Goal: Task Accomplishment & Management: Manage account settings

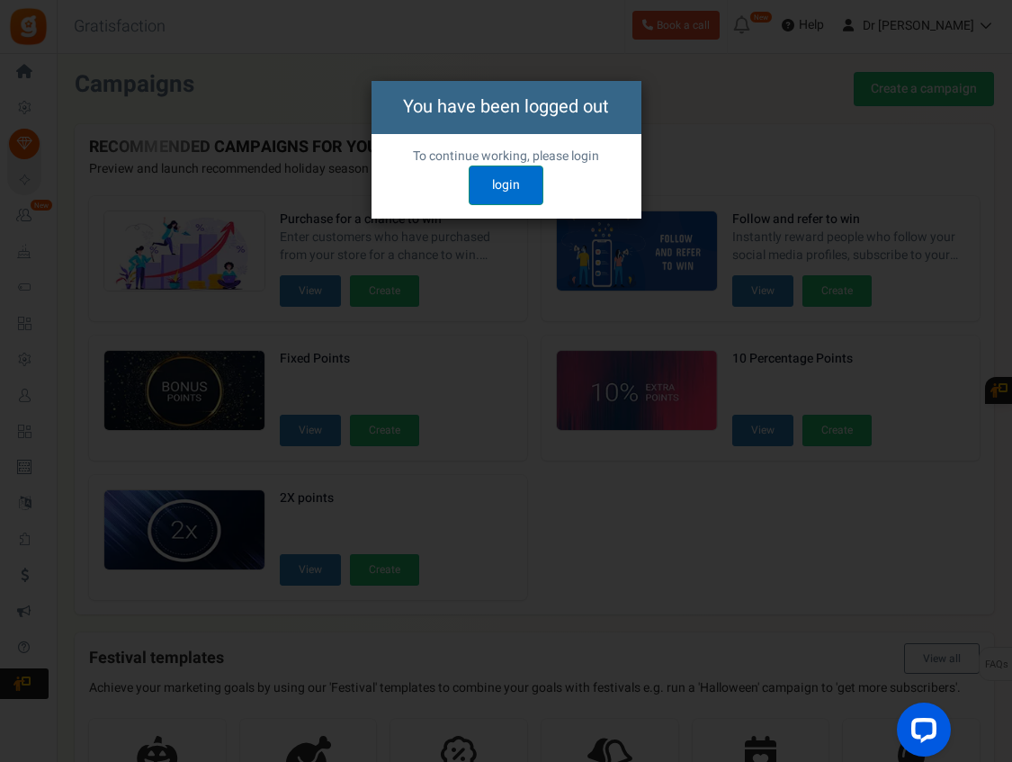
click at [504, 180] on link "login" at bounding box center [506, 186] width 75 height 40
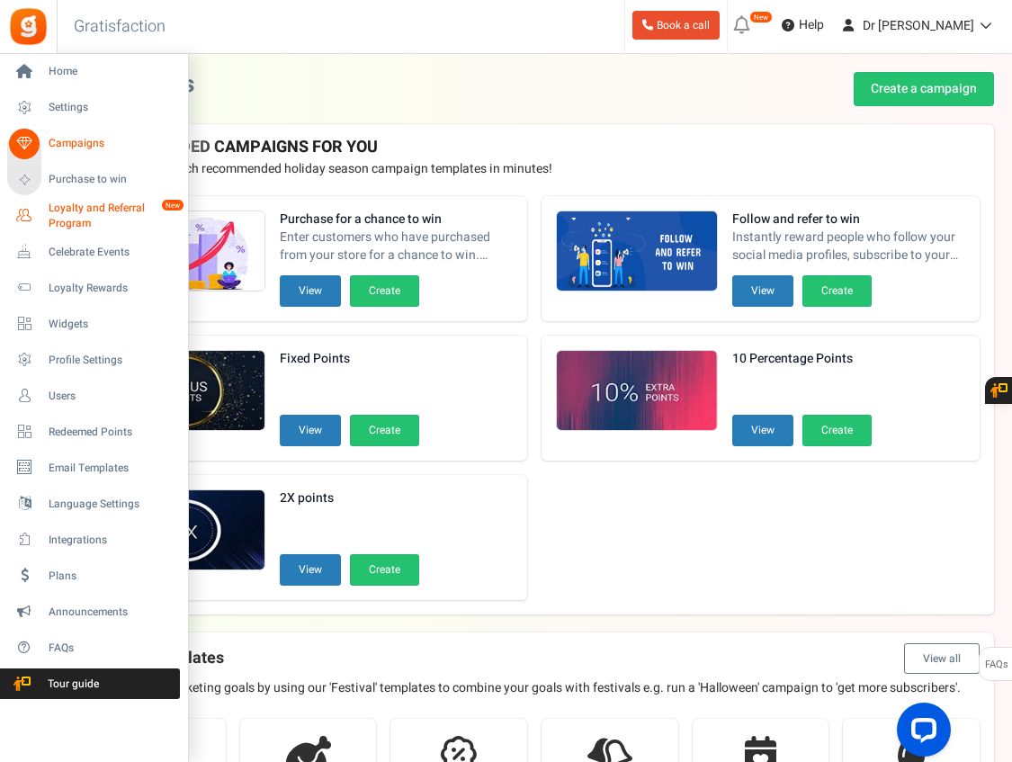
click at [93, 208] on span "Loyalty and Referral Program" at bounding box center [114, 216] width 131 height 31
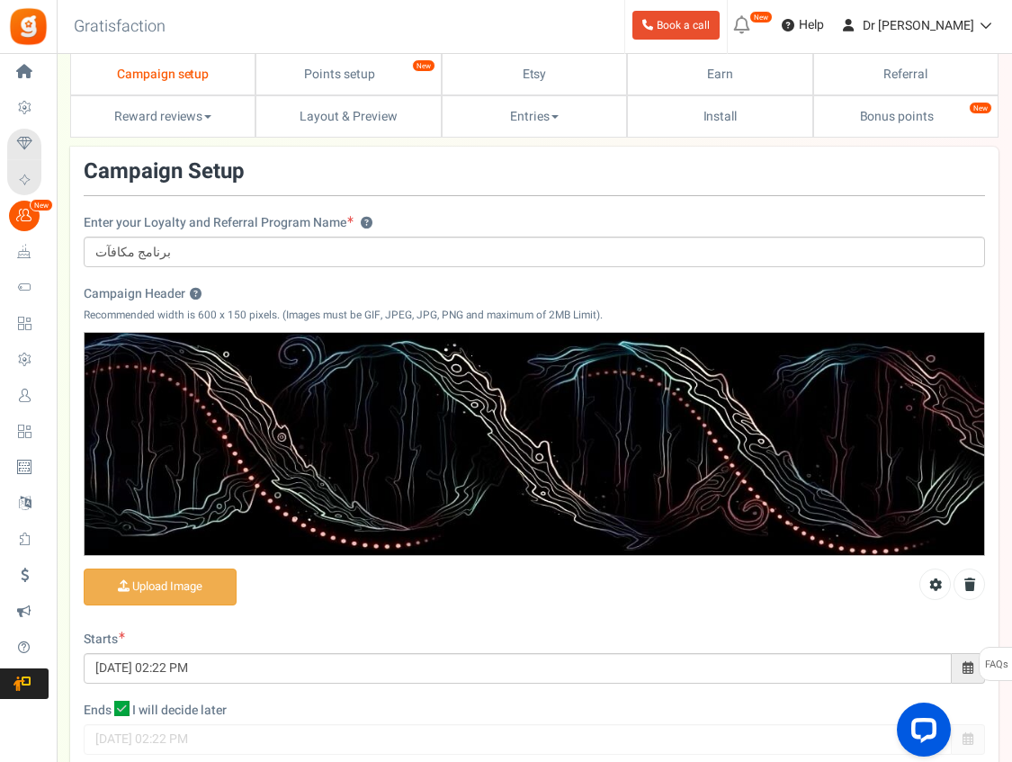
scroll to position [68, 0]
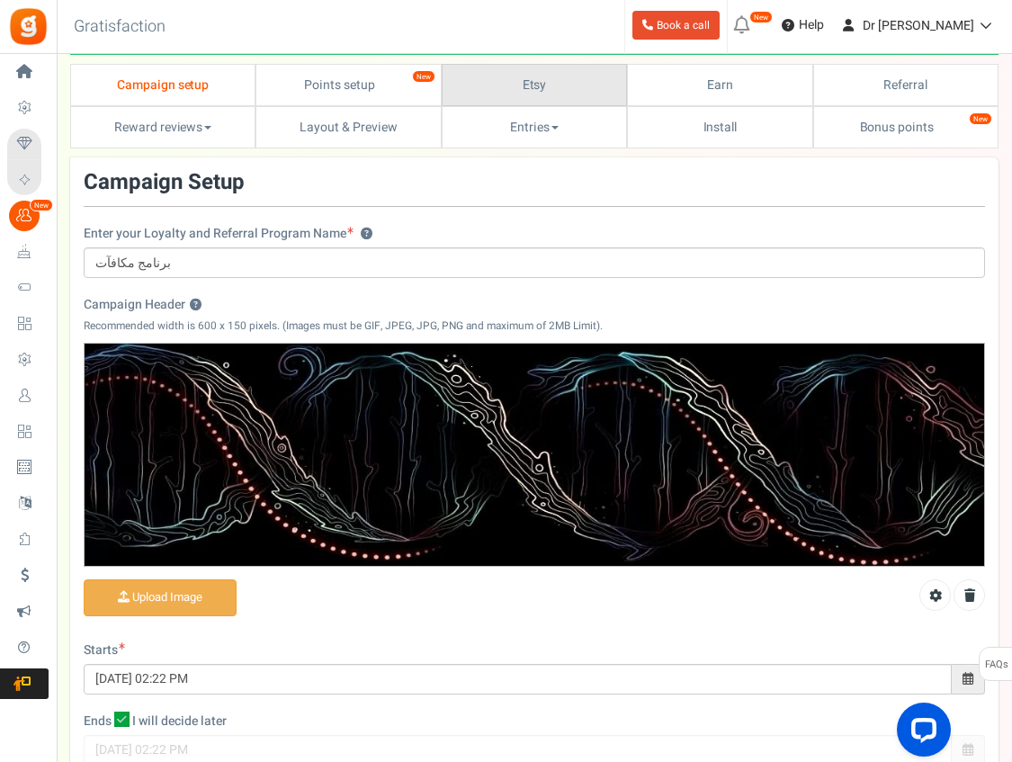
click at [454, 97] on link "Etsy" at bounding box center [534, 85] width 185 height 42
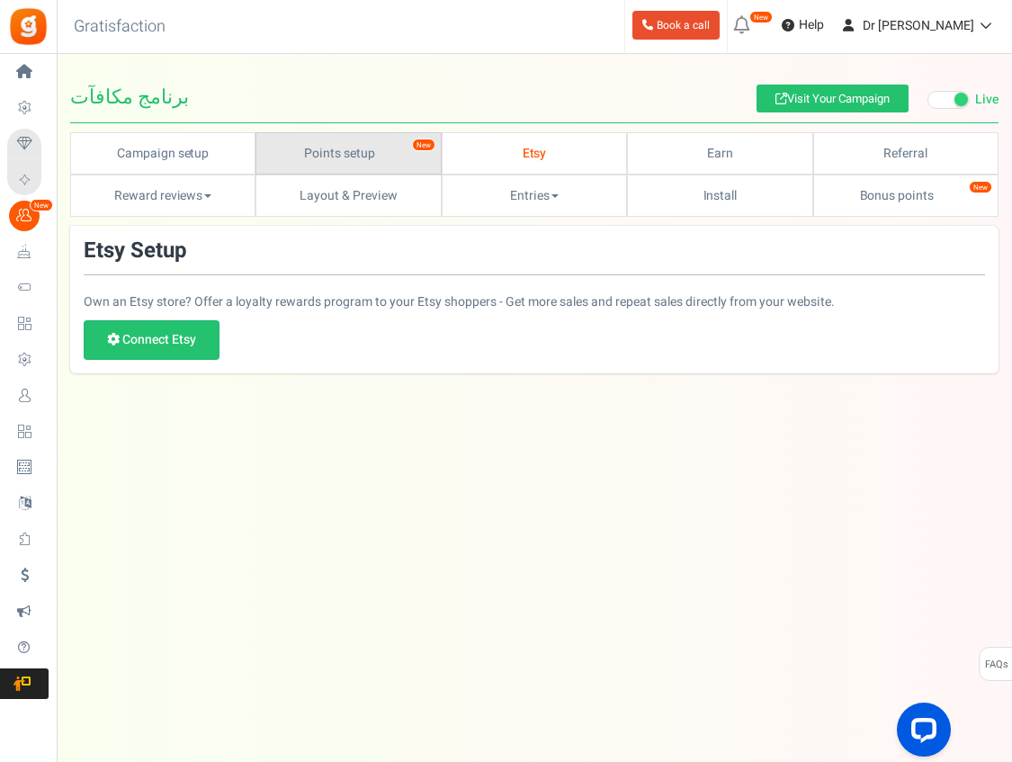
click at [375, 132] on link "Points setup New" at bounding box center [348, 153] width 185 height 42
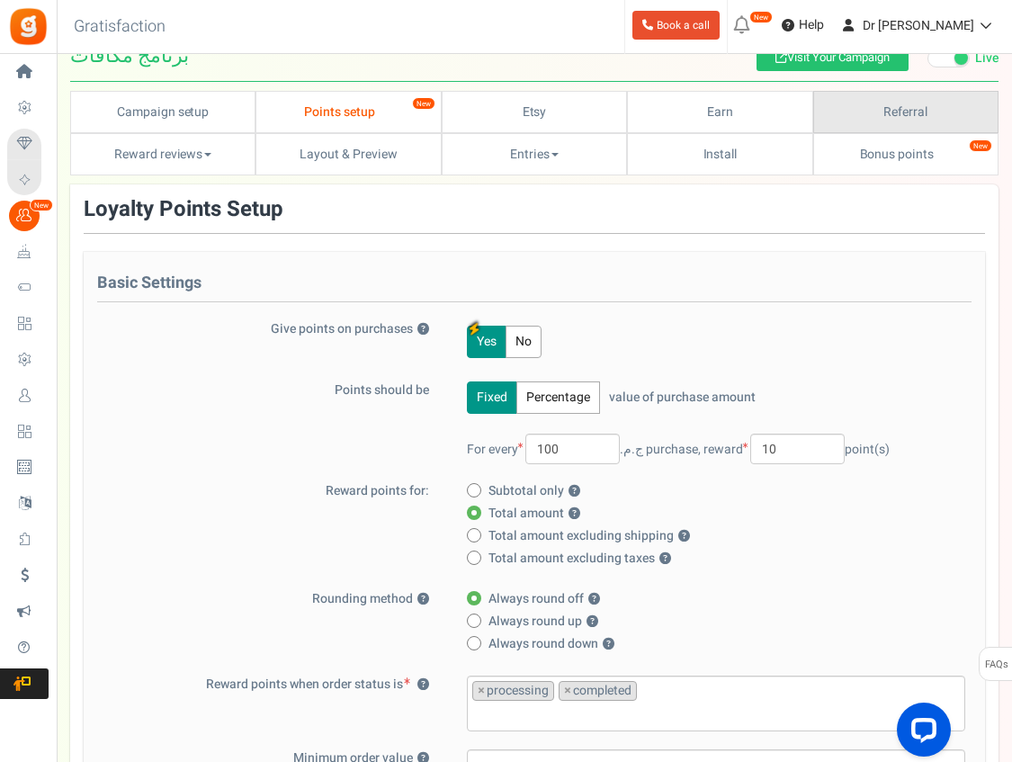
click at [847, 125] on link "Referral" at bounding box center [905, 112] width 185 height 42
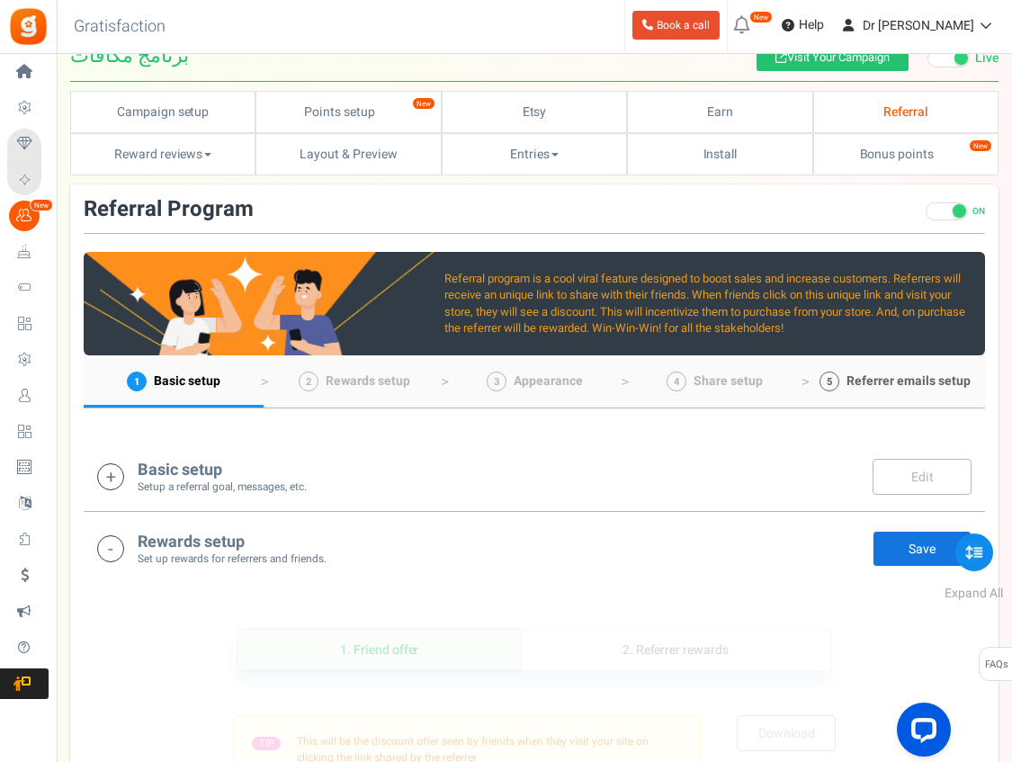
click at [866, 386] on span "Referrer emails setup" at bounding box center [909, 381] width 124 height 19
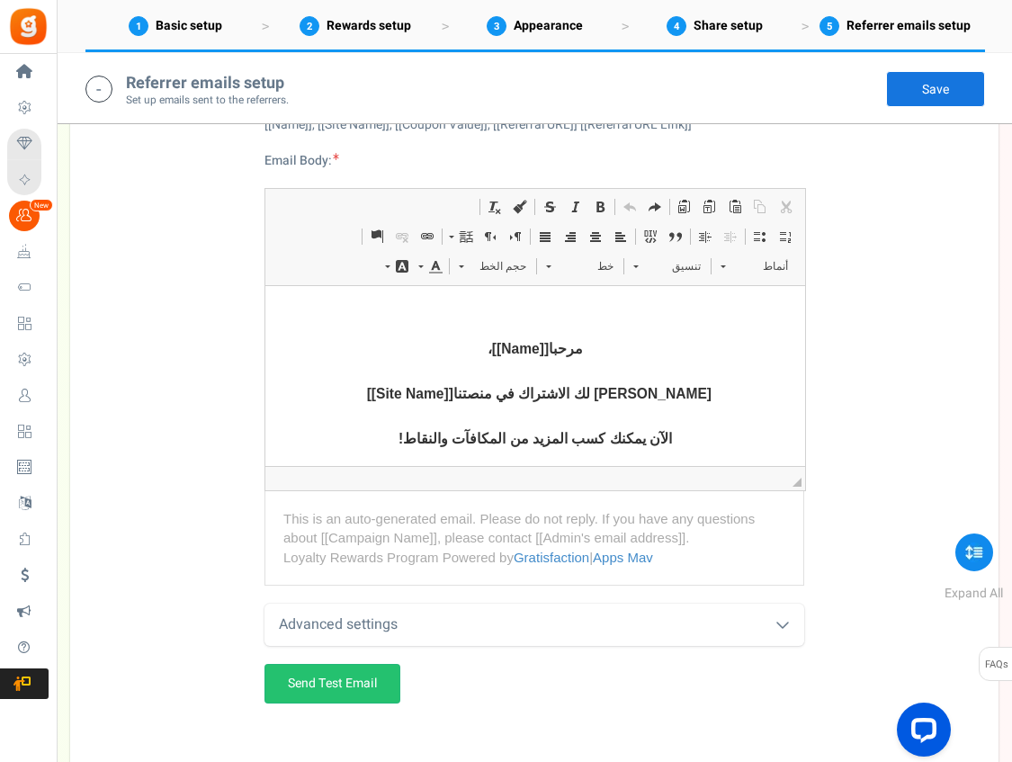
scroll to position [1751, 0]
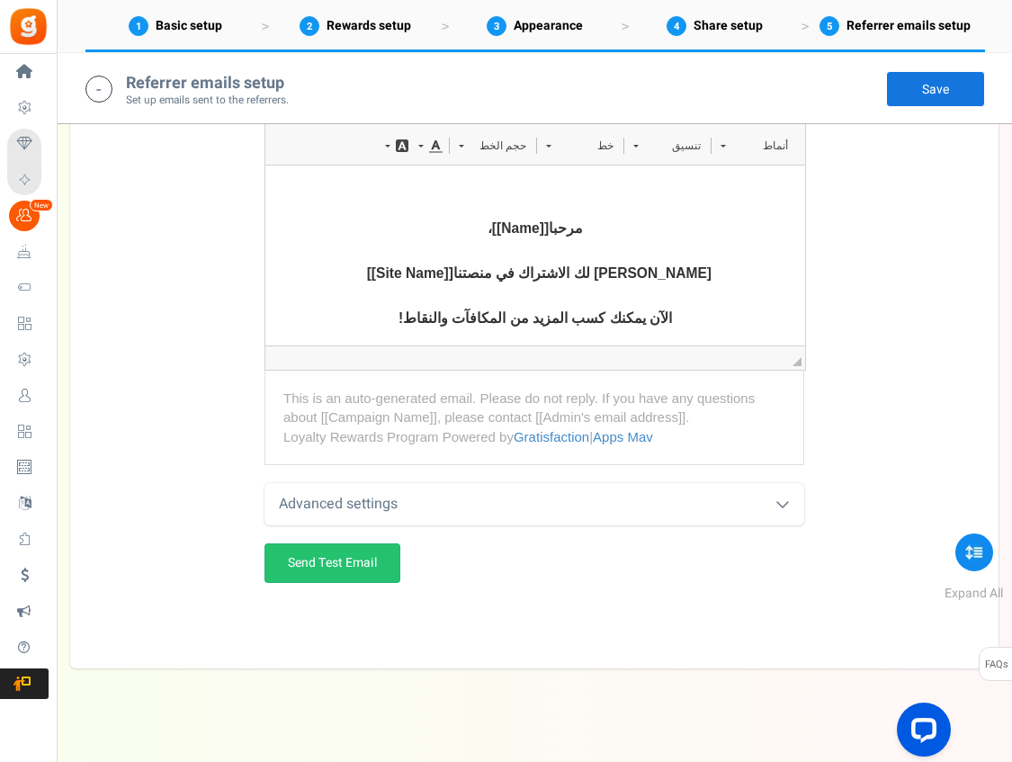
click at [771, 525] on div "Advanced settings" at bounding box center [535, 504] width 540 height 42
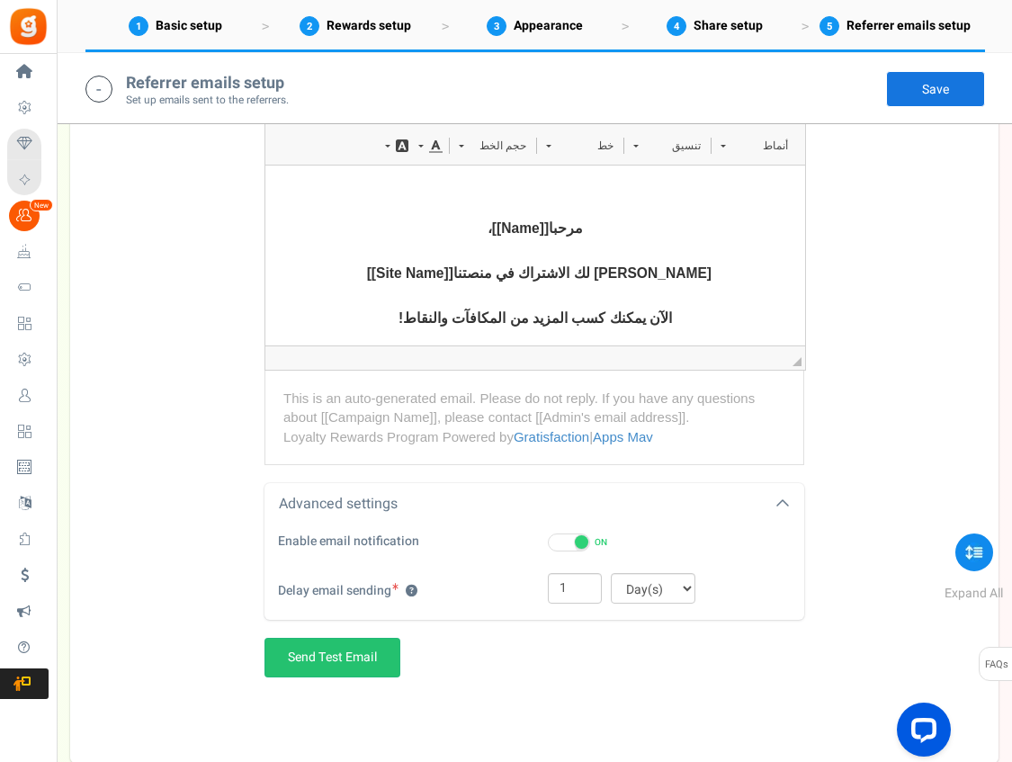
drag, startPoint x: 802, startPoint y: 411, endPoint x: 806, endPoint y: 461, distance: 49.7
click at [807, 465] on div "Referrer enrollment email ? Referrer reward email ? Email Subject امنح أصدقائك …" at bounding box center [535, 263] width 902 height 955
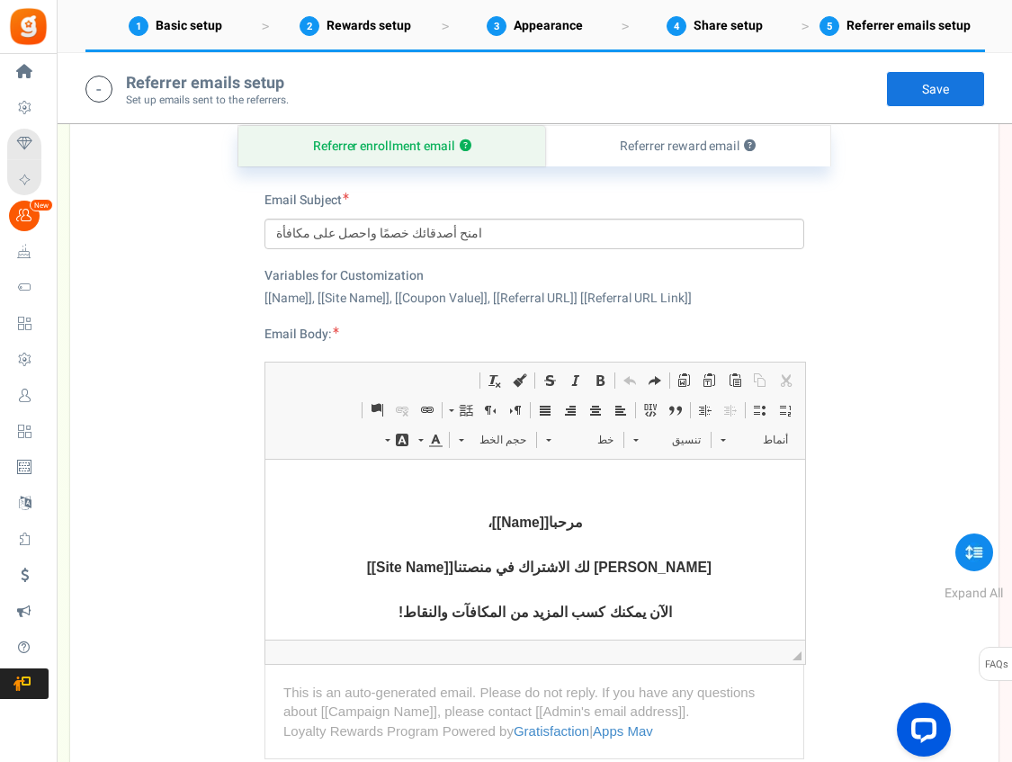
scroll to position [1454, 0]
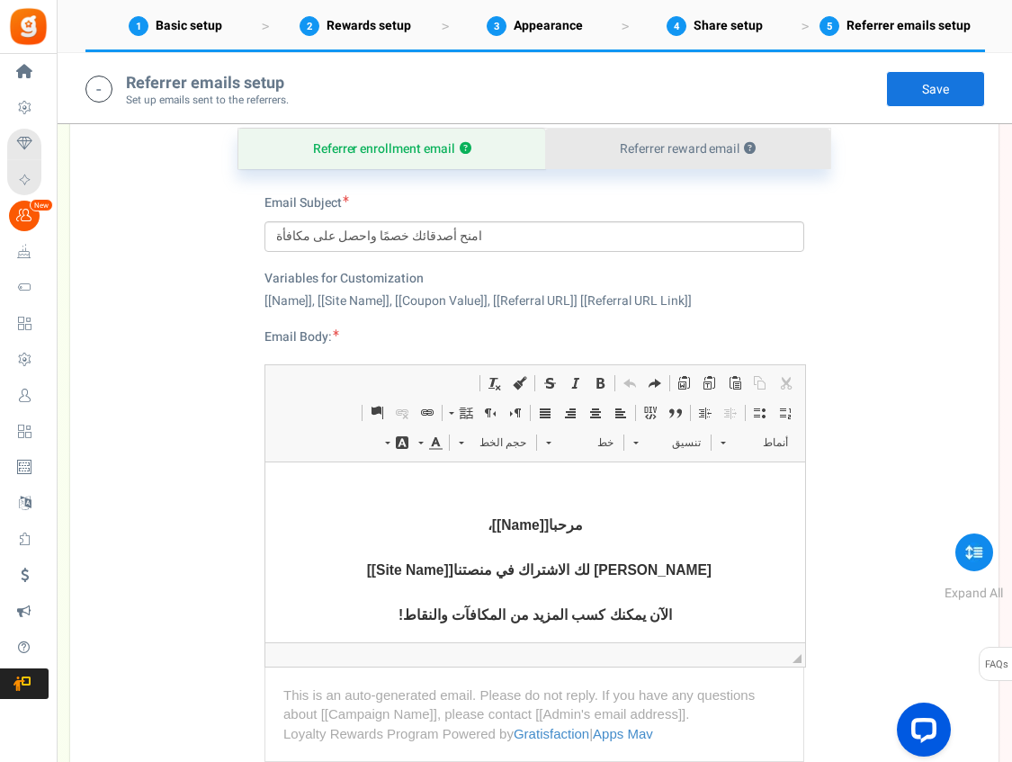
click at [682, 169] on link "Referrer reward email ?" at bounding box center [687, 149] width 285 height 40
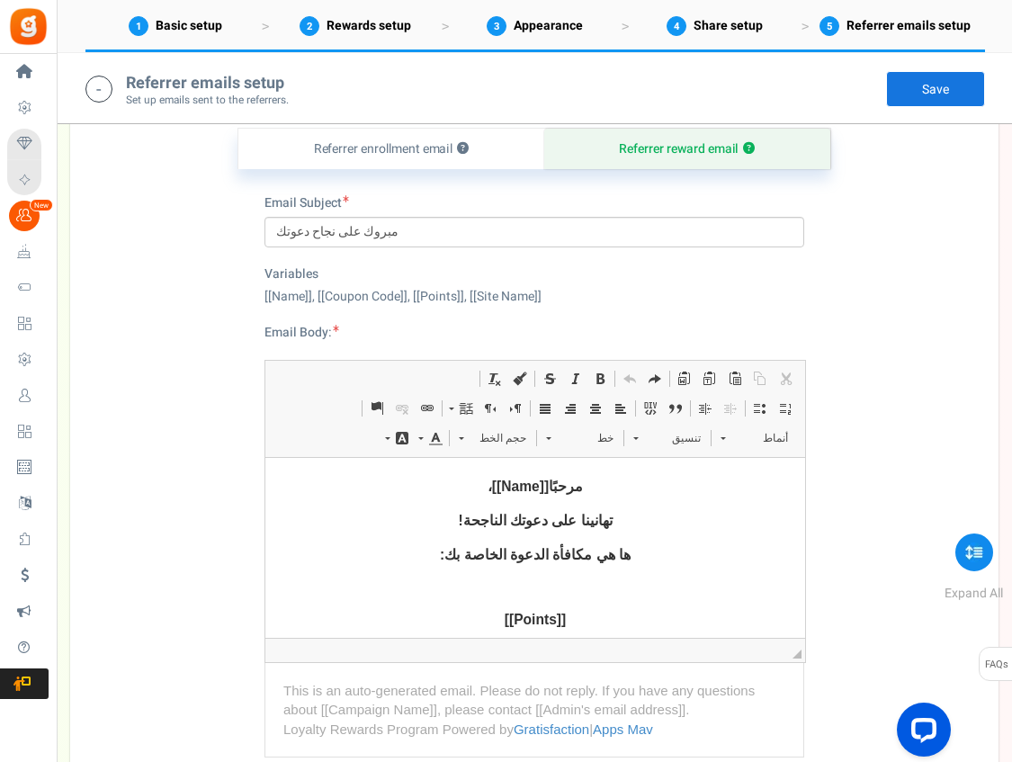
drag, startPoint x: 290, startPoint y: 172, endPoint x: -1, endPoint y: -1455, distance: 1652.6
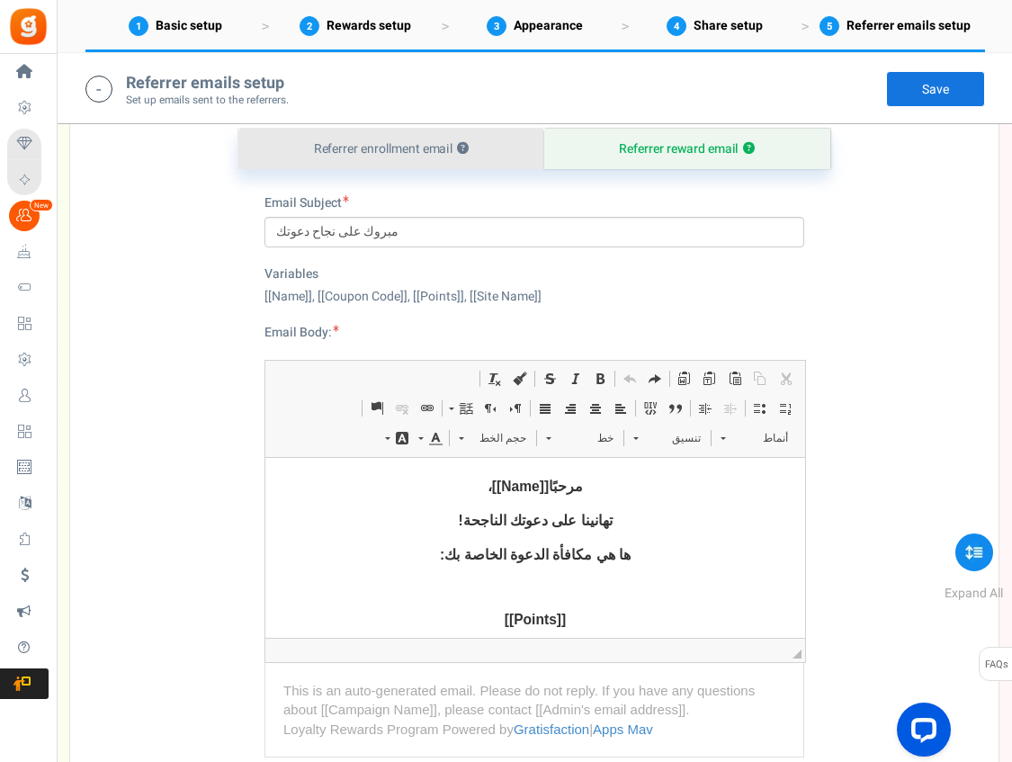
click at [393, 169] on link "Referrer enrollment email ?" at bounding box center [391, 149] width 306 height 40
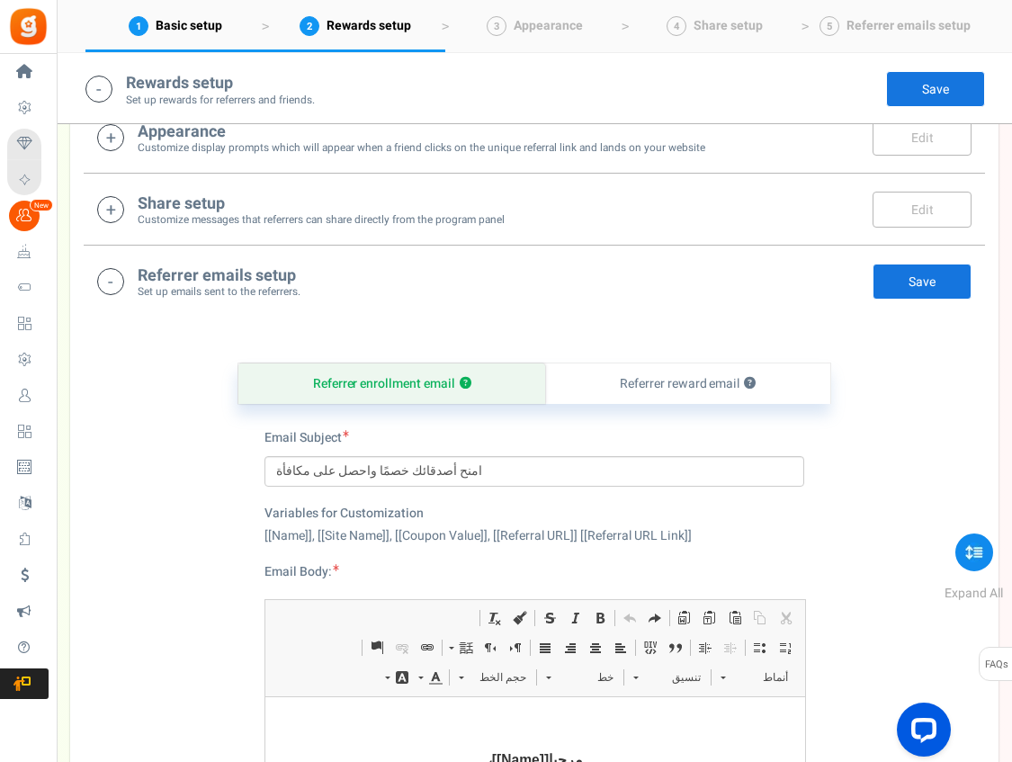
click at [225, 228] on small "Customize messages that referrers can share directly from the program panel" at bounding box center [321, 219] width 367 height 15
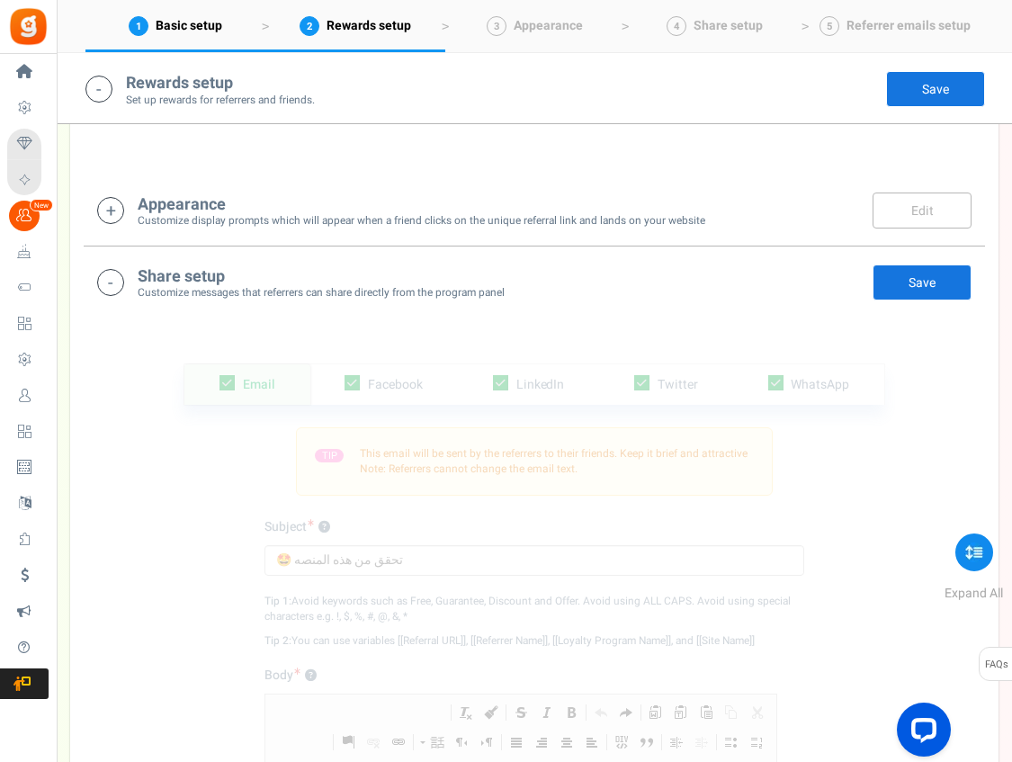
scroll to position [1117, 0]
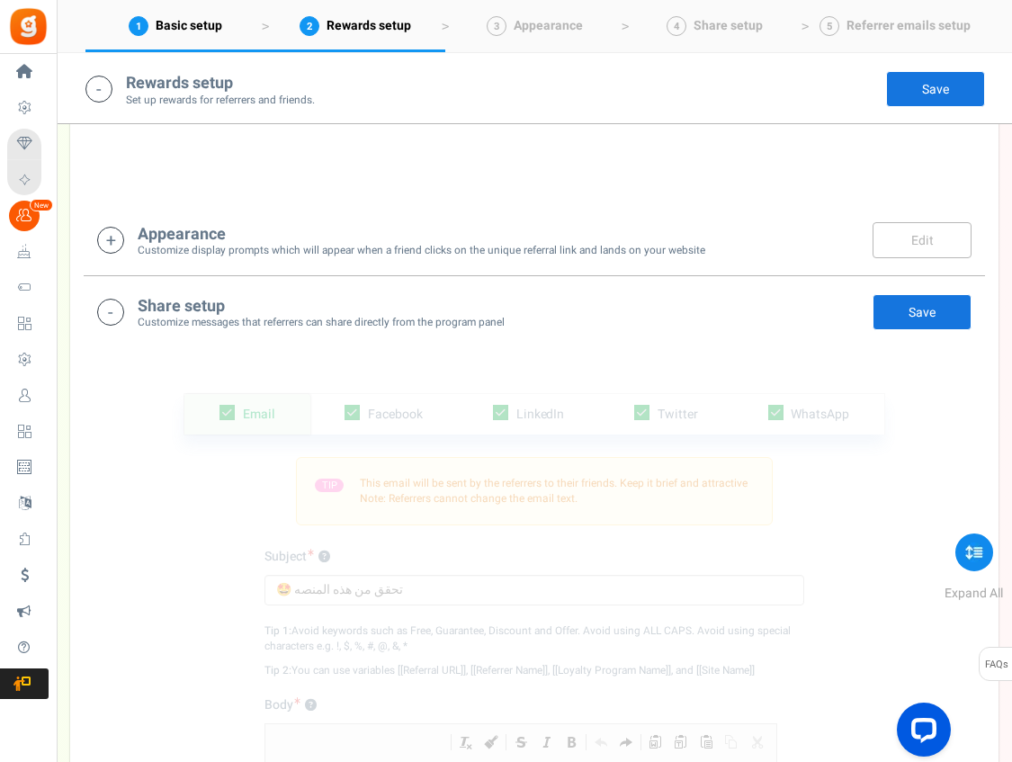
click at [375, 276] on div "Appearance Customize display prompts which will appear when a friend clicks on …" at bounding box center [535, 240] width 902 height 72
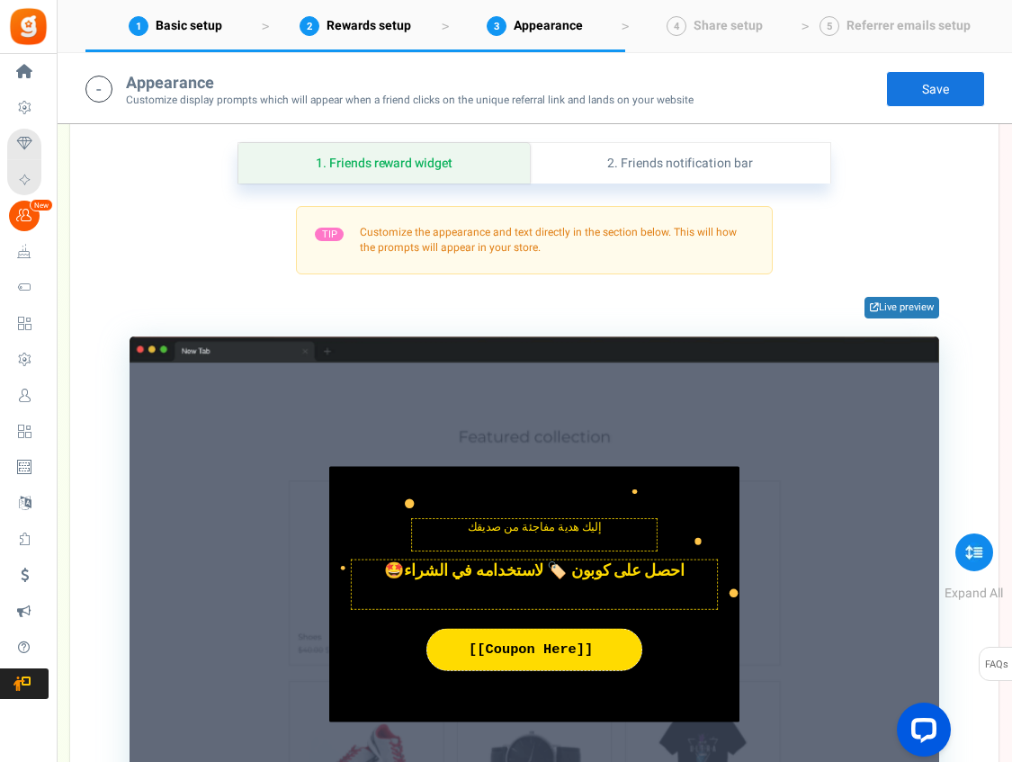
scroll to position [1320, 0]
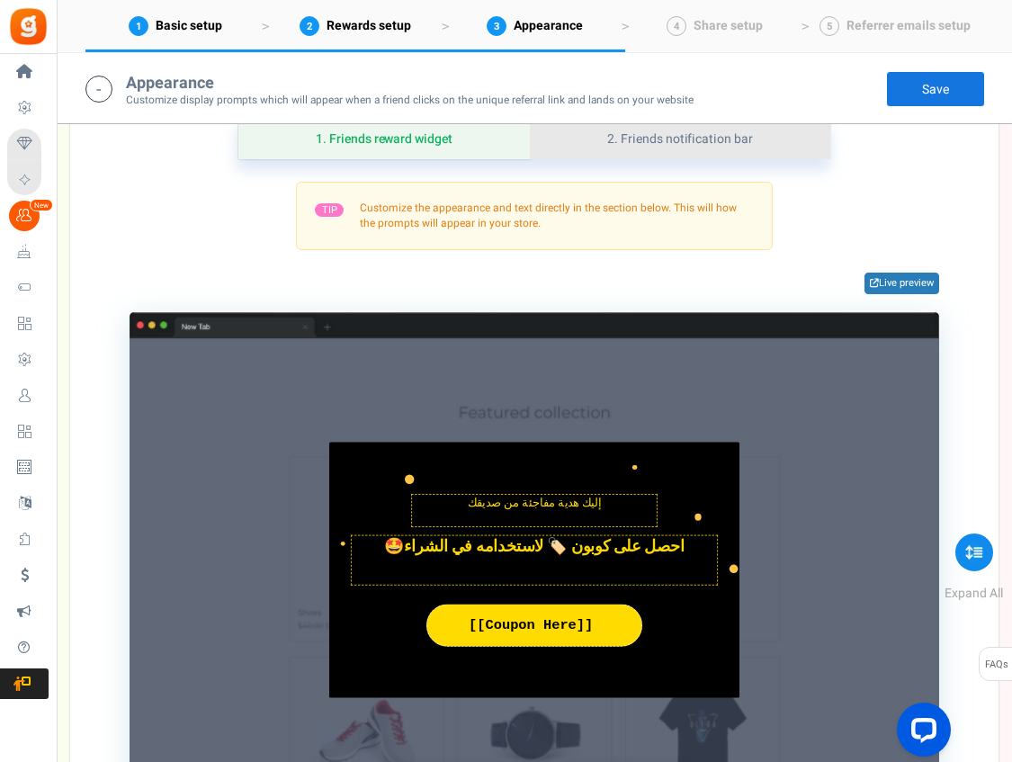
click at [615, 159] on link "2. Friends notification bar" at bounding box center [680, 139] width 301 height 40
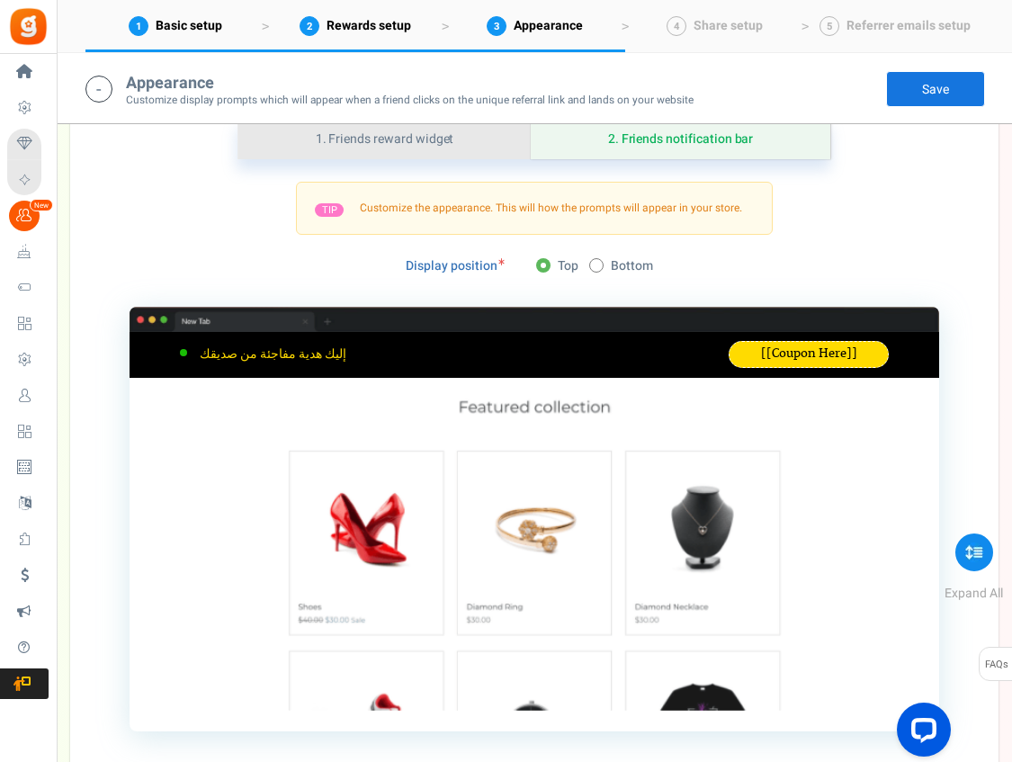
click at [456, 159] on link "1. Friends reward widget" at bounding box center [384, 139] width 292 height 40
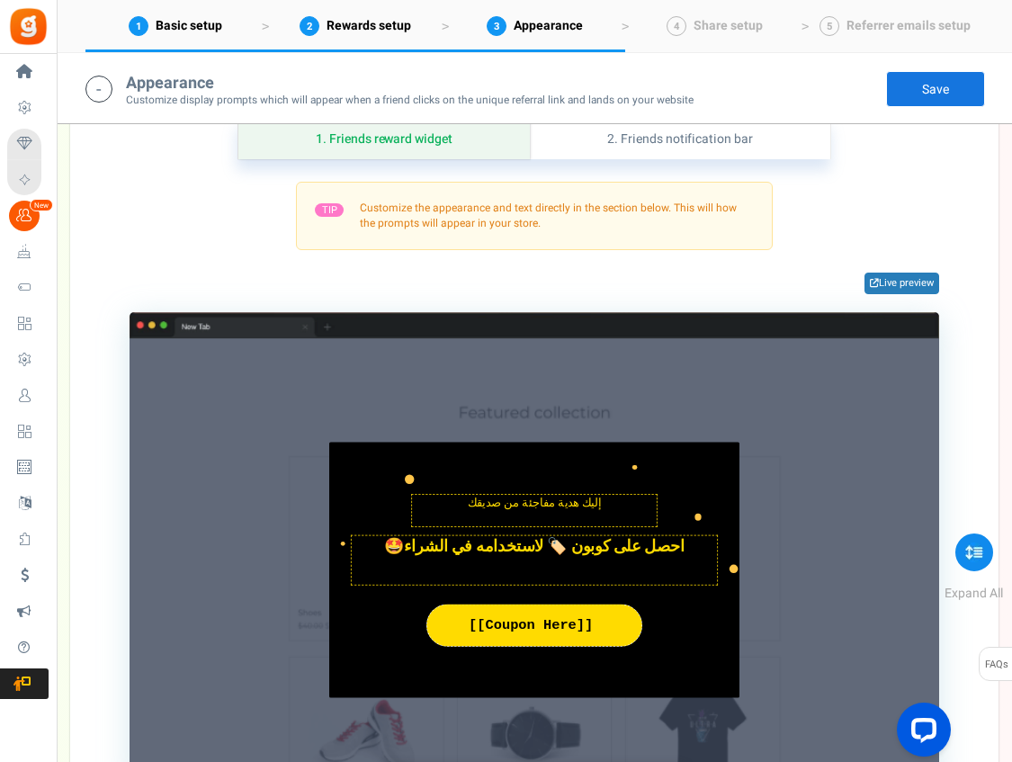
click at [435, 110] on div "Appearance Customize display prompts which will appear when a friend clicks on …" at bounding box center [564, 88] width 1012 height 72
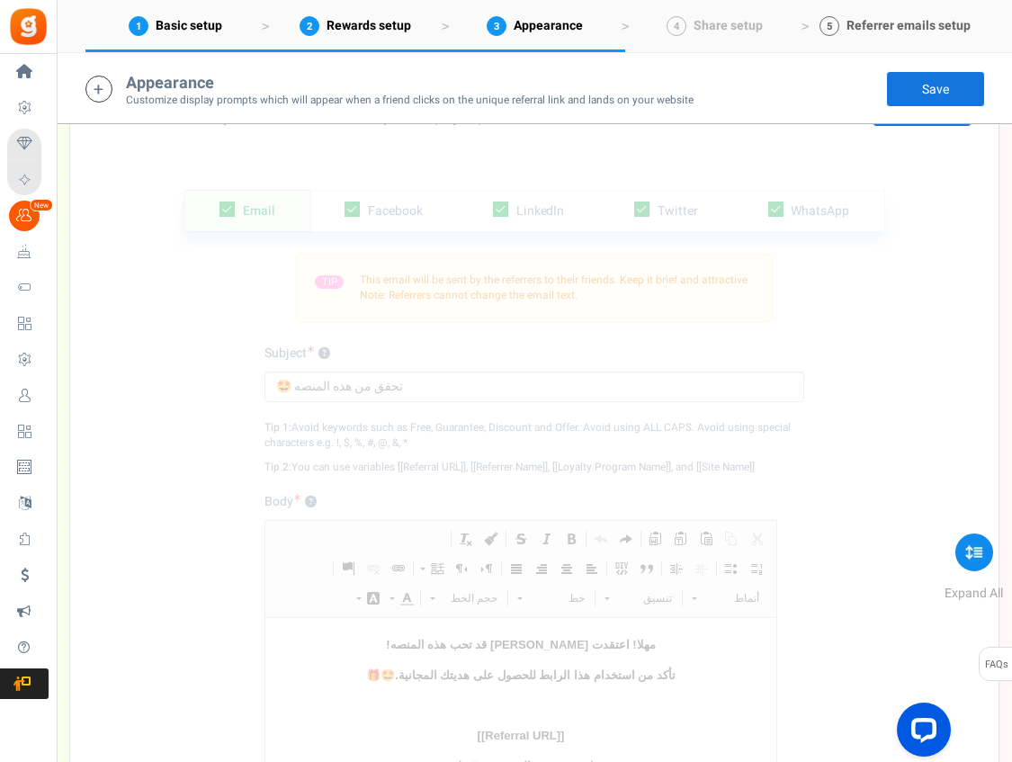
click at [844, 26] on link "5 Referrer emails setup" at bounding box center [895, 26] width 180 height 52
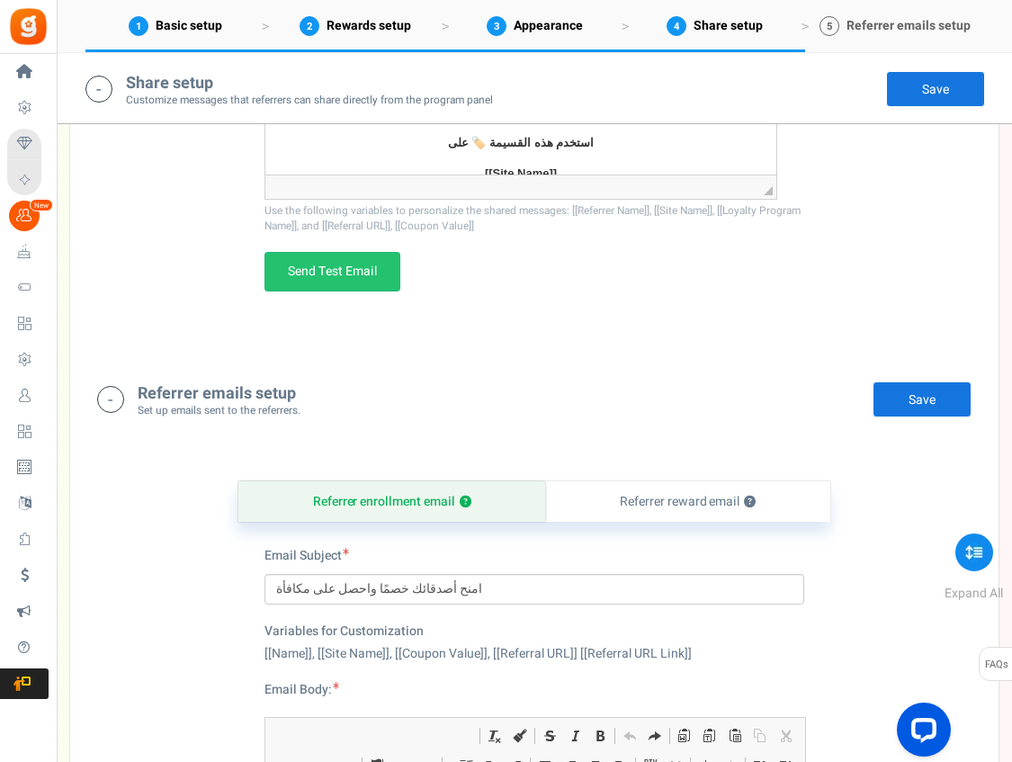
scroll to position [2302, 0]
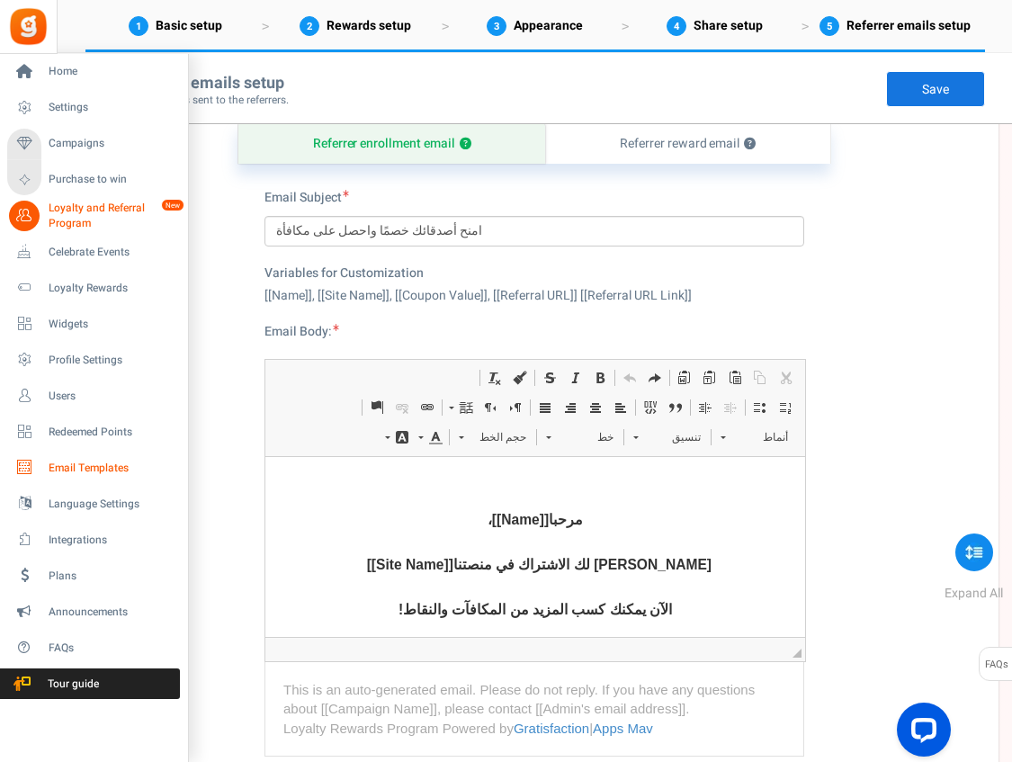
click at [110, 474] on span "Email Templates" at bounding box center [112, 468] width 126 height 15
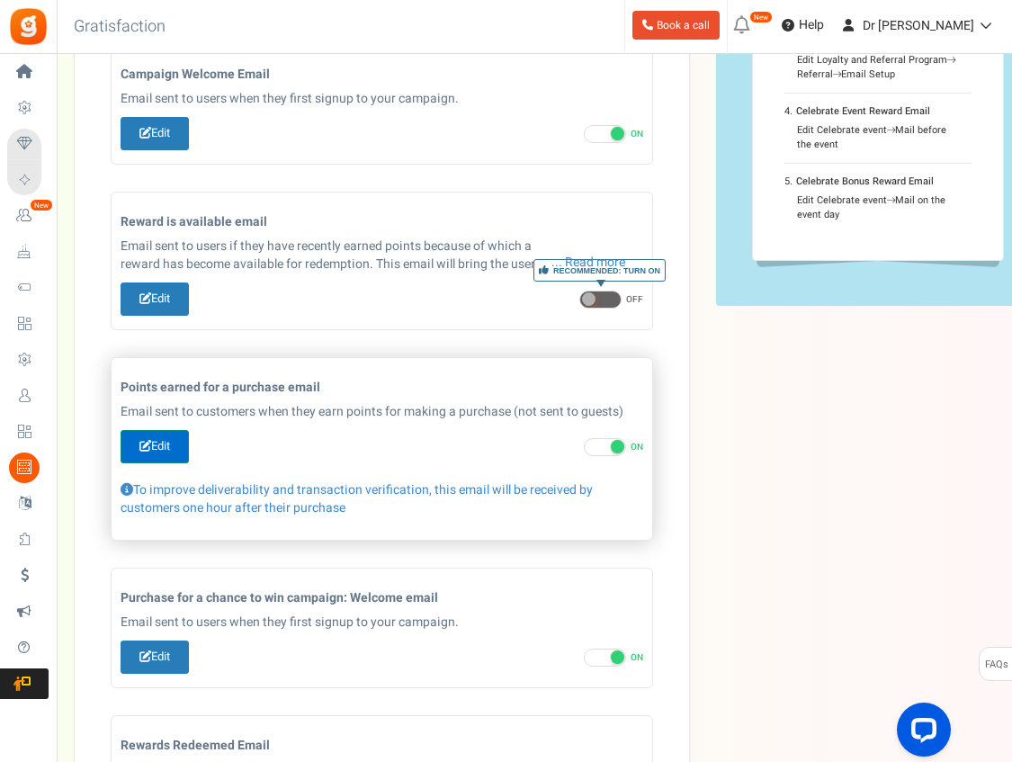
scroll to position [383, 0]
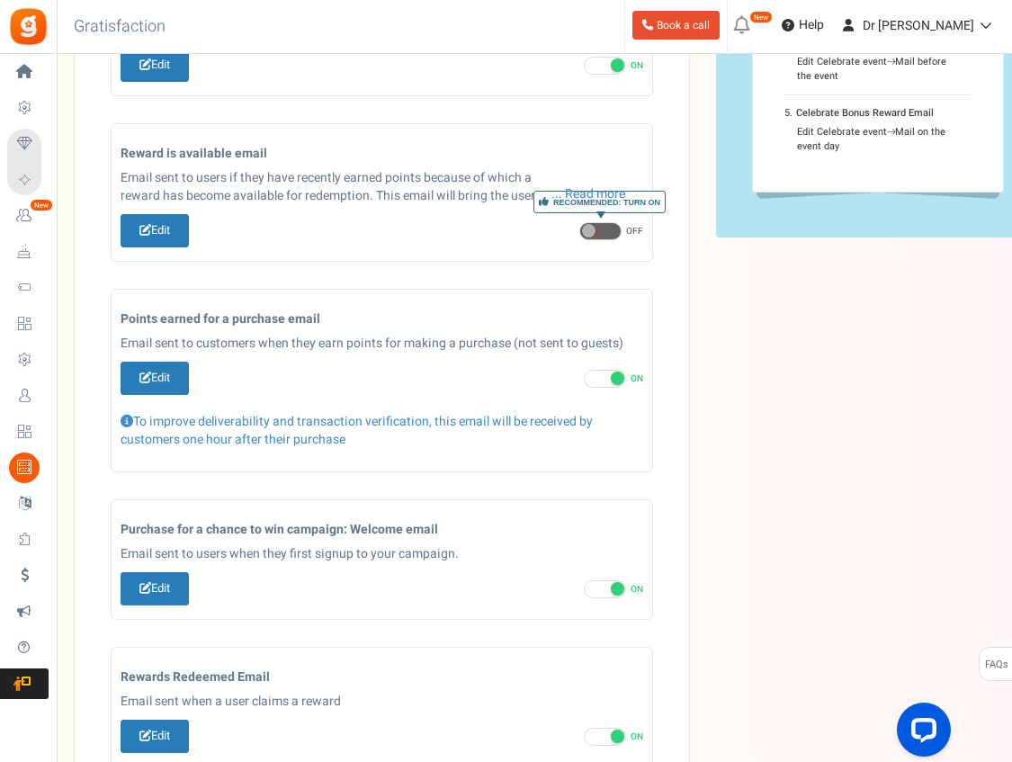
drag, startPoint x: 150, startPoint y: 364, endPoint x: 150, endPoint y: 747, distance: 383.3
click at [150, 364] on link "Edit" at bounding box center [155, 378] width 68 height 33
type input "نقاط الولاء المكتسبة [[Site Name]]"
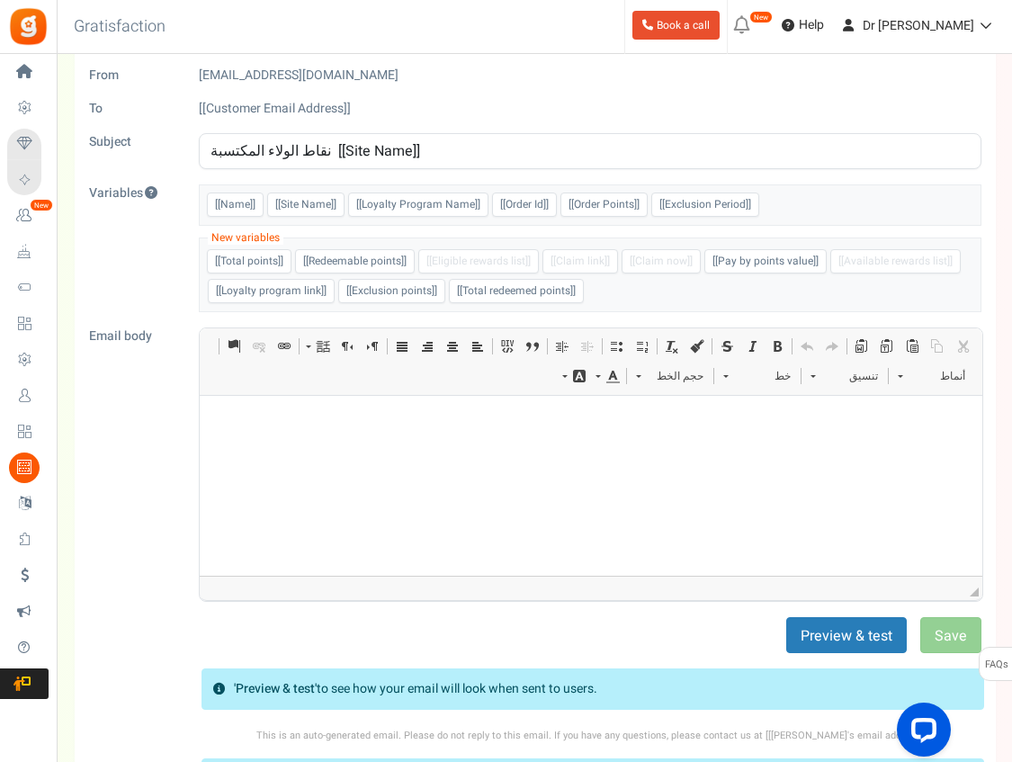
scroll to position [58, 0]
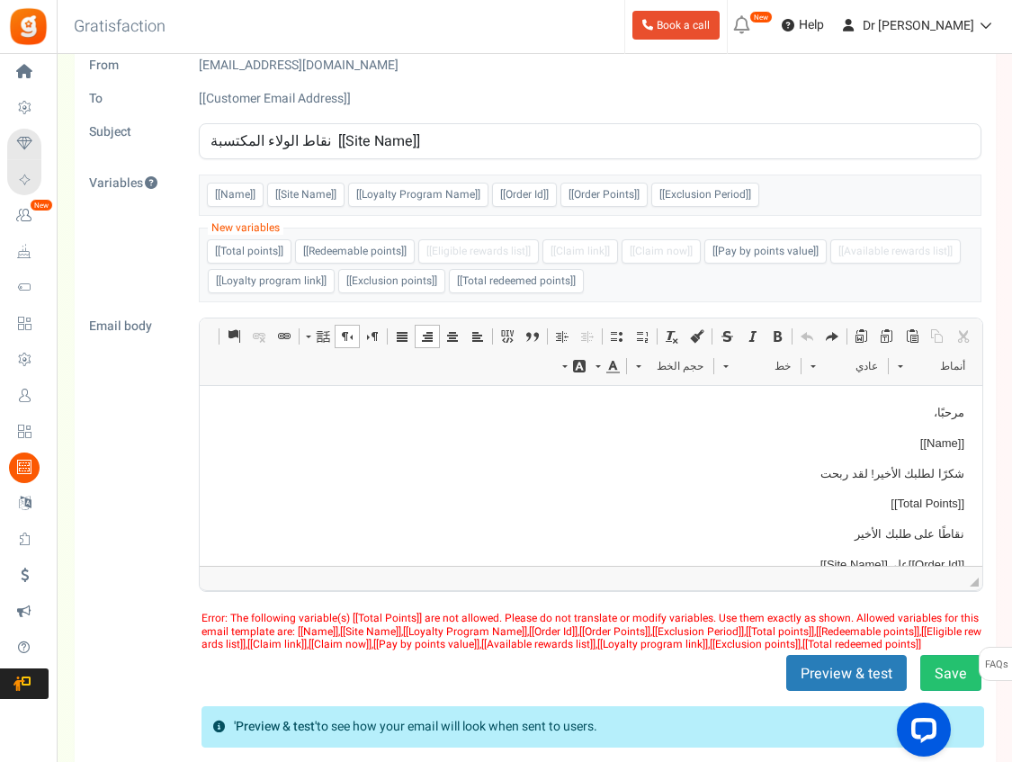
click at [793, 427] on body "مرحبًا، [[Name]] شكرًا لطلبك الأخير! لقد ربحت [[Total Points]] نقاطًا على طلبك …" at bounding box center [591, 548] width 747 height 288
drag, startPoint x: 801, startPoint y: 394, endPoint x: 947, endPoint y: 541, distance: 206.8
click at [947, 541] on html "مرحبًا، [[Name]] شكرًا لطلبك الأخير! لقد ربحت [[Total Points]] نقاطًا على طلبك …" at bounding box center [591, 548] width 783 height 324
click at [766, 446] on p "[[Name]]" at bounding box center [591, 444] width 747 height 19
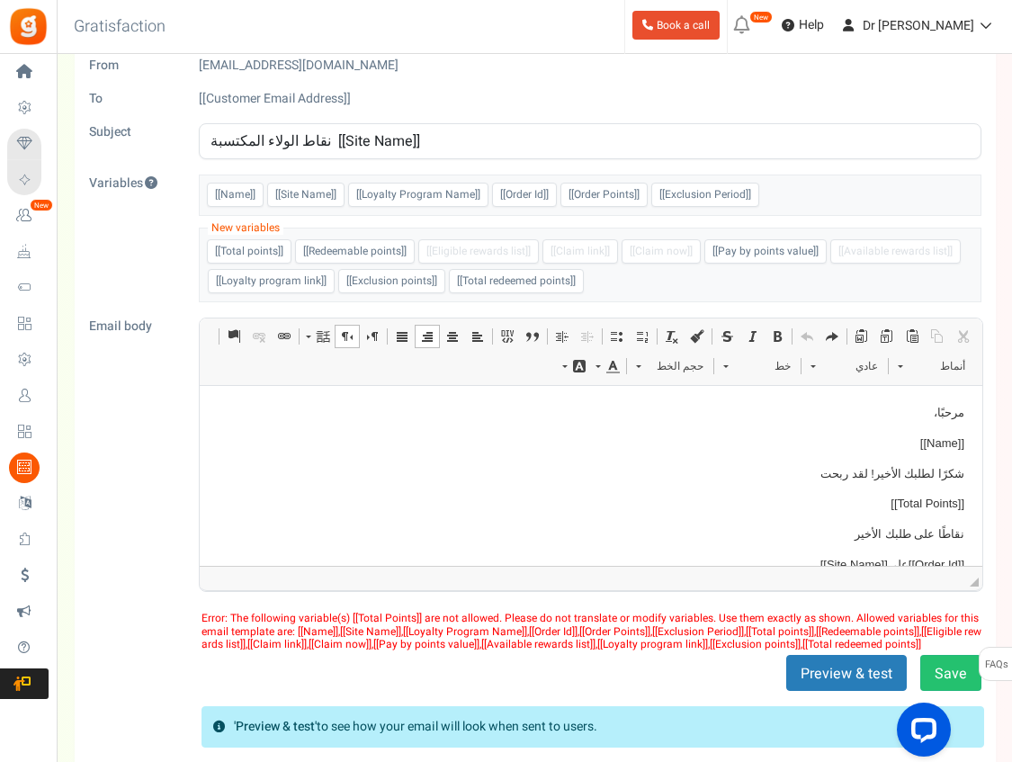
click at [766, 446] on p "[[Name]]" at bounding box center [591, 444] width 747 height 19
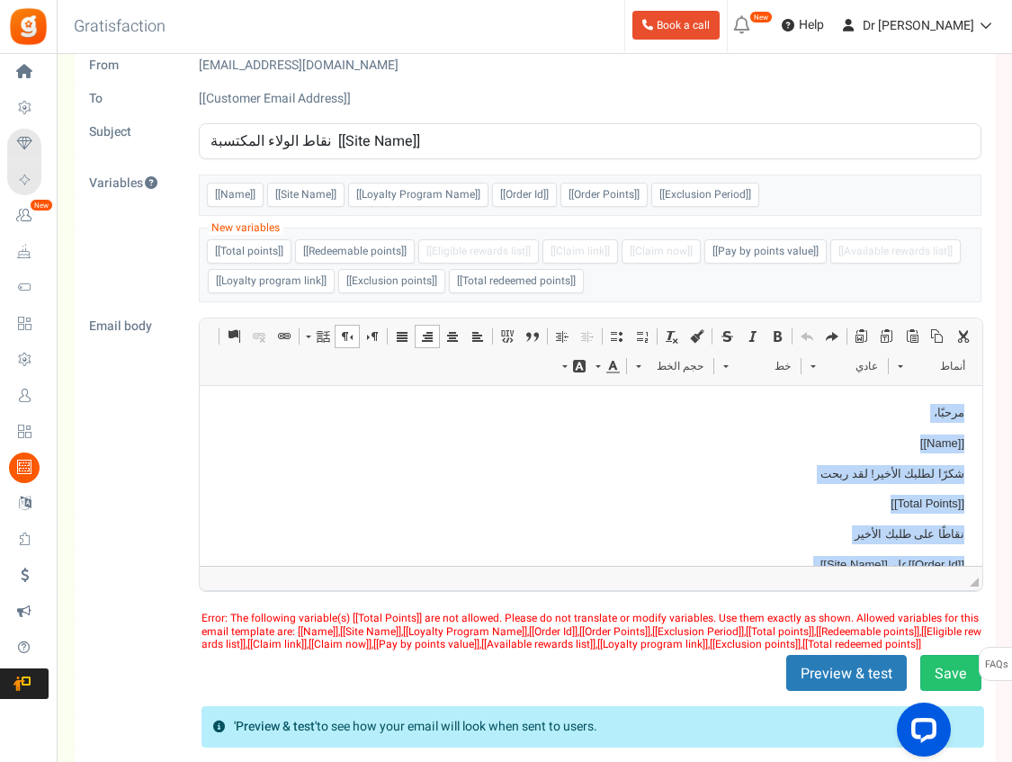
click at [455, 335] on span at bounding box center [452, 336] width 14 height 14
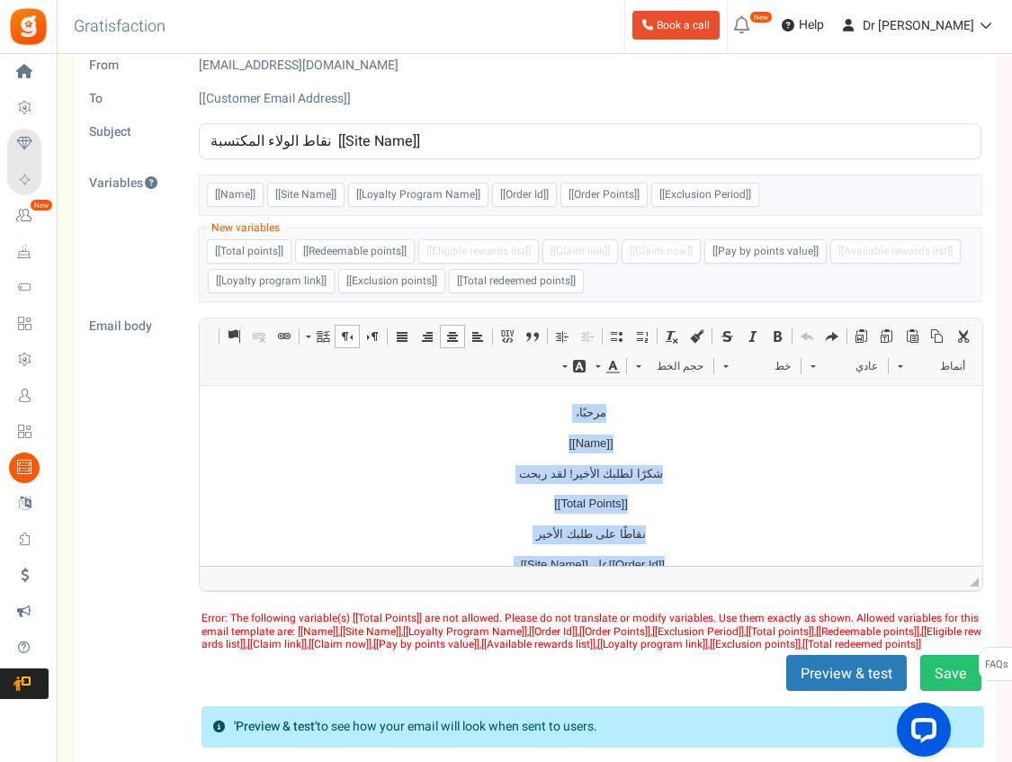
click at [772, 334] on span at bounding box center [777, 336] width 14 height 14
click at [667, 364] on span "حجم الخط" at bounding box center [681, 366] width 63 height 23
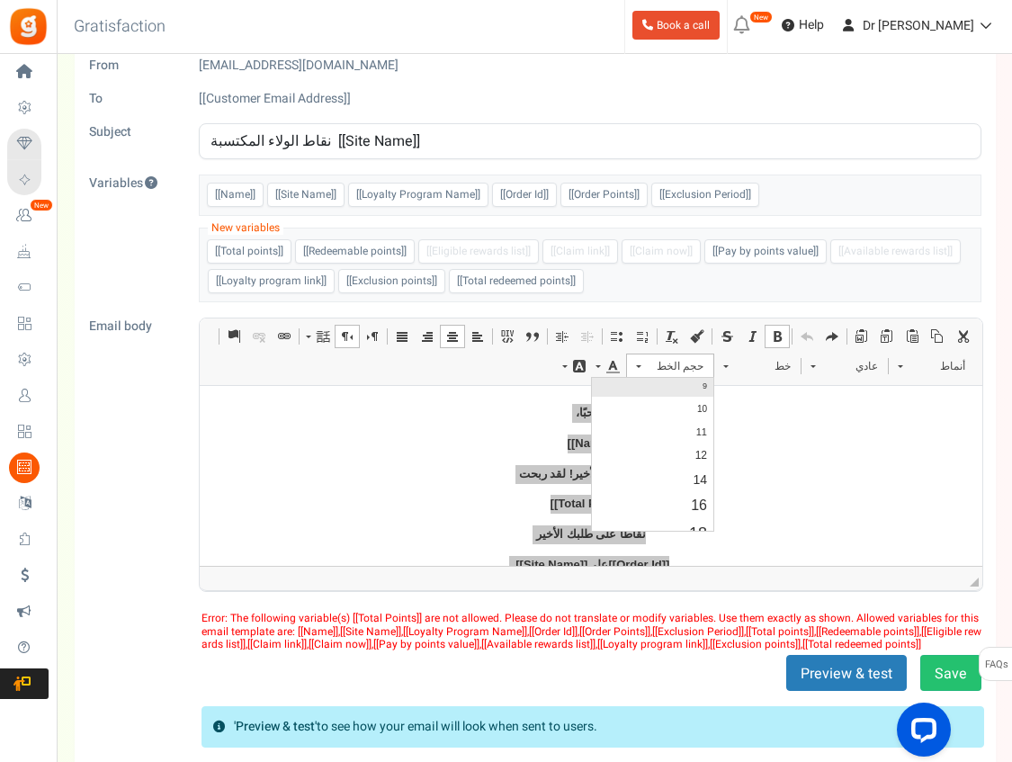
scroll to position [78, 0]
click at [684, 464] on link "12" at bounding box center [652, 452] width 121 height 23
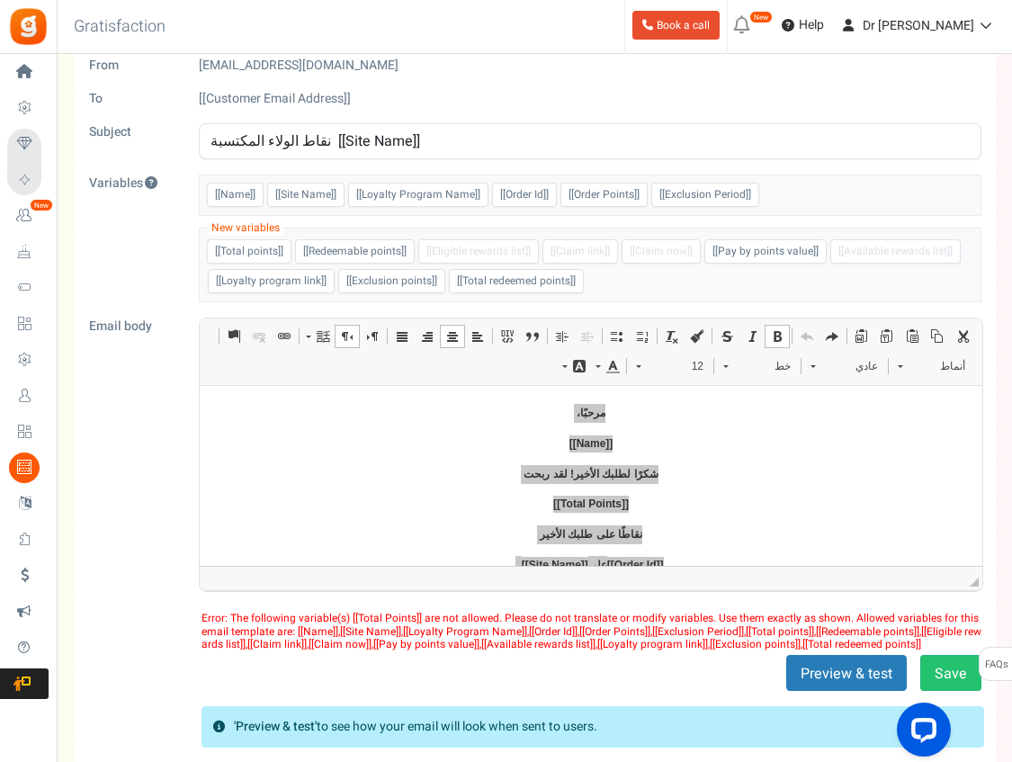
scroll to position [19, 0]
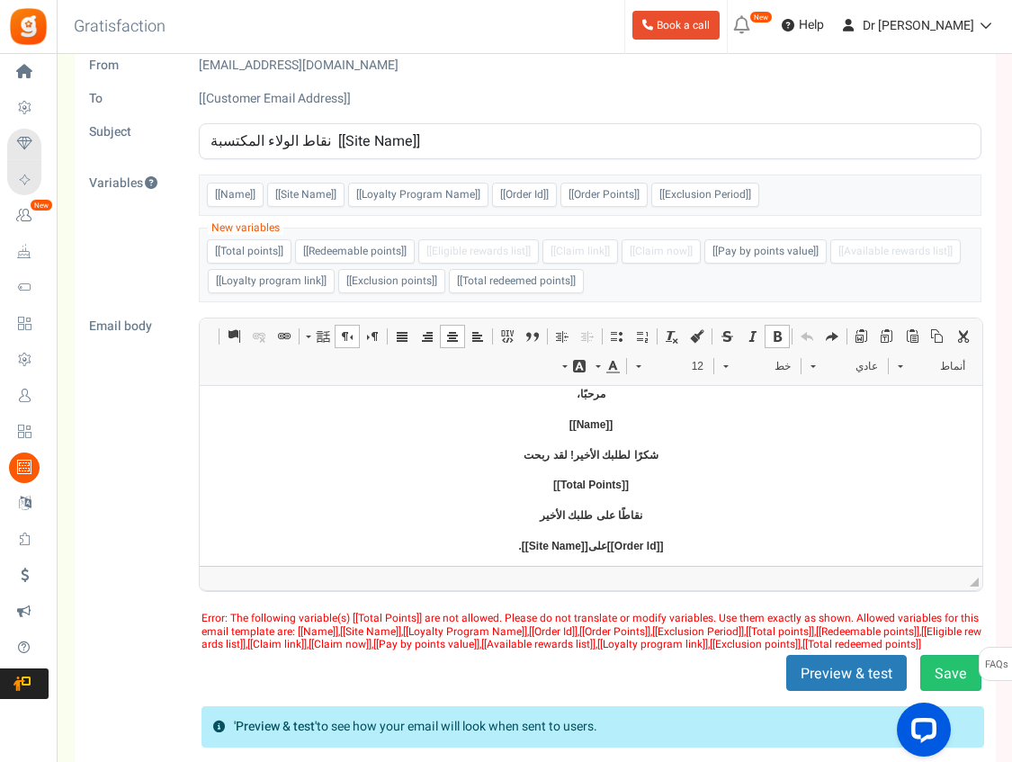
click at [695, 372] on span "12" at bounding box center [681, 366] width 63 height 23
click at [684, 513] on link "16" at bounding box center [652, 500] width 121 height 27
click at [694, 364] on span "16" at bounding box center [681, 366] width 63 height 23
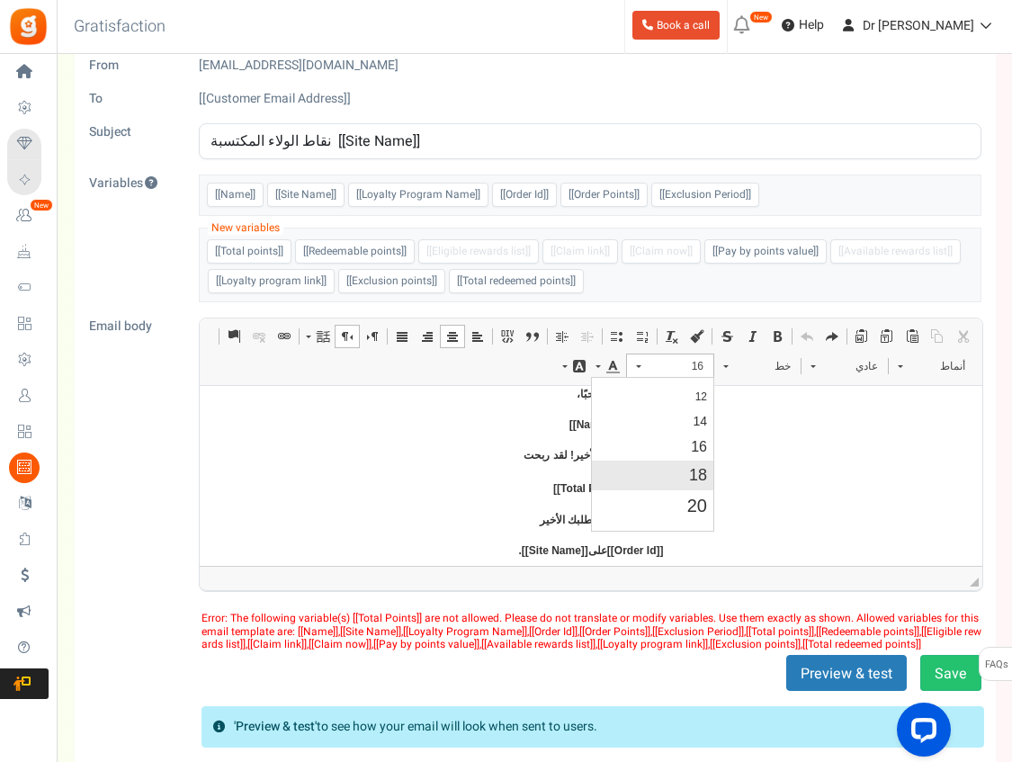
scroll to position [206, 0]
click at [691, 409] on span "18" at bounding box center [698, 400] width 18 height 18
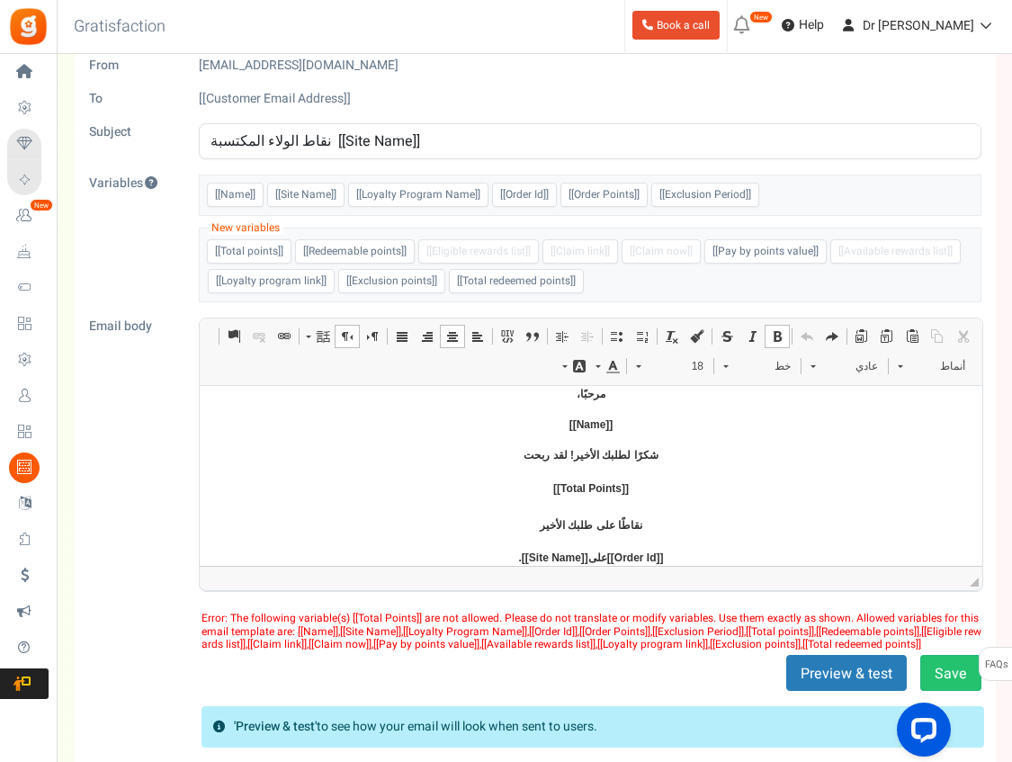
click at [693, 366] on span "18" at bounding box center [681, 366] width 63 height 23
click at [677, 450] on link "20" at bounding box center [652, 433] width 121 height 31
click at [693, 369] on span "20" at bounding box center [681, 366] width 63 height 23
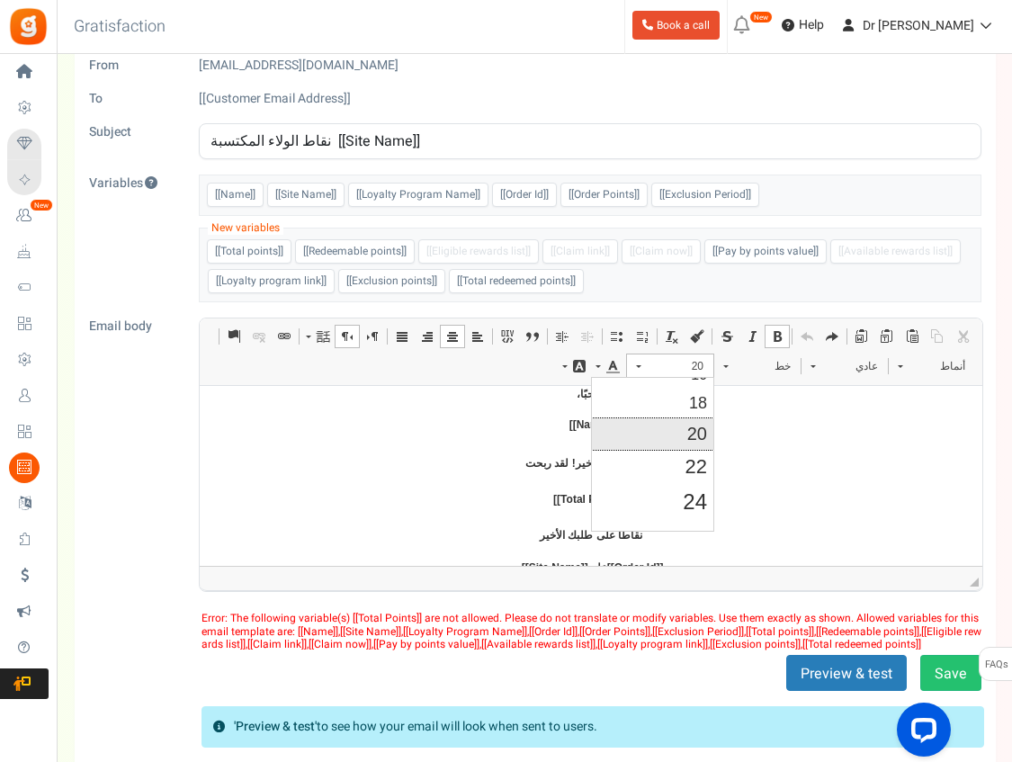
scroll to position [4, 0]
click at [673, 481] on link "22" at bounding box center [652, 464] width 121 height 34
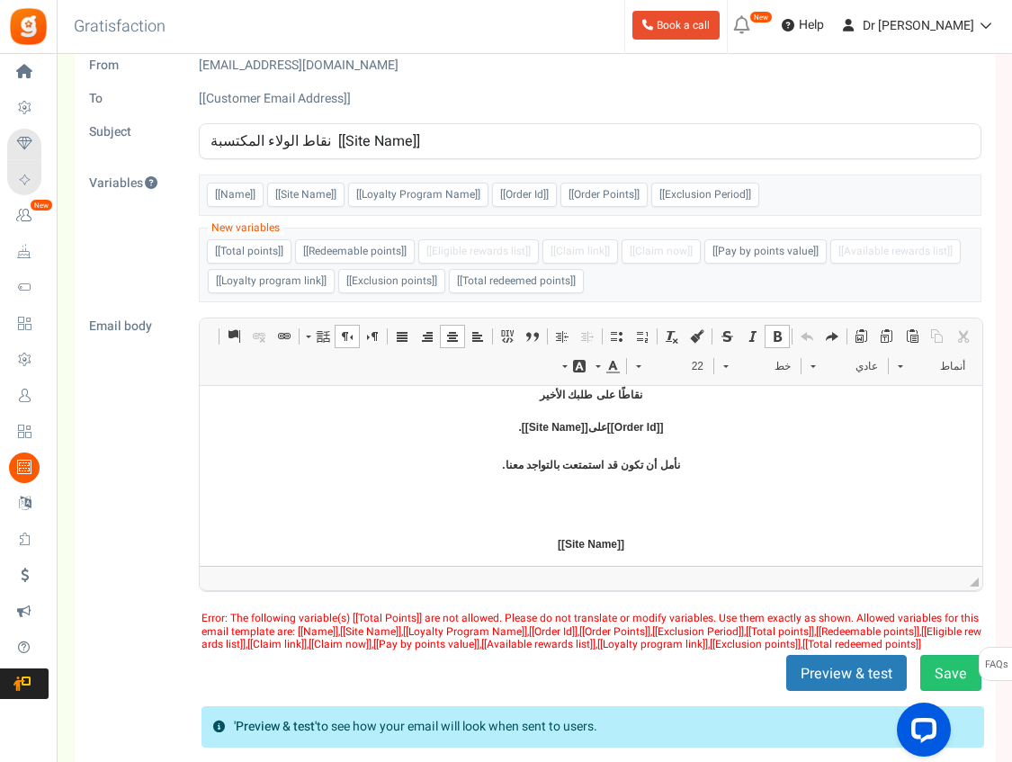
scroll to position [161, 0]
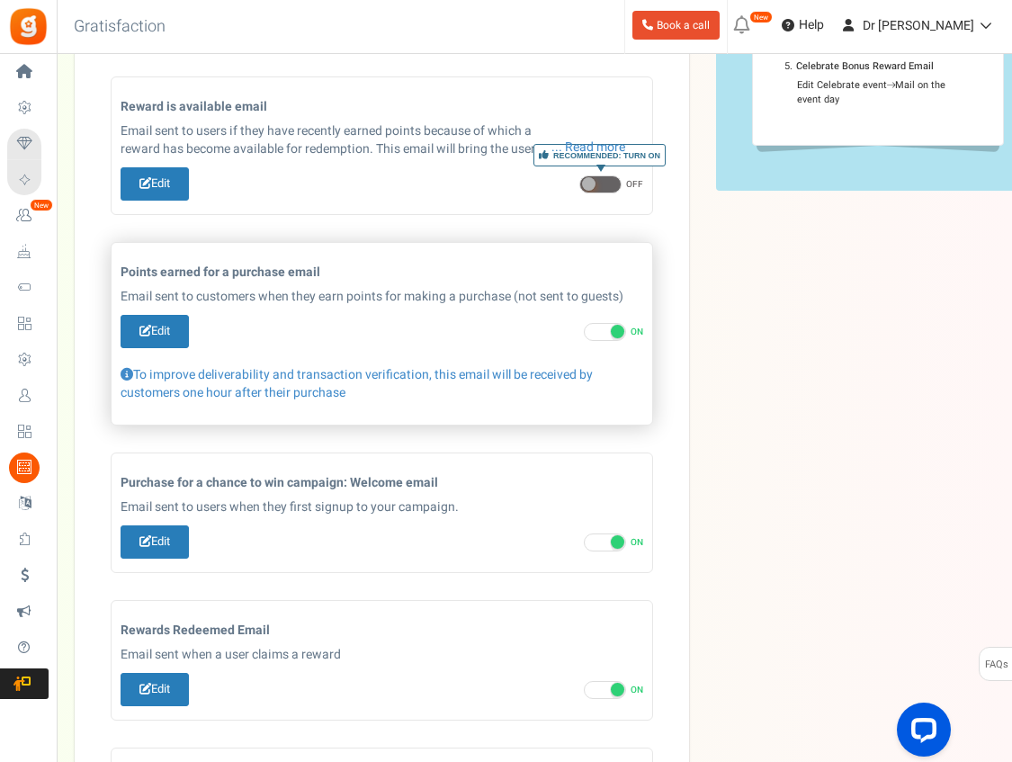
scroll to position [438, 0]
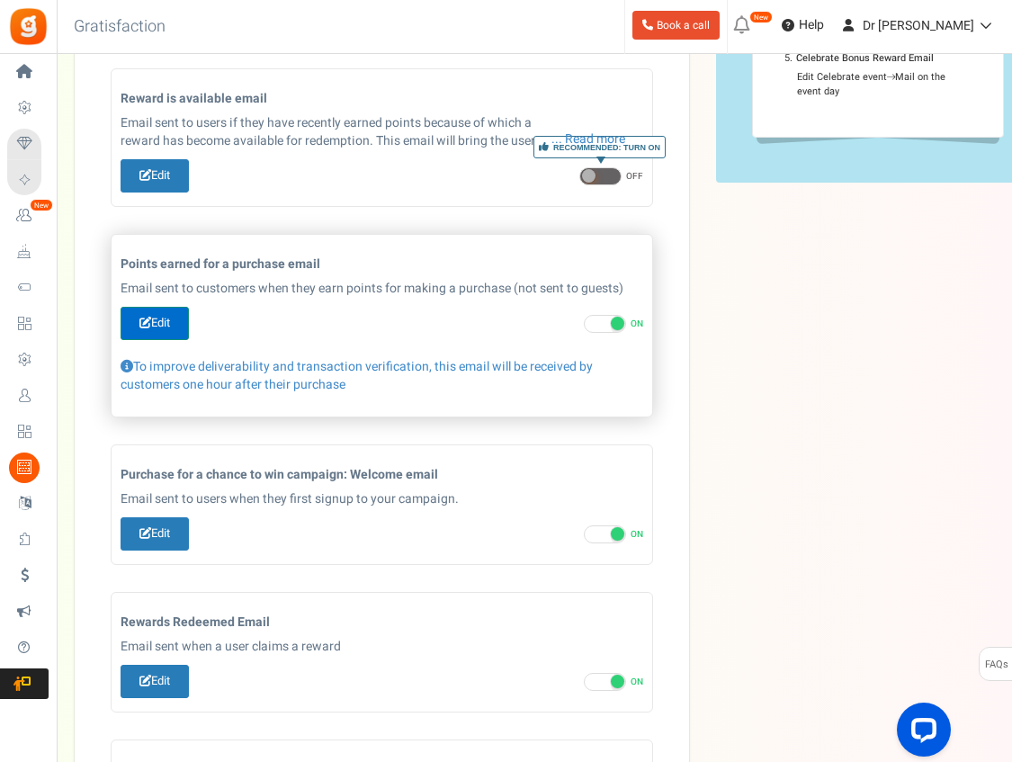
click at [157, 323] on link "Edit" at bounding box center [155, 323] width 68 height 33
type input "نقاط الولاء المكتسبة [[Site Name]]"
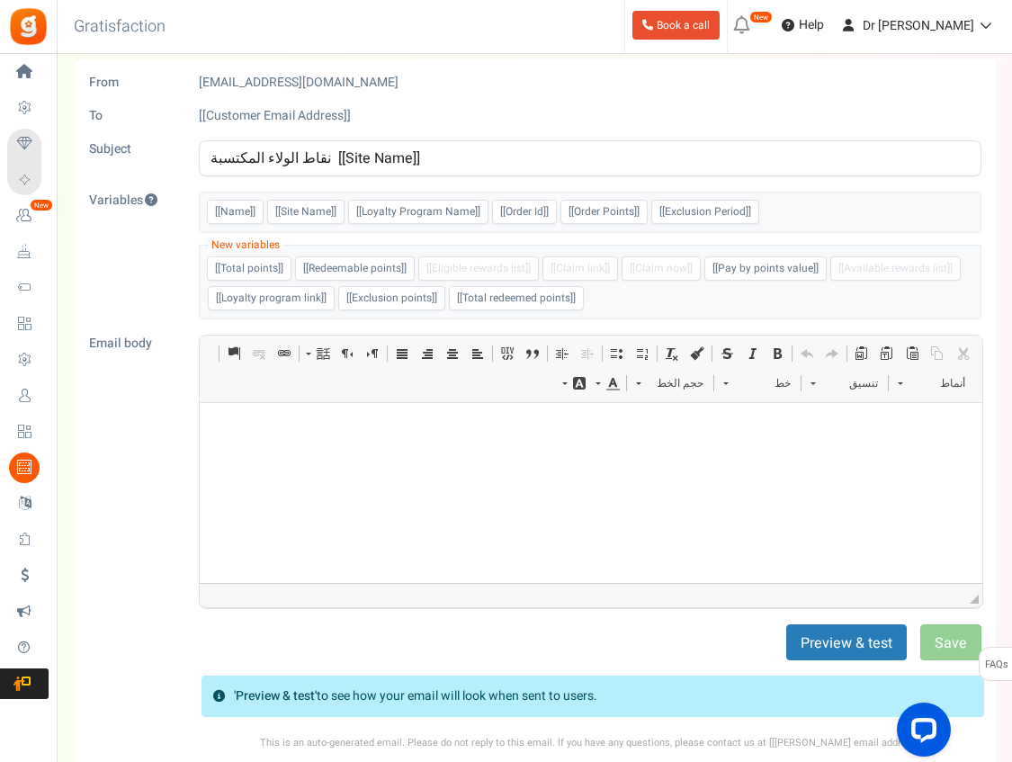
scroll to position [0, 0]
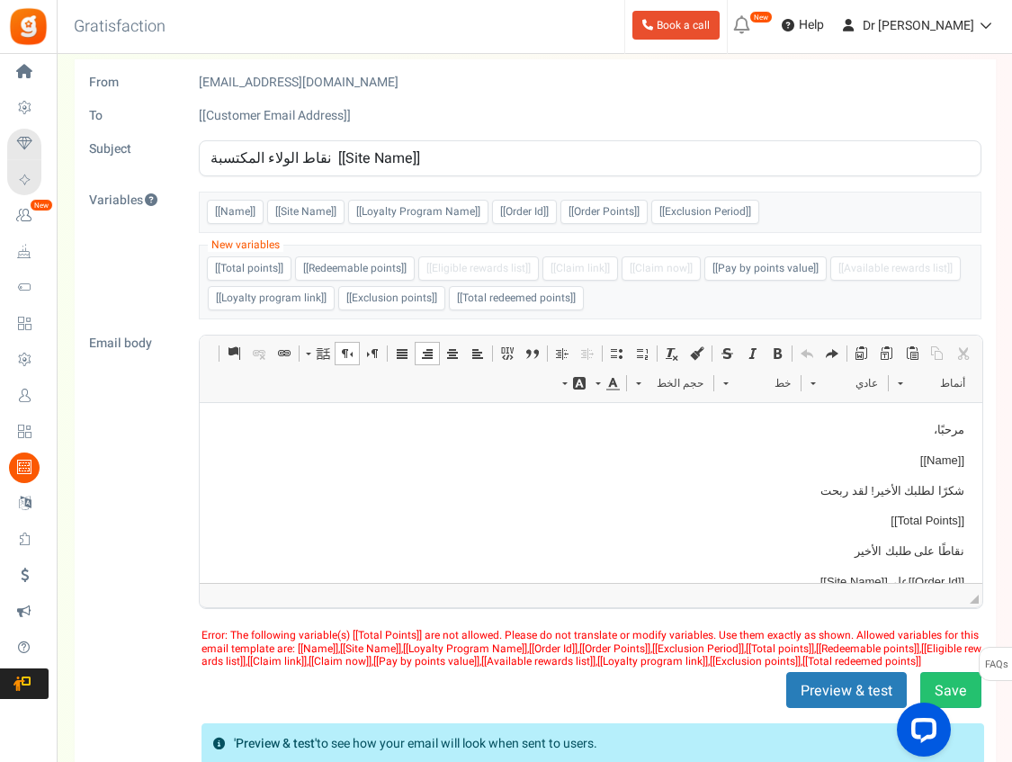
click at [637, 431] on p "مرحبًا،" at bounding box center [591, 430] width 747 height 19
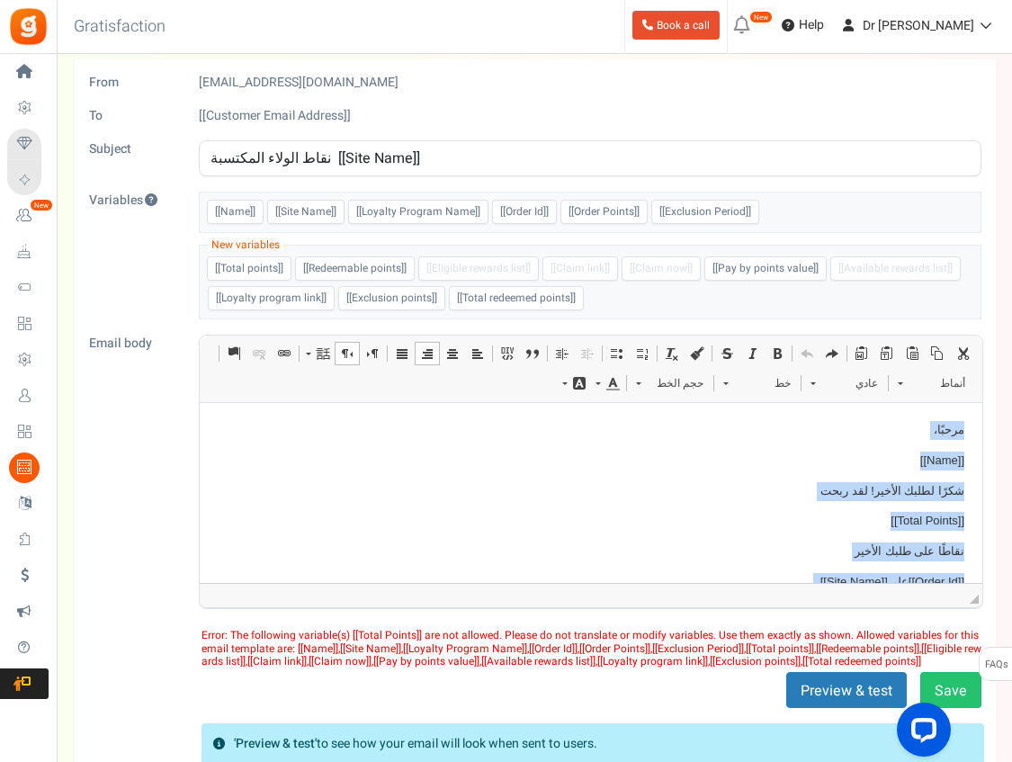
click at [453, 354] on span at bounding box center [452, 353] width 14 height 14
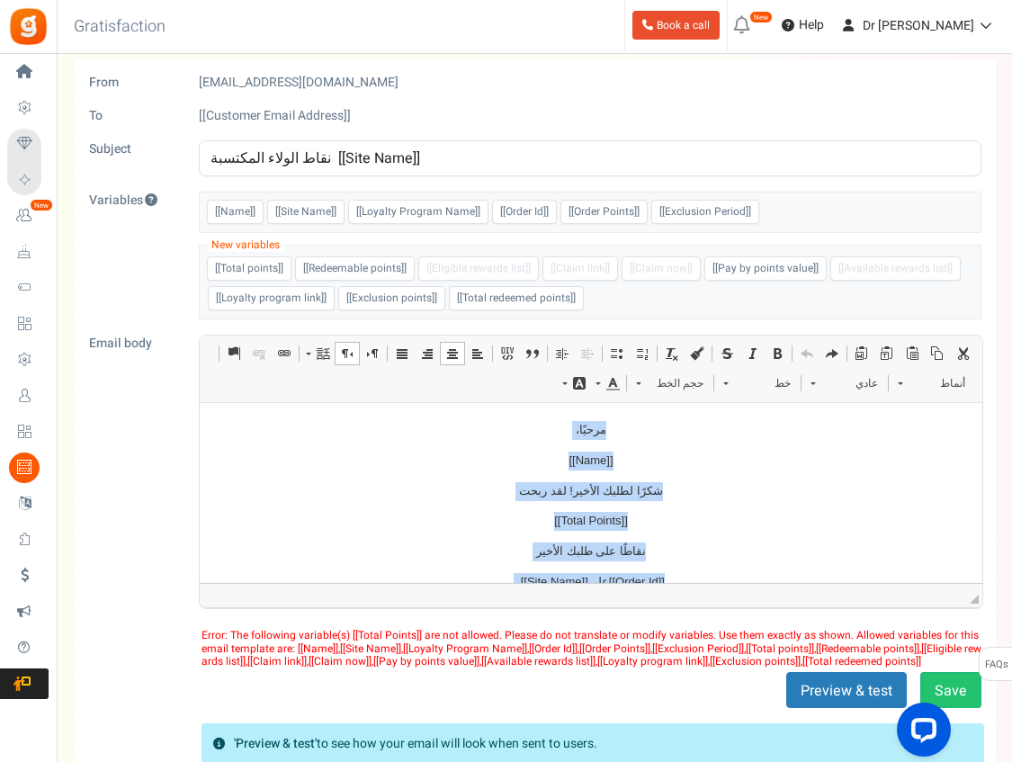
click at [779, 354] on span at bounding box center [777, 353] width 14 height 14
click at [681, 387] on span "حجم الخط" at bounding box center [681, 383] width 63 height 23
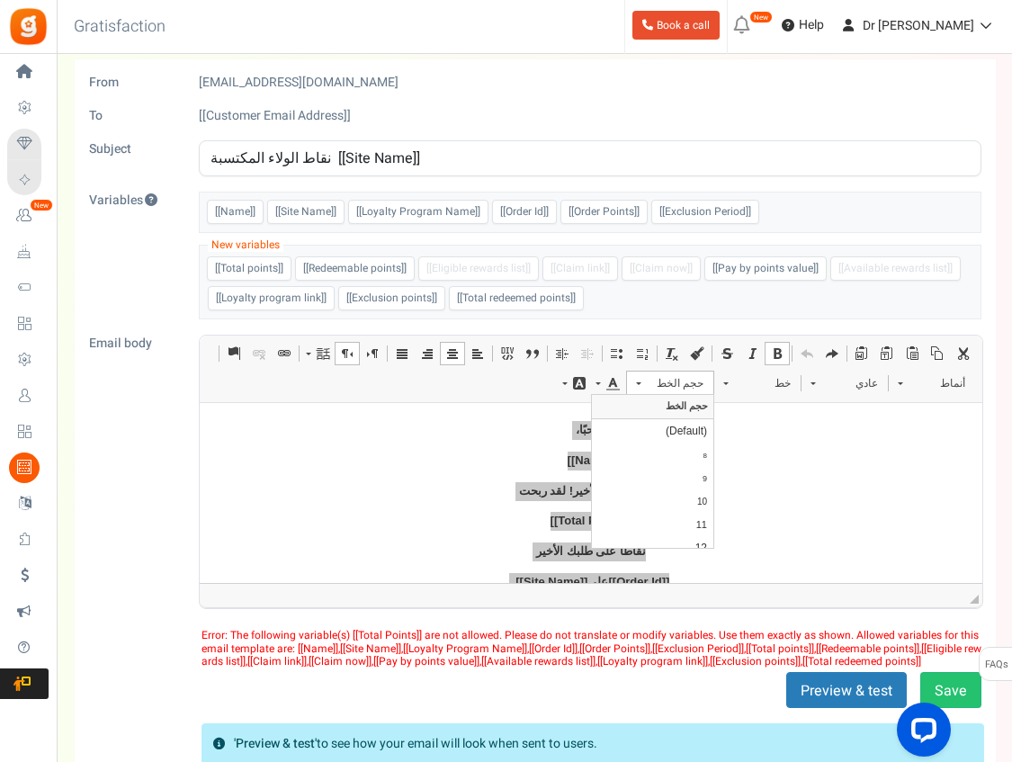
click at [757, 395] on span "أنماط أنماط أنماط عادي, تنسيق عادي خط خط حجم الخط حجم الخط" at bounding box center [799, 386] width 351 height 30
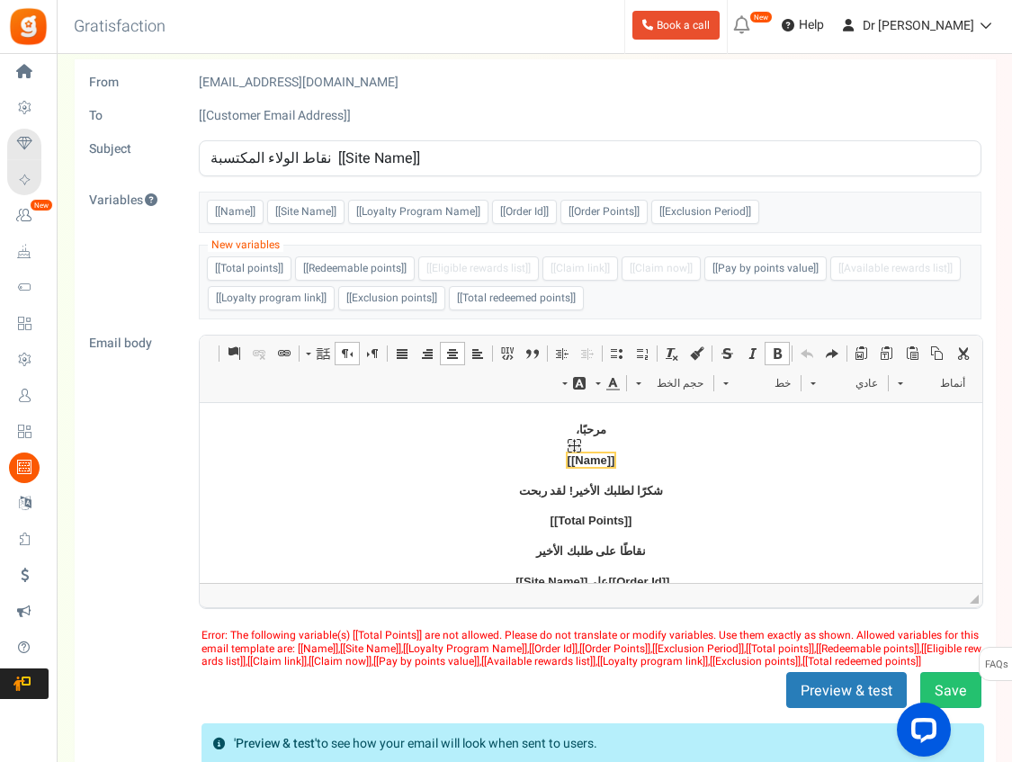
click at [568, 440] on img "Name الربط الموضعي widget" at bounding box center [574, 445] width 13 height 13
click at [496, 459] on p "[[Name]]" at bounding box center [591, 461] width 747 height 19
click at [570, 530] on body "مرحبًا، [[Name]] شكرًا لطلبك الأخير! لقد ربحت [[Total Points]] نقاطًا على طلبك …" at bounding box center [591, 565] width 747 height 288
click at [557, 505] on img "Total Points الربط الموضعي widget" at bounding box center [557, 505] width 13 height 13
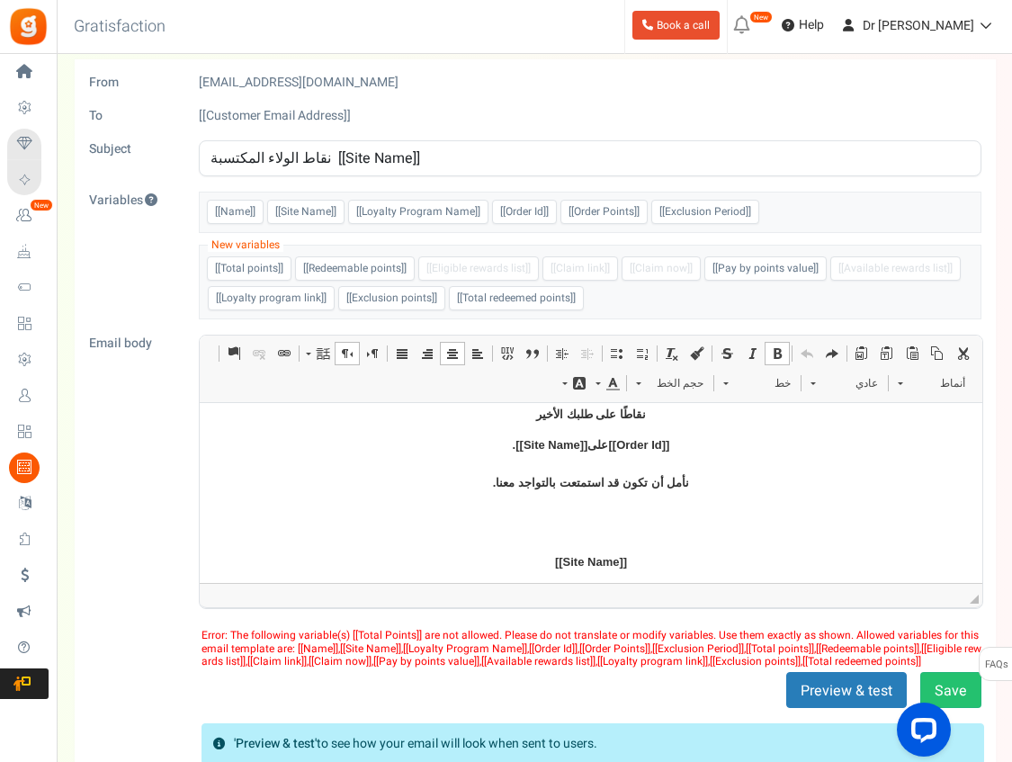
scroll to position [136, 0]
click at [0, 0] on html "Install now Back to Home Back to program setup Home Settings Campaigns Purchase…" at bounding box center [506, 489] width 1012 height 1060
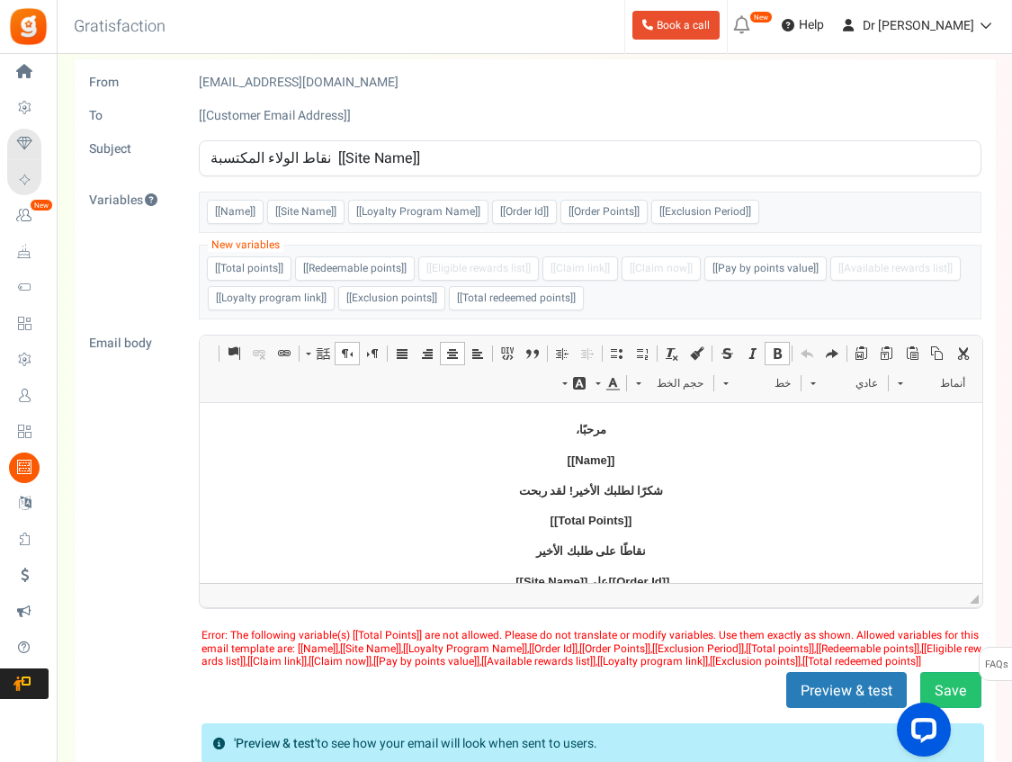
scroll to position [0, 0]
click at [948, 680] on button "Save" at bounding box center [950, 690] width 61 height 36
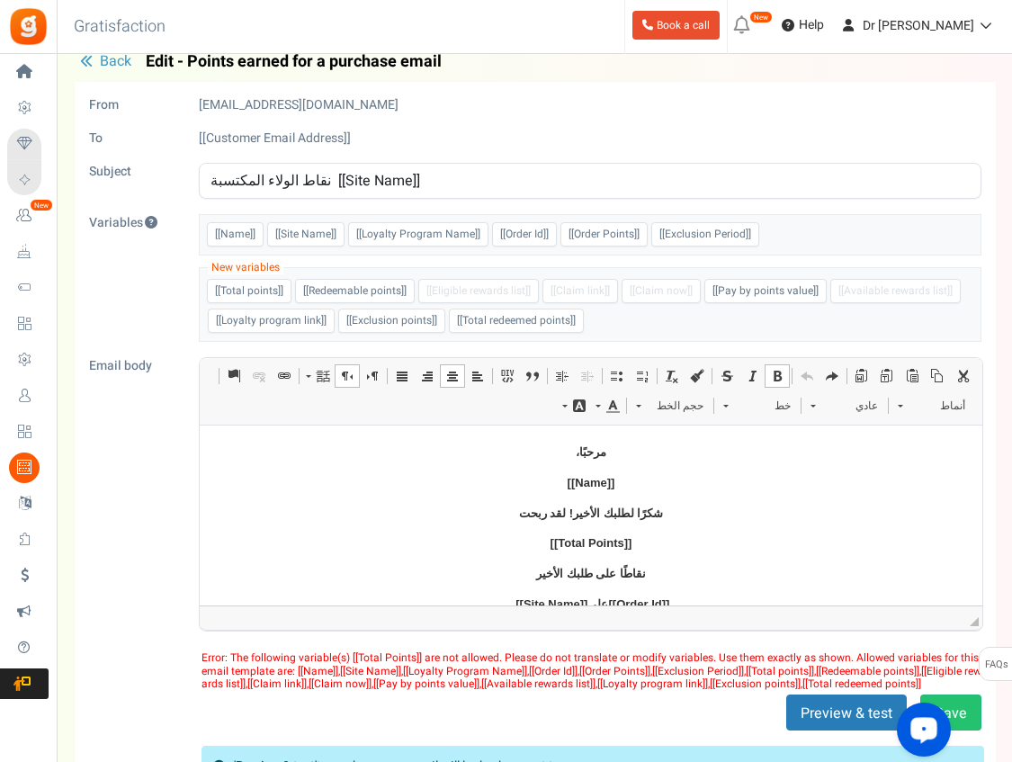
scroll to position [17, 0]
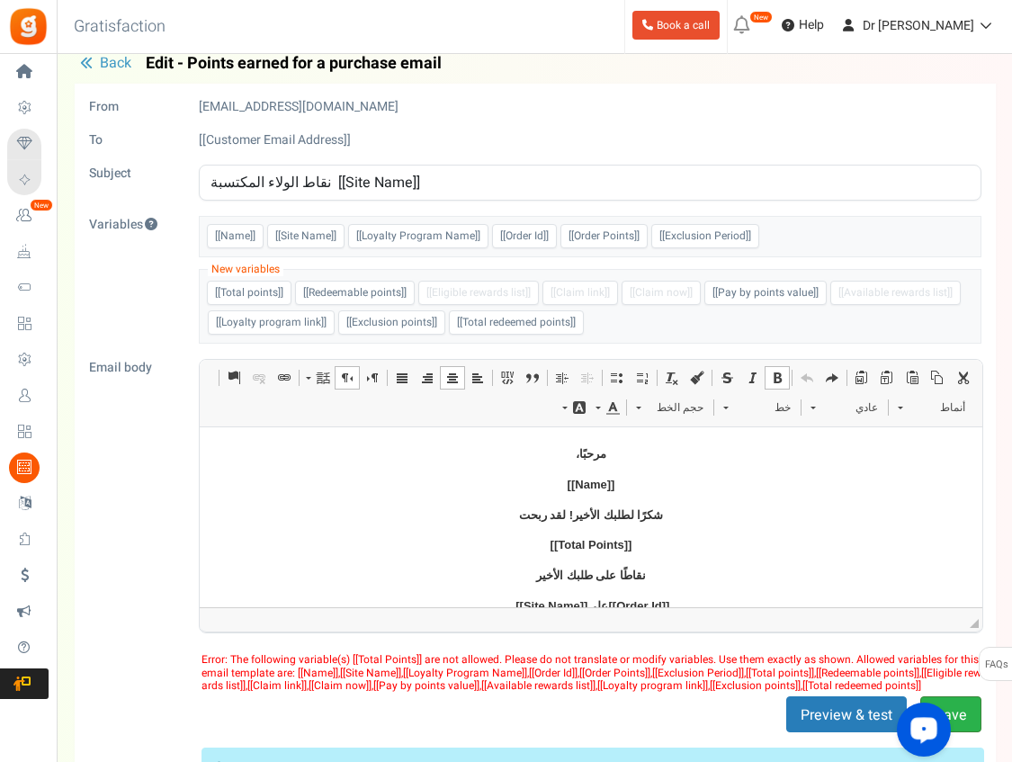
click at [938, 709] on button "Save" at bounding box center [950, 714] width 61 height 36
click at [959, 714] on button "Save" at bounding box center [950, 714] width 61 height 36
click at [944, 714] on button "Save" at bounding box center [950, 714] width 61 height 36
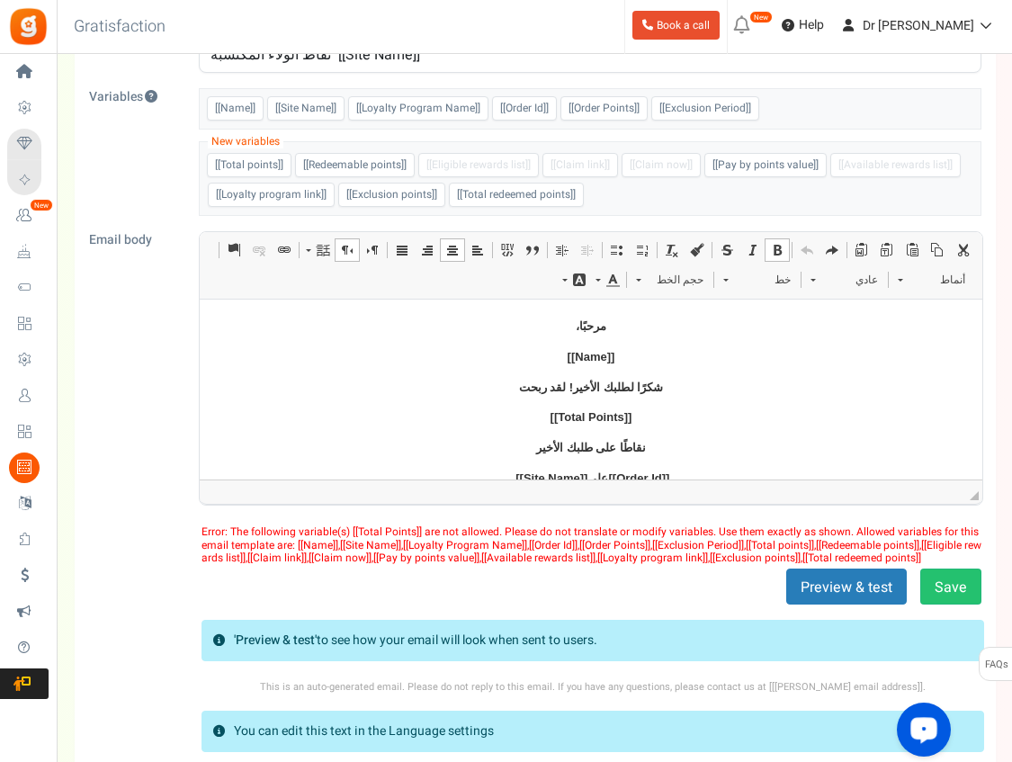
scroll to position [89, 0]
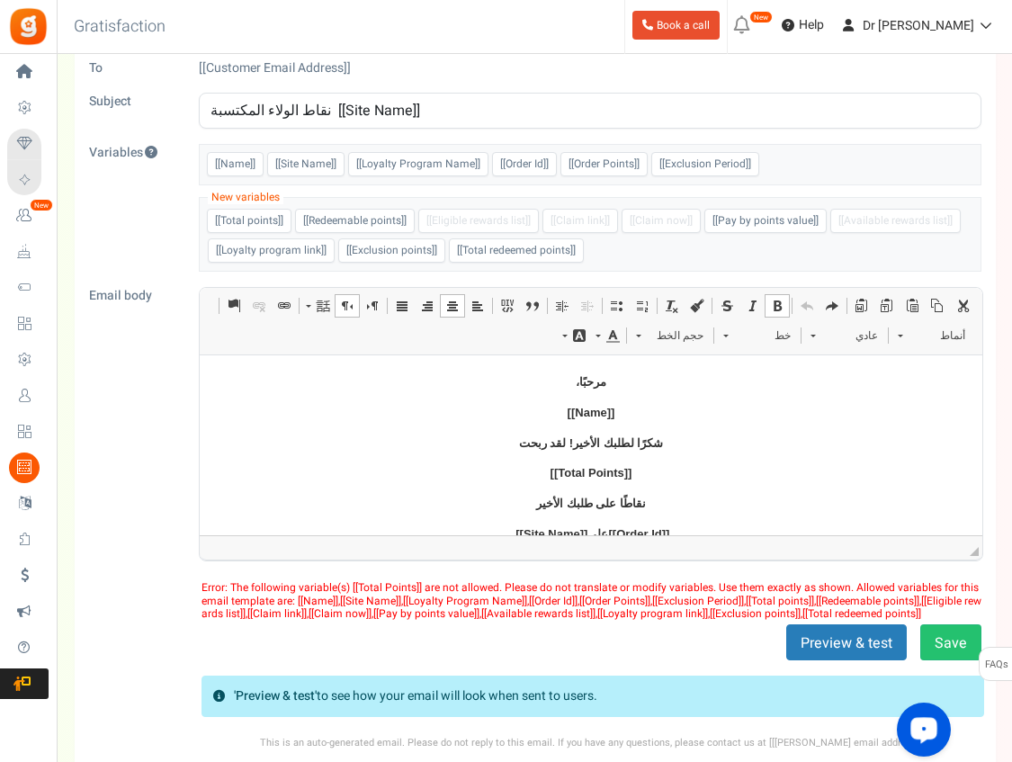
click at [0, 0] on html "Install now Back to Home Back to program setup Home Settings Campaigns Purchase…" at bounding box center [506, 441] width 1012 height 1060
click at [596, 469] on span "[[Total Points]]" at bounding box center [592, 472] width 82 height 13
click at [599, 471] on span "[[Total Points]]" at bounding box center [592, 472] width 82 height 13
click at [596, 471] on span "[[Total Points]]" at bounding box center [592, 472] width 82 height 13
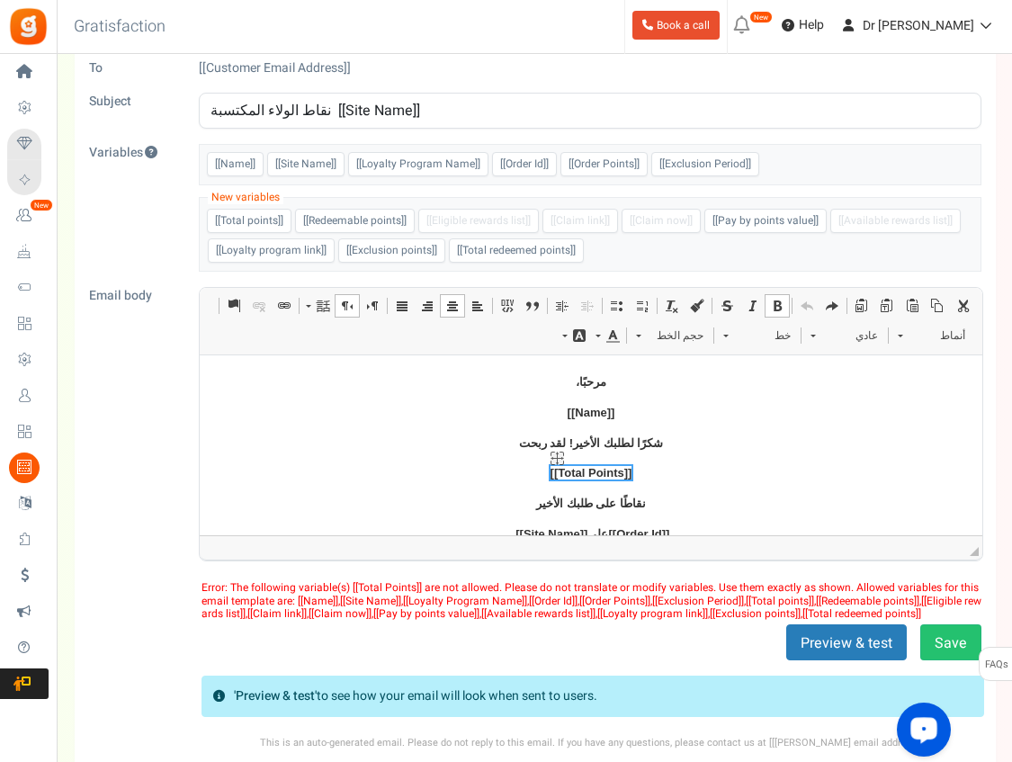
click at [588, 474] on span "[[Total Points]]" at bounding box center [592, 472] width 82 height 13
click at [589, 474] on span "[[Total Points]]" at bounding box center [592, 472] width 82 height 13
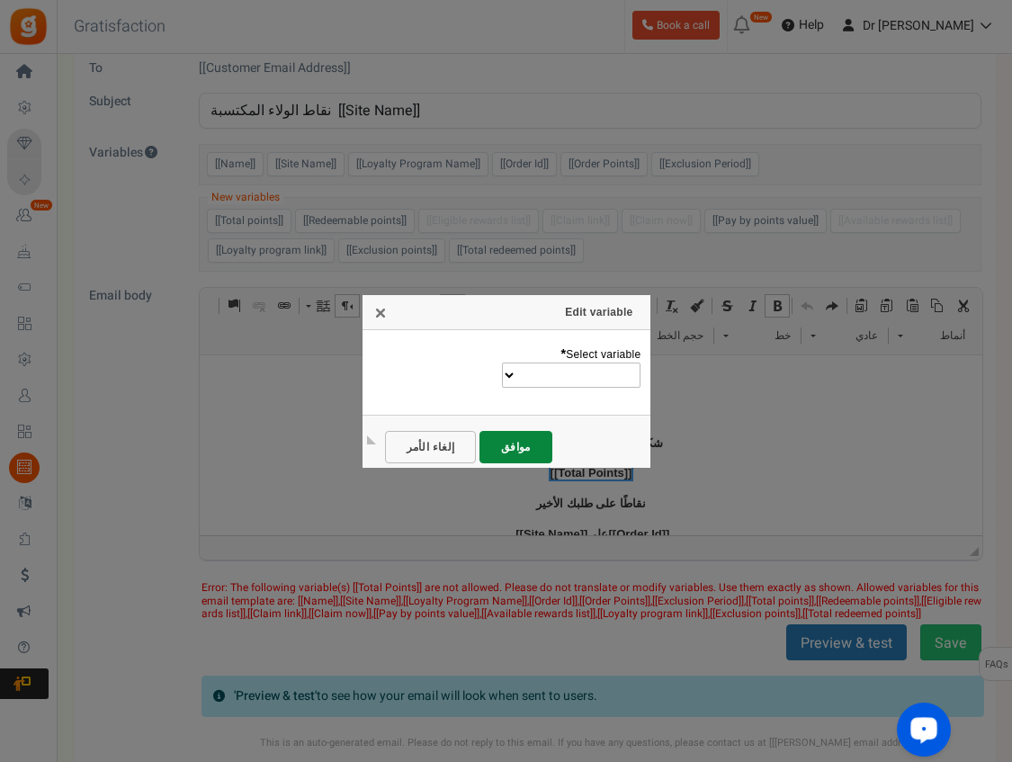
click at [491, 374] on div "Name Site Name Loyalty Program Name Order Id Order Points Exclusion Period Tota…" at bounding box center [507, 375] width 270 height 25
select select "Total points"
click at [508, 443] on span "موافق" at bounding box center [515, 447] width 51 height 13
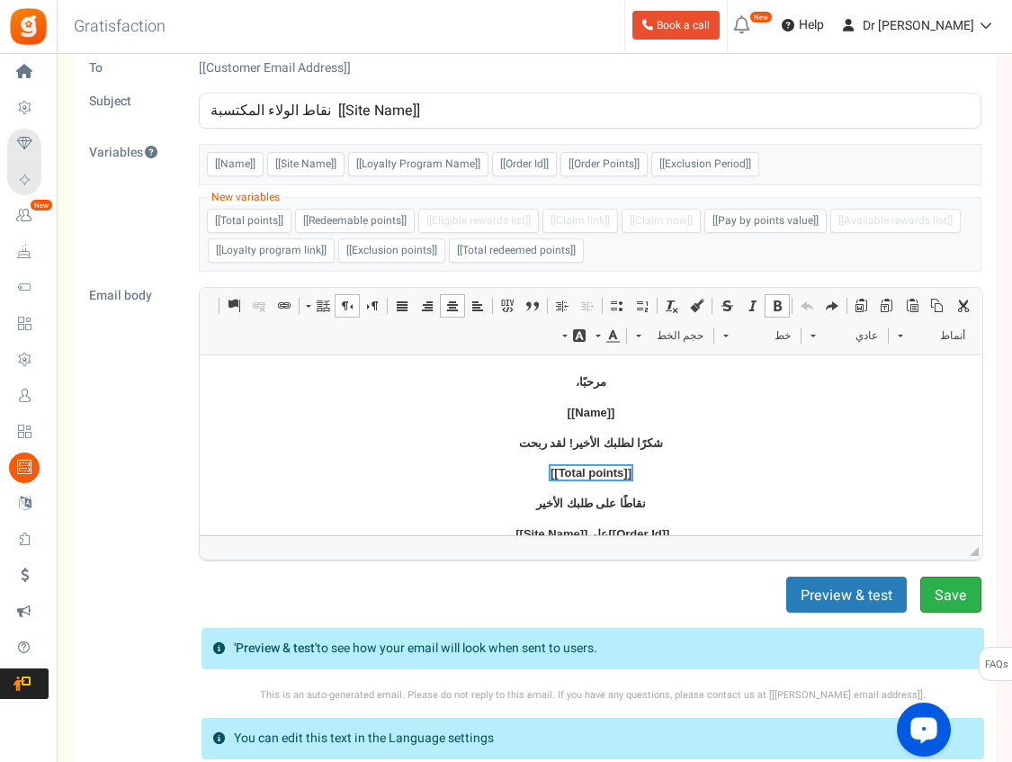
click at [955, 601] on button "Save" at bounding box center [950, 595] width 61 height 36
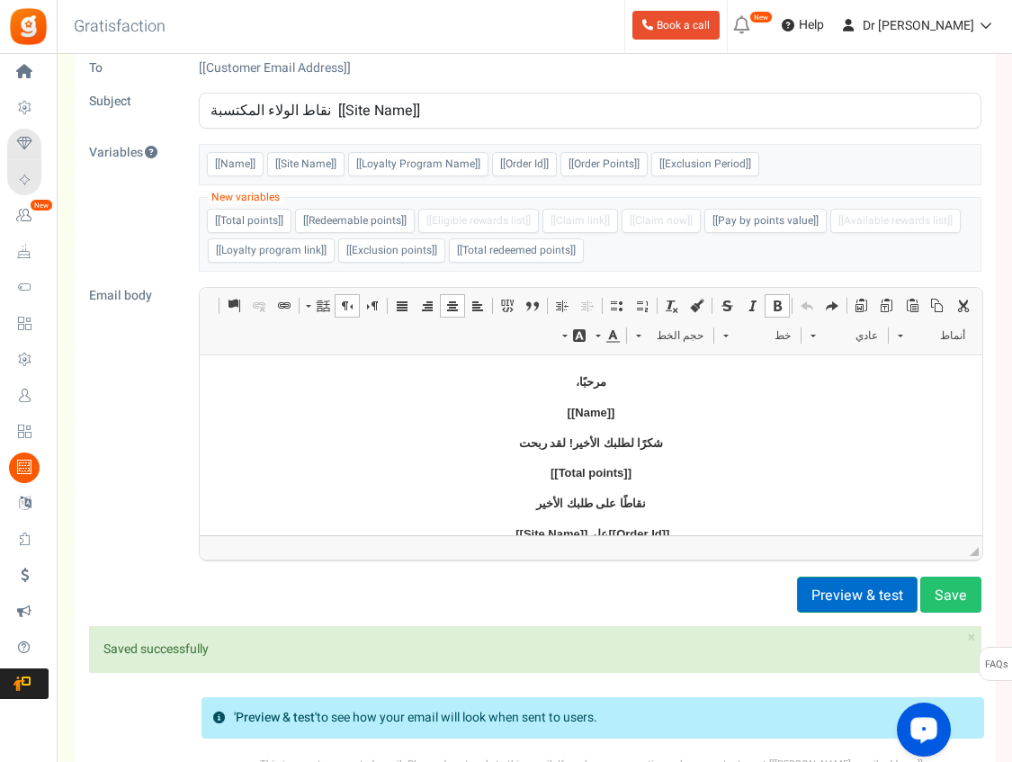
click at [833, 591] on button "Preview & test" at bounding box center [857, 595] width 121 height 36
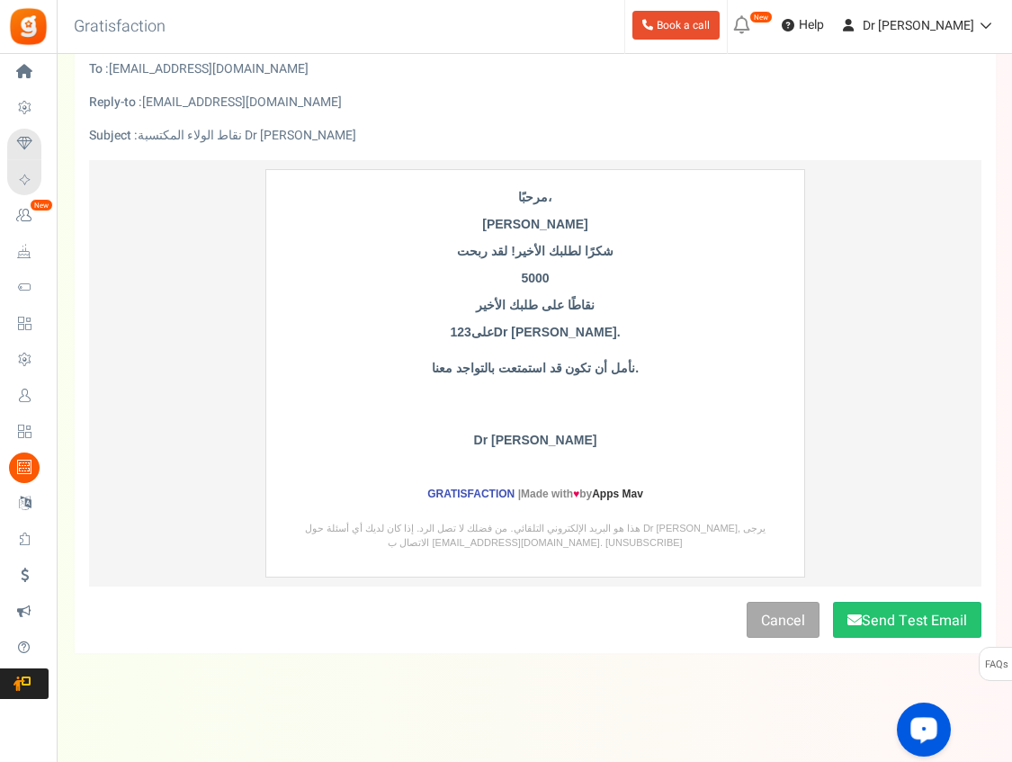
scroll to position [86, 0]
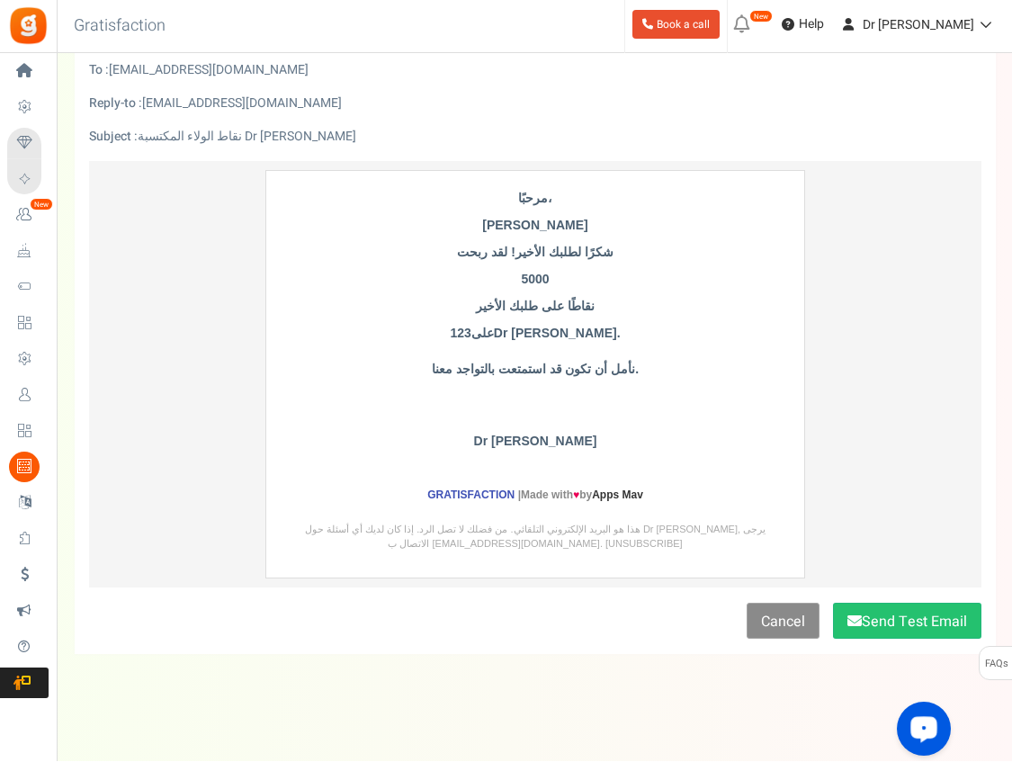
click at [776, 629] on link "Cancel" at bounding box center [783, 622] width 73 height 36
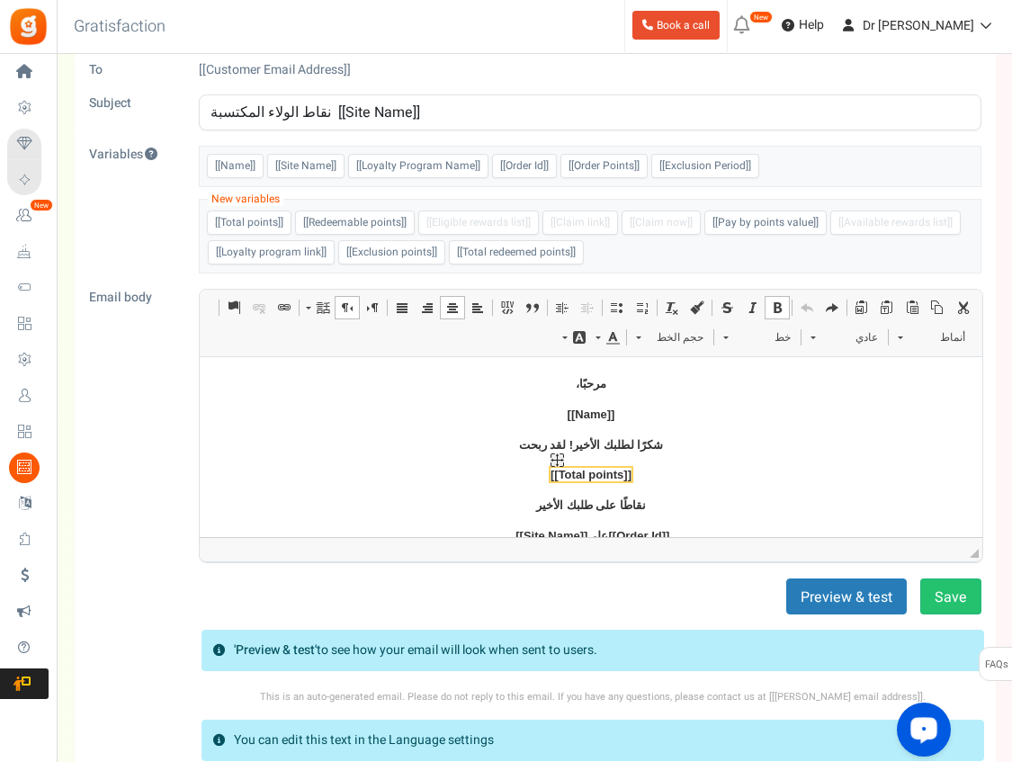
click at [556, 459] on img "Total points الربط الموضعي widget" at bounding box center [557, 459] width 13 height 13
click at [560, 462] on img "Total points الربط الموضعي widget" at bounding box center [557, 459] width 13 height 13
click at [562, 474] on span "[[Total points]]" at bounding box center [591, 474] width 81 height 13
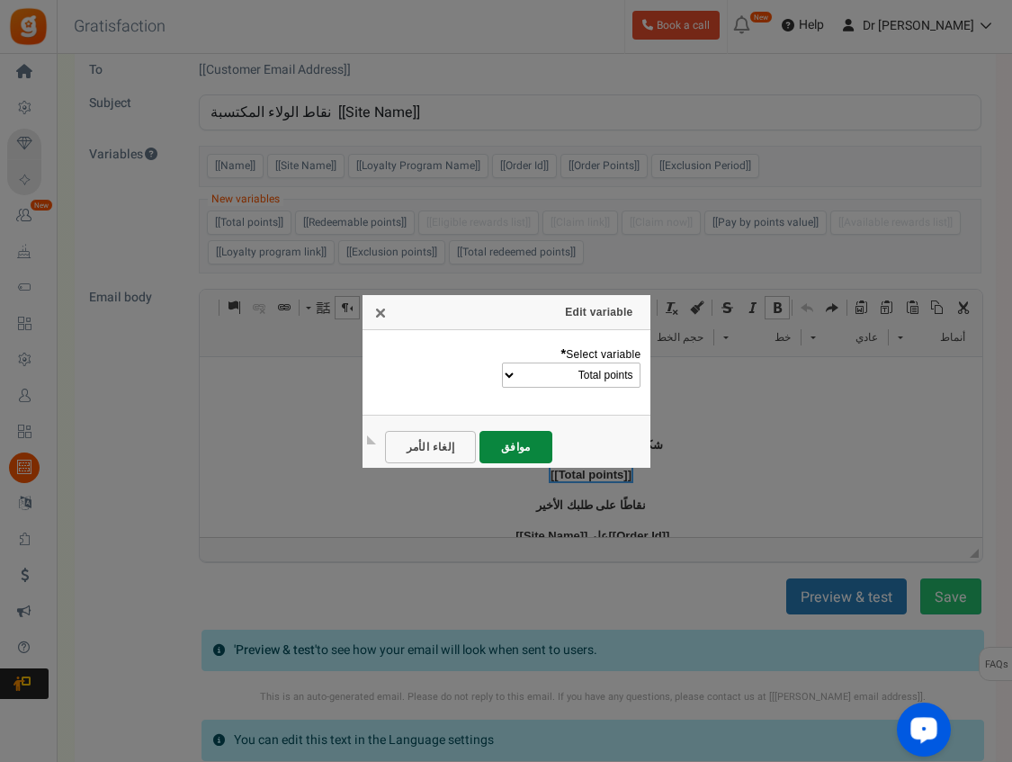
select select "Order Points"
click at [529, 440] on link "موافق" at bounding box center [516, 447] width 73 height 32
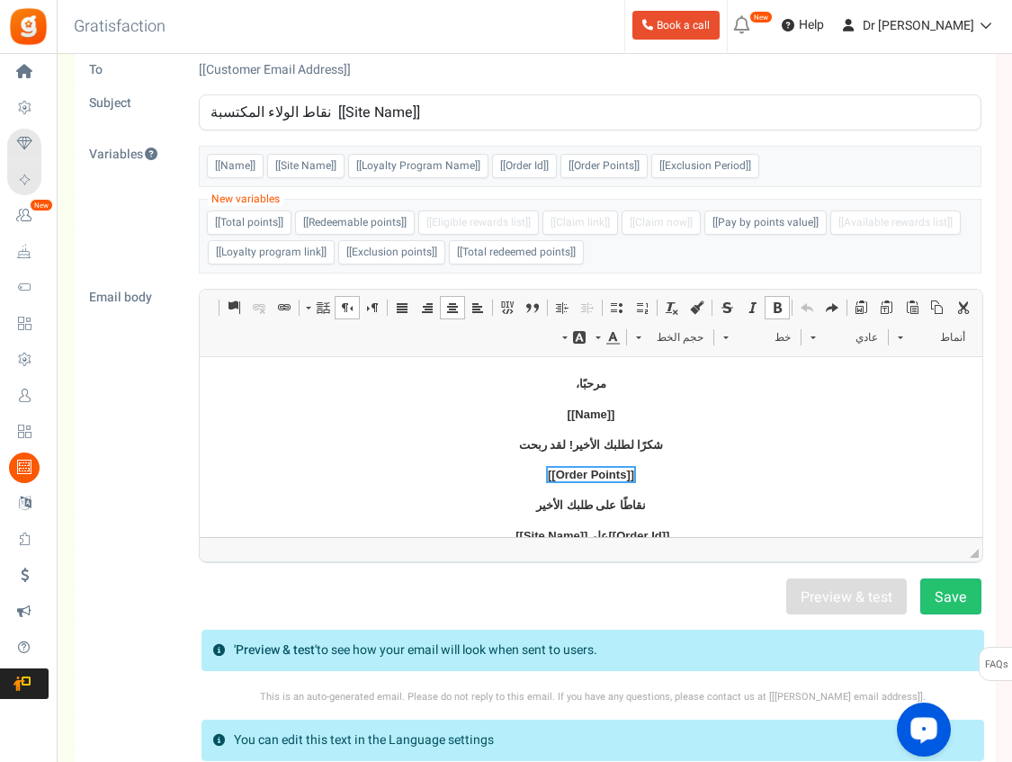
scroll to position [261, 0]
click at [943, 589] on button "Save" at bounding box center [950, 597] width 61 height 36
click at [0, 0] on html "Install now Back to Home Back to program setup Home Settings Campaigns Purchase…" at bounding box center [506, 419] width 1012 height 1012
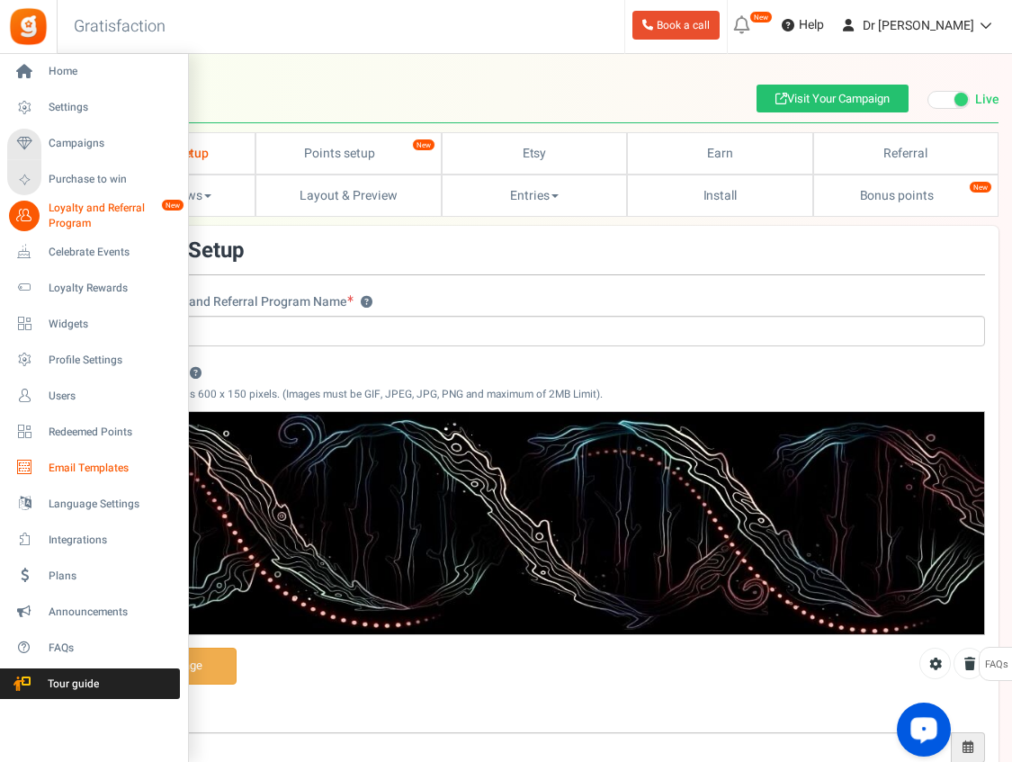
click at [86, 462] on span "Email Templates" at bounding box center [112, 468] width 126 height 15
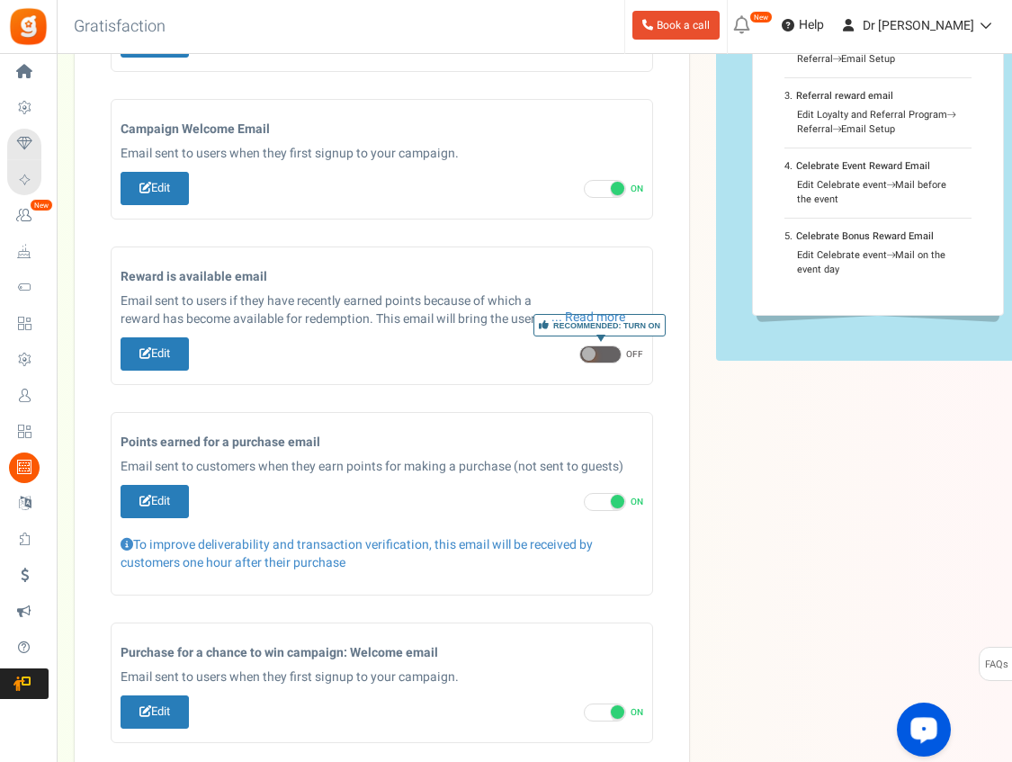
scroll to position [316, 0]
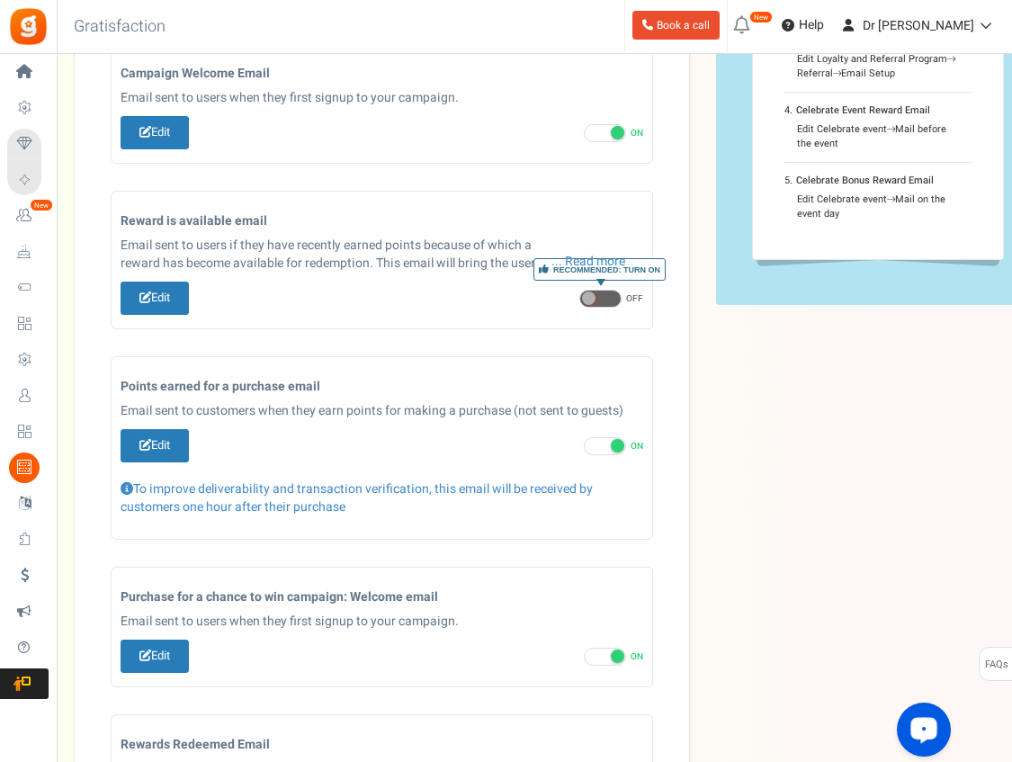
click at [740, 498] on div "Email Templates In this section you can setup email content which will be trigg…" at bounding box center [535, 409] width 920 height 1307
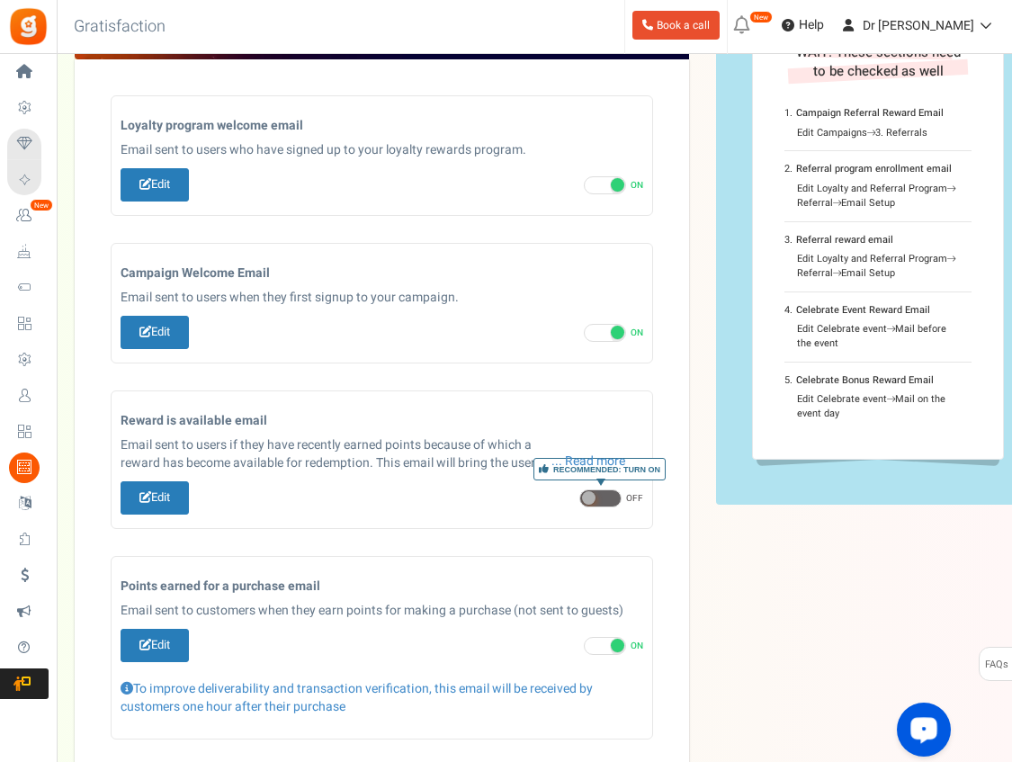
scroll to position [76, 0]
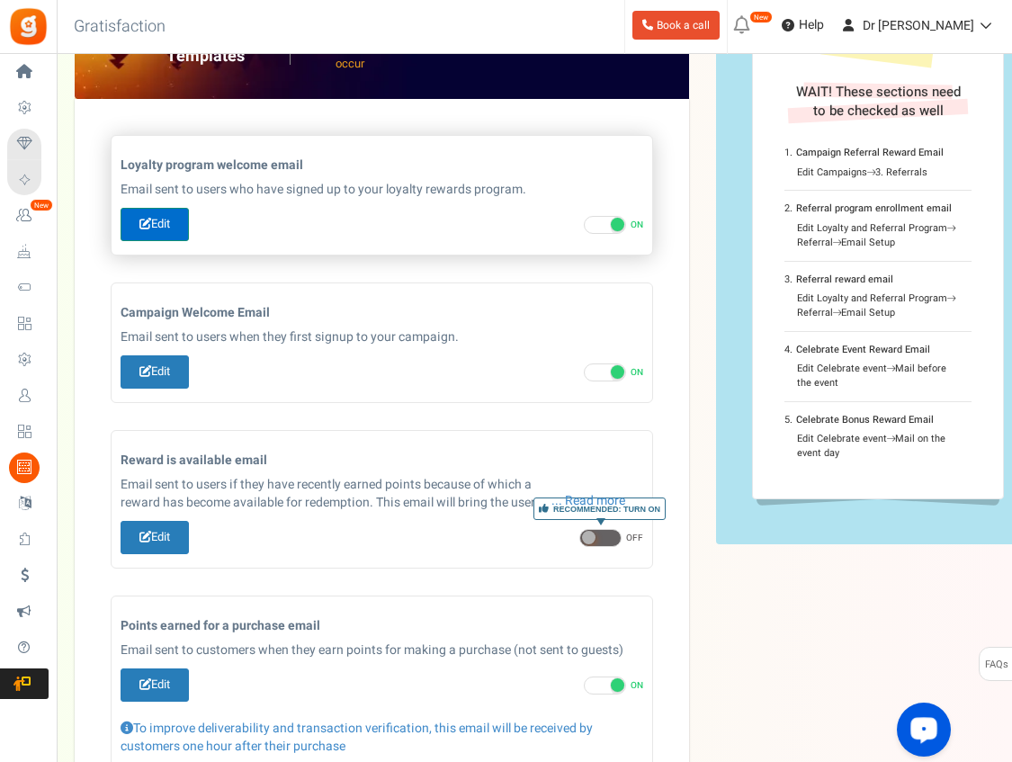
click at [161, 217] on link "Edit" at bounding box center [155, 224] width 68 height 33
type input "مرحبًا بكم في [[Loyalty Program Name]]"
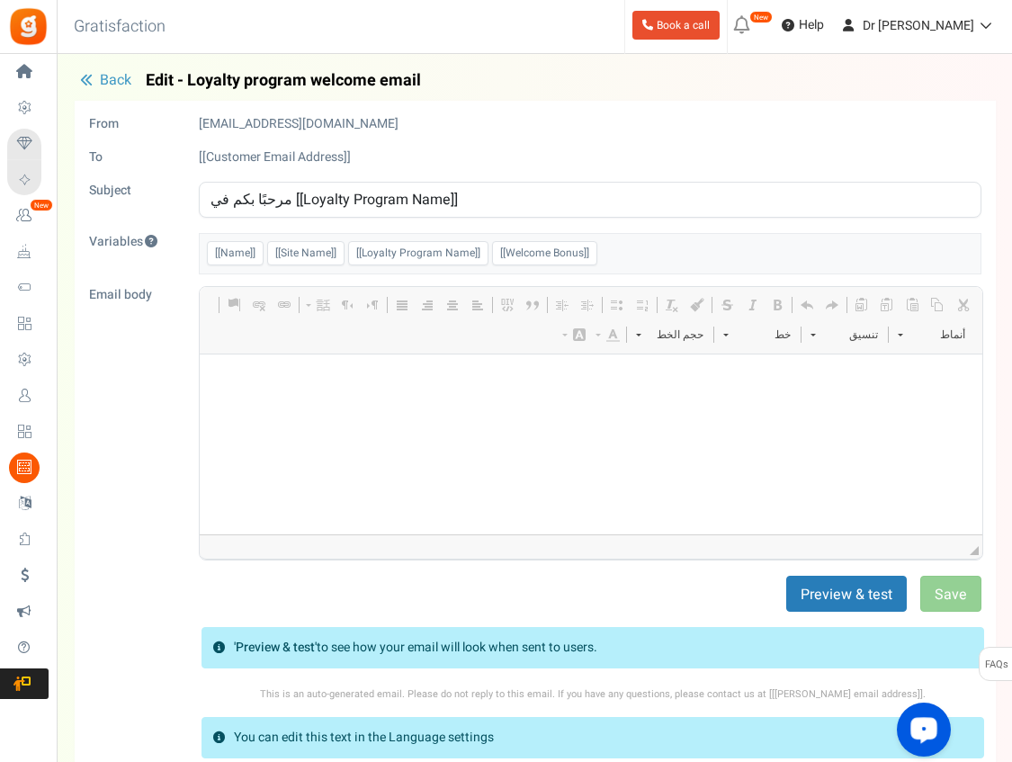
scroll to position [0, 0]
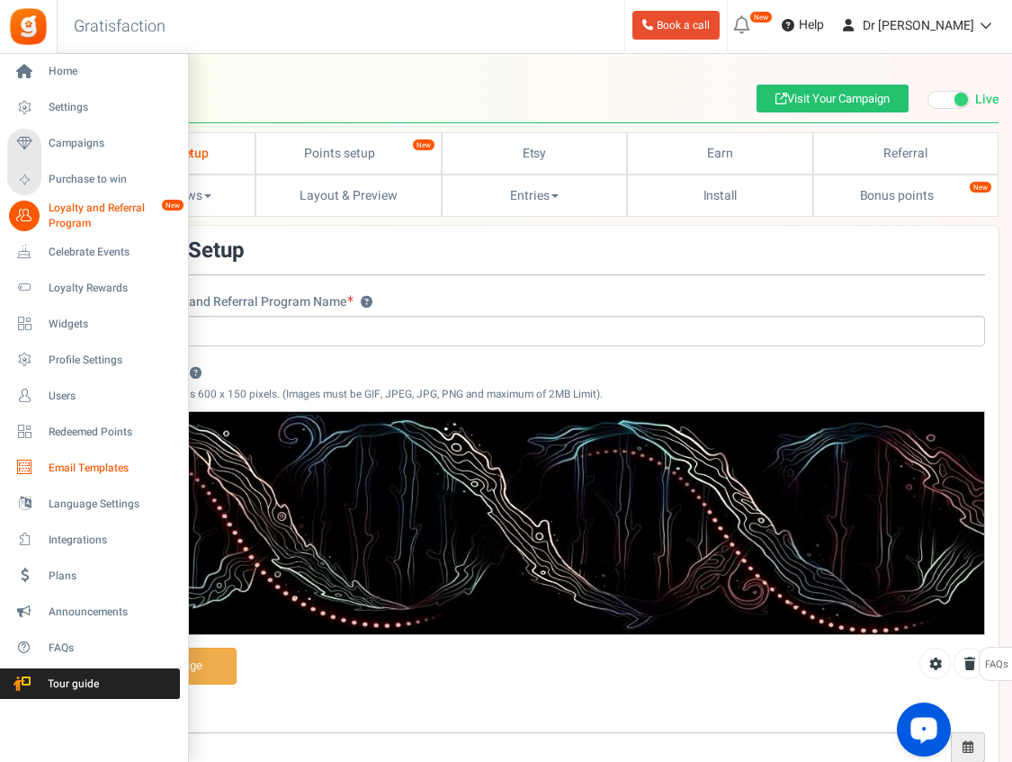
click at [83, 476] on span "Email Templates" at bounding box center [112, 468] width 126 height 15
click at [40, 470] on link "Email Templates" at bounding box center [93, 468] width 173 height 31
click at [26, 466] on icon at bounding box center [24, 468] width 31 height 31
click at [84, 465] on span "Email Templates" at bounding box center [112, 468] width 126 height 15
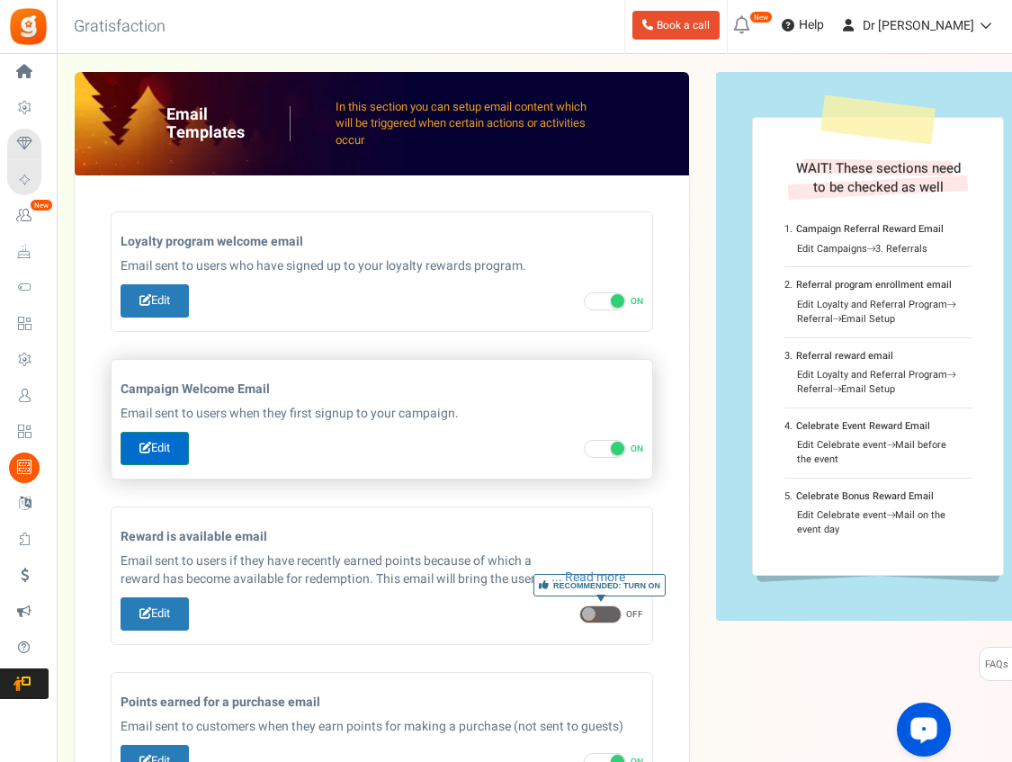
click at [148, 448] on icon at bounding box center [145, 448] width 12 height 12
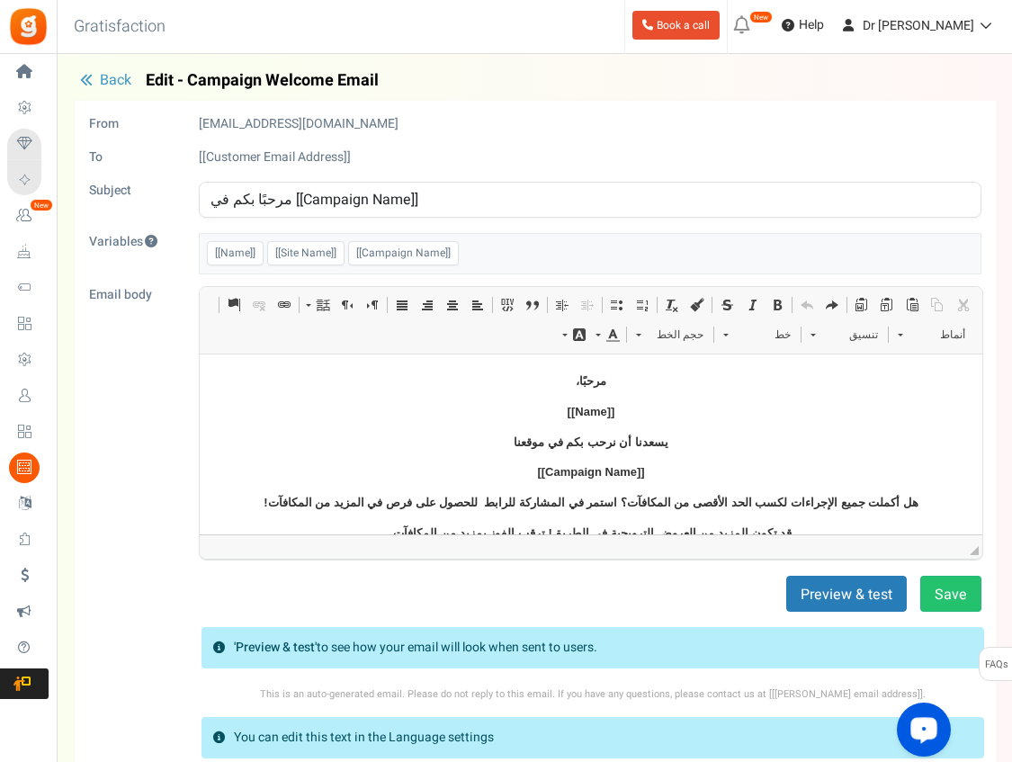
click at [115, 78] on span "Back" at bounding box center [115, 80] width 31 height 22
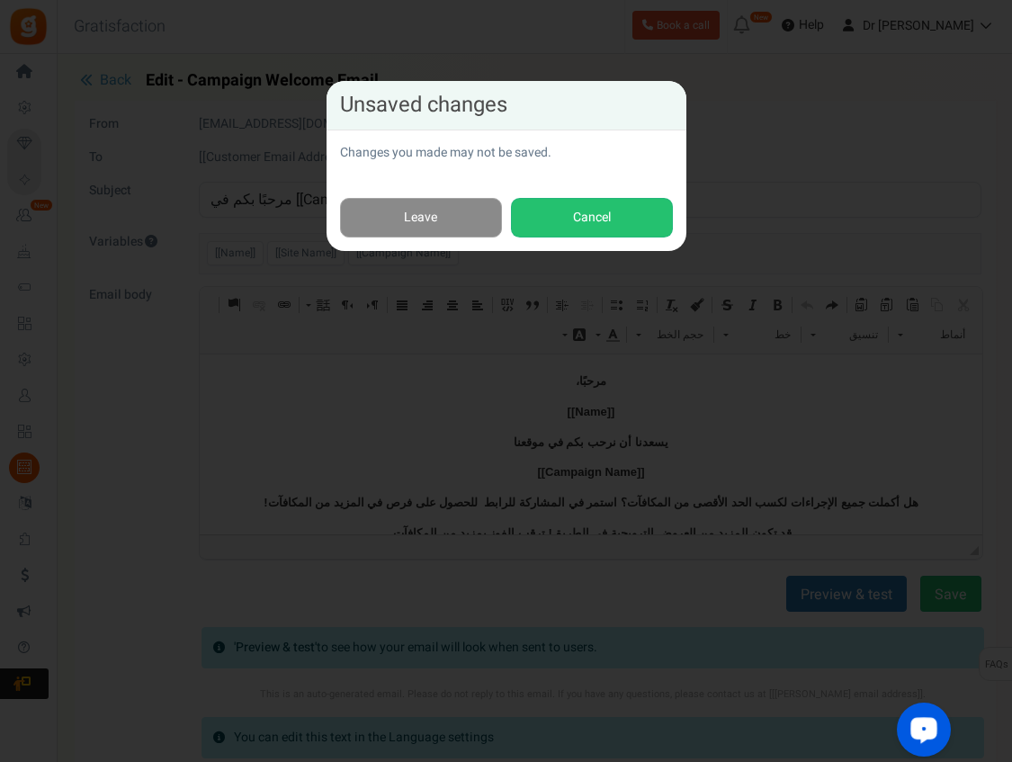
click at [444, 202] on link "Leave" at bounding box center [421, 218] width 162 height 40
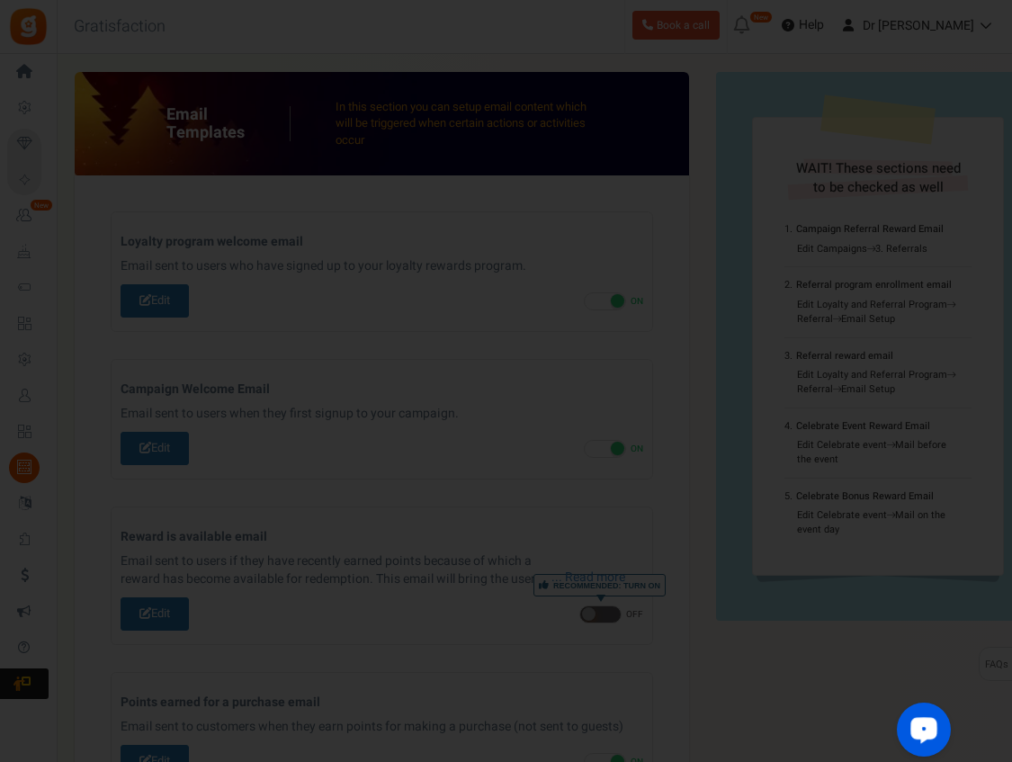
scroll to position [286, 0]
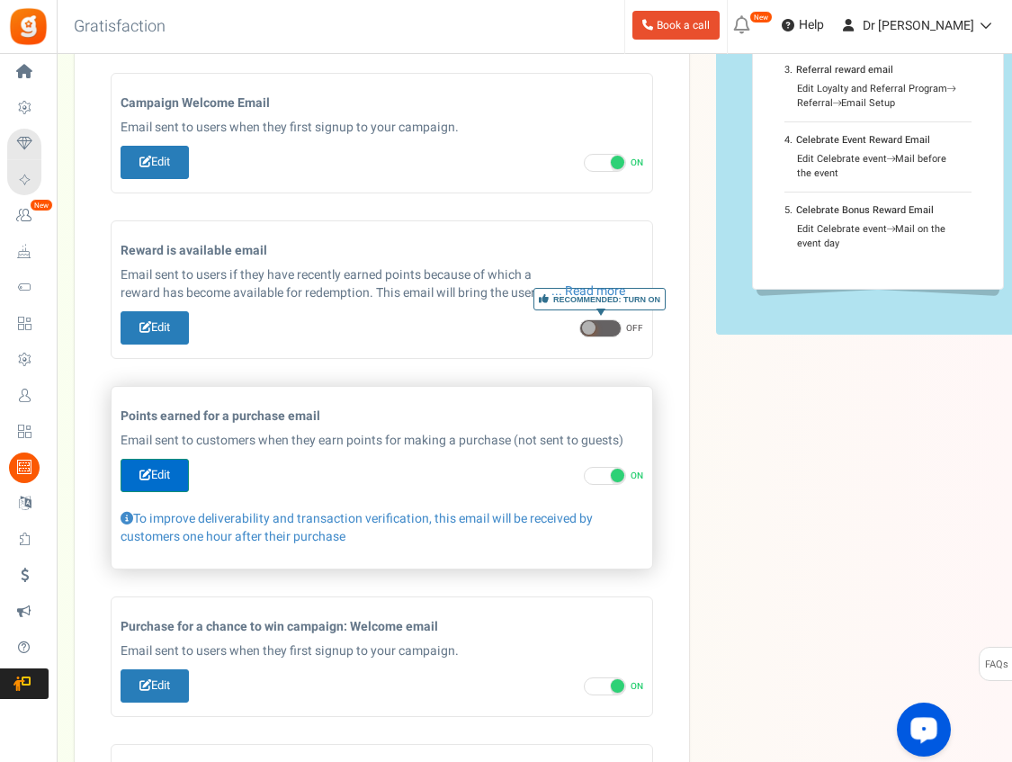
click at [160, 473] on link "Edit" at bounding box center [155, 475] width 68 height 33
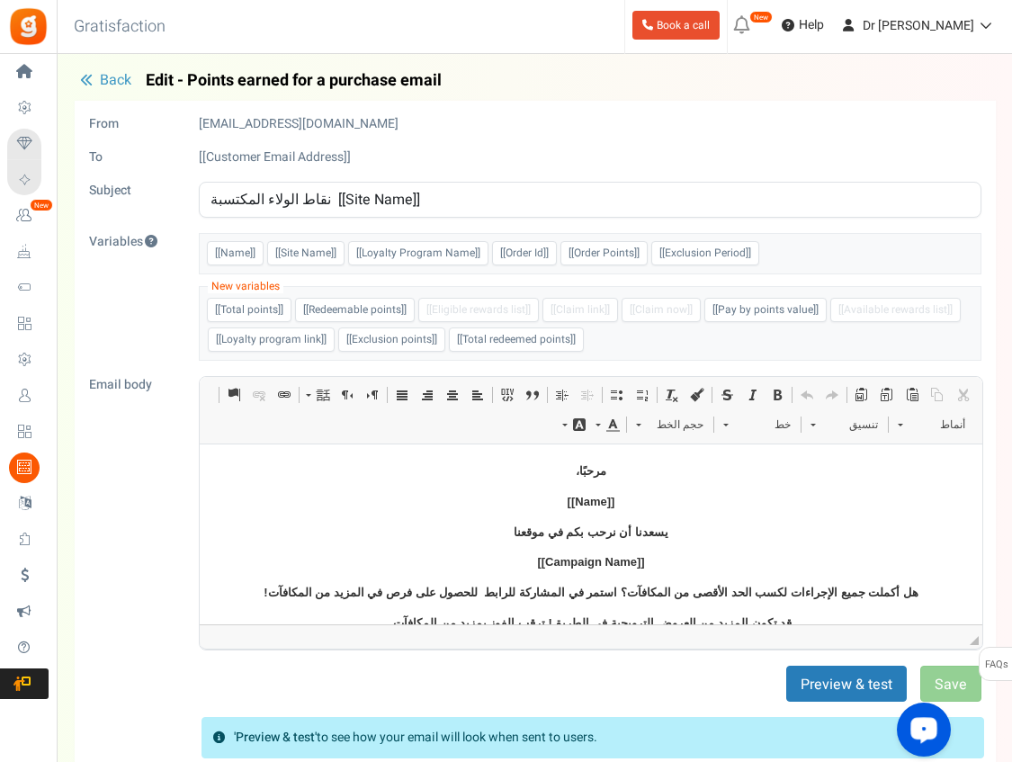
scroll to position [0, 0]
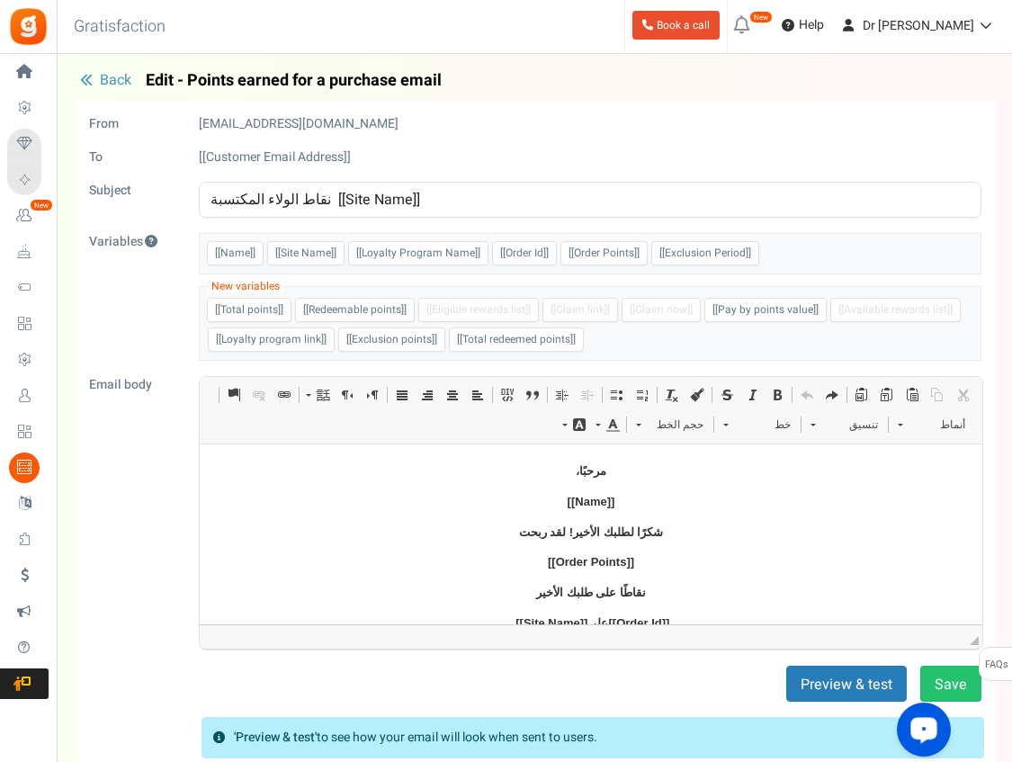
click at [109, 78] on span "Back" at bounding box center [115, 80] width 31 height 22
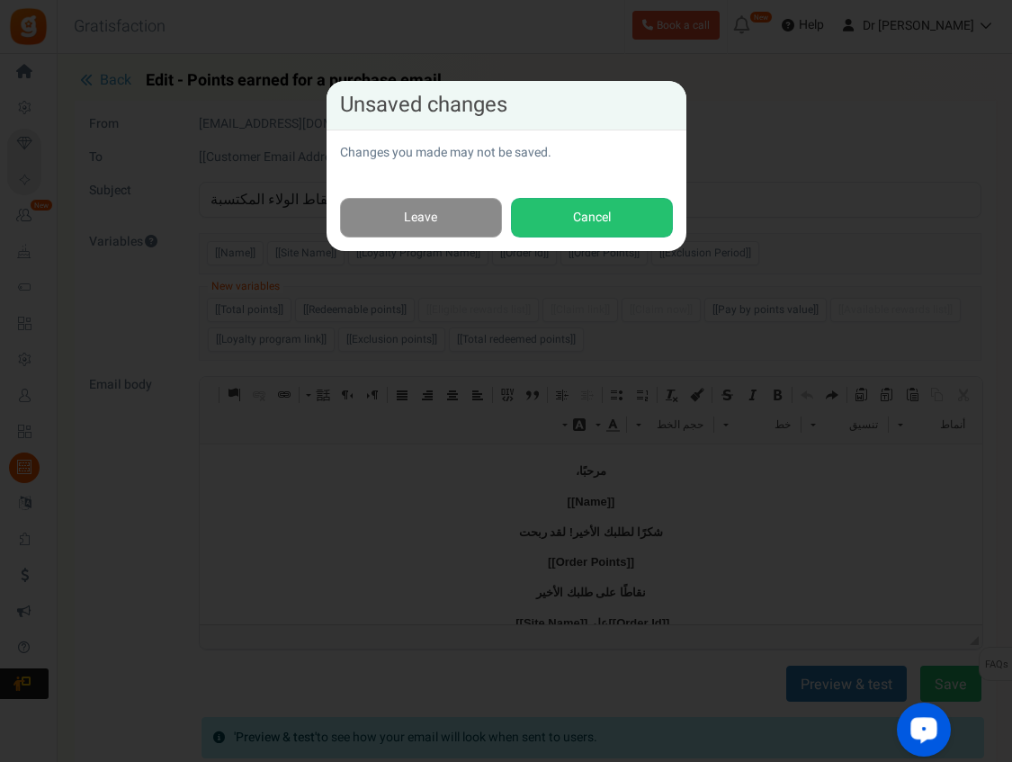
click at [456, 214] on link "Leave" at bounding box center [421, 218] width 162 height 40
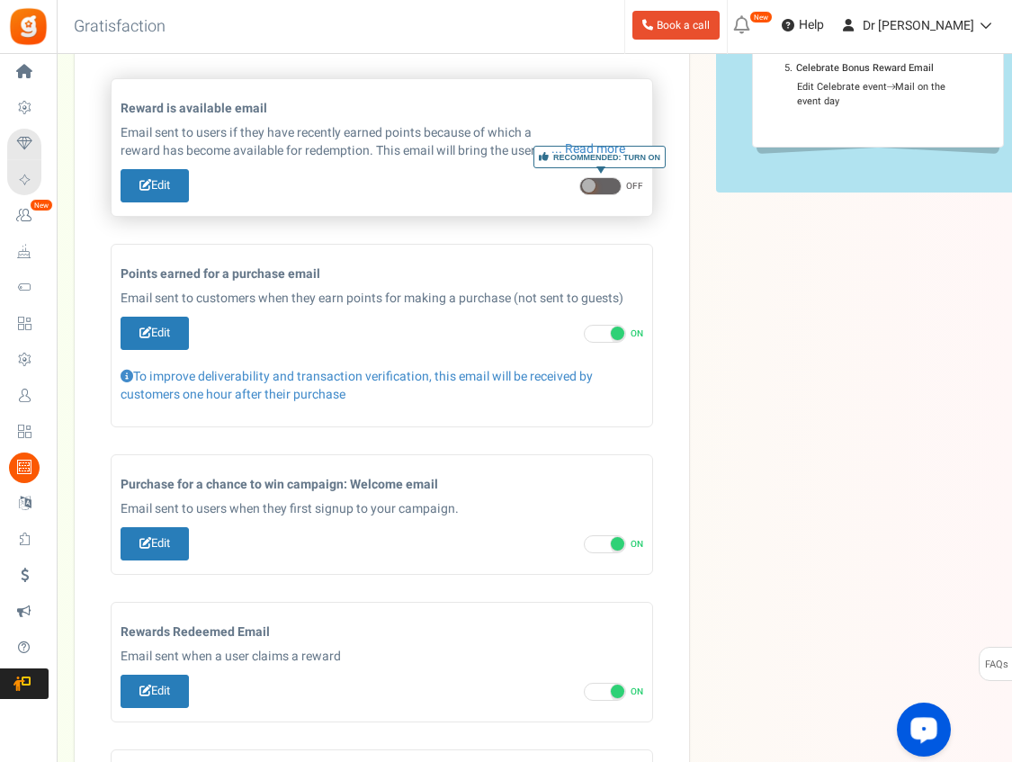
scroll to position [426, 0]
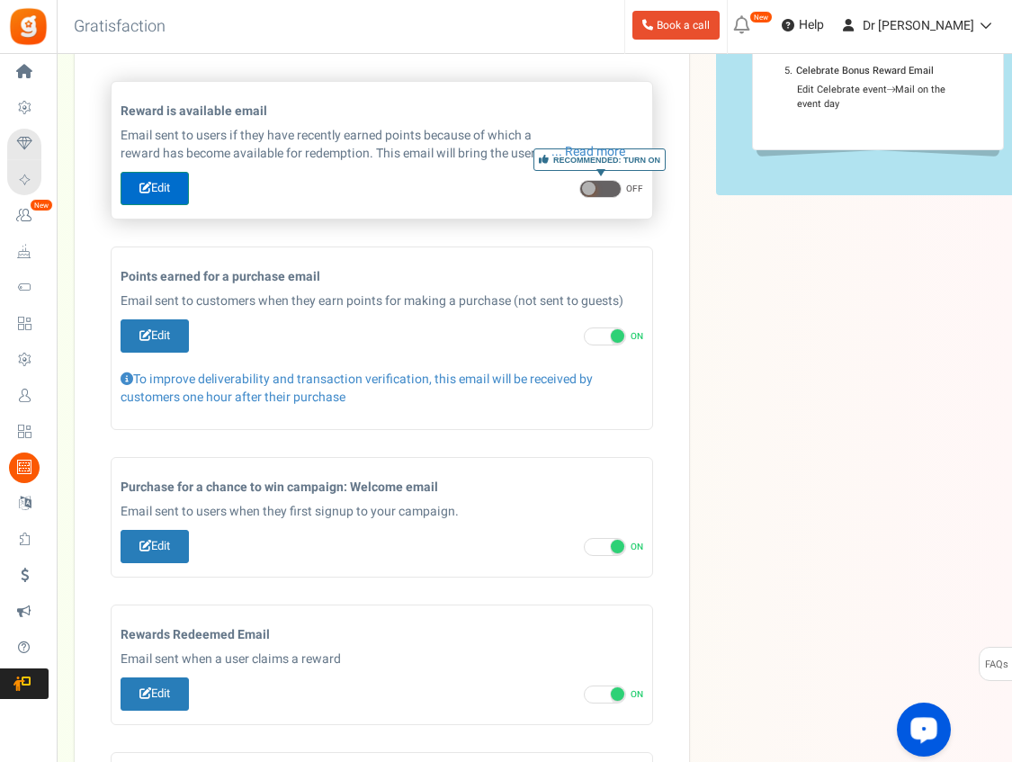
click at [142, 187] on icon at bounding box center [145, 188] width 12 height 12
type input "[[Site Name]]، مكافأة جديدة متاحة للاسترداد."
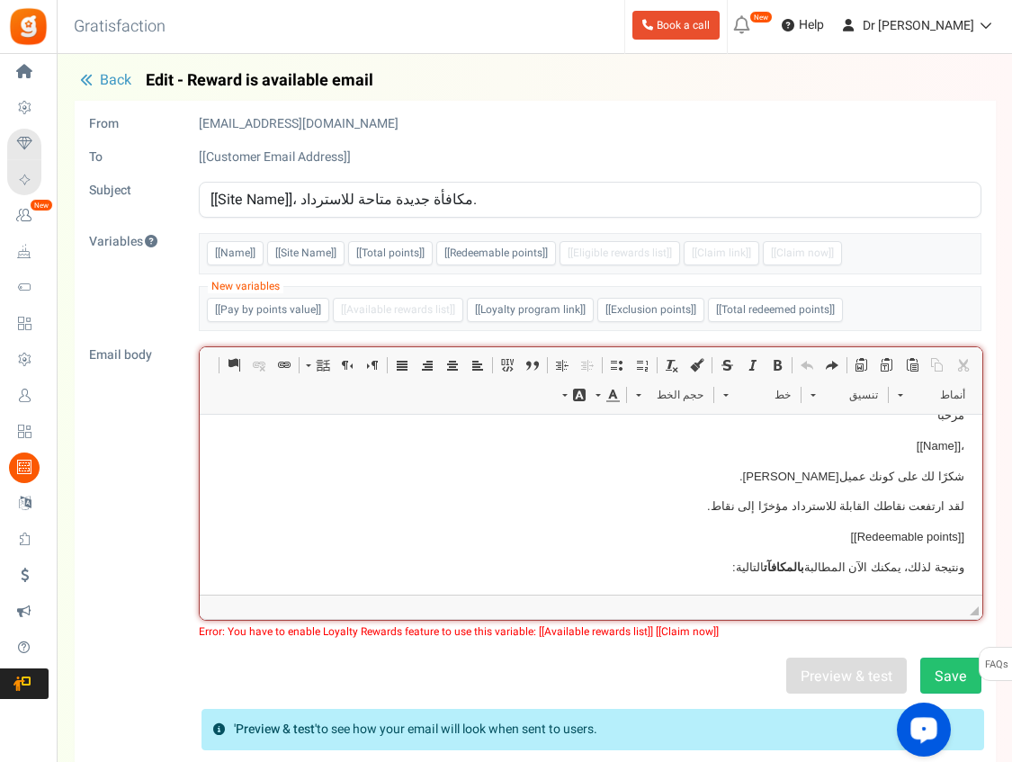
scroll to position [27, 0]
click at [458, 483] on body "مرحبًا ، [[Name]] شكرًا لك على كونك عميلنا. لقد ارتفعت نقاطك القابلة للاسترداد …" at bounding box center [591, 613] width 747 height 414
click at [436, 464] on body "مرحبًا ، [[Name]] شكرًا لك على كونك عميلنا. لقد ارتفعت نقاطك القابلة للاسترداد …" at bounding box center [591, 613] width 747 height 414
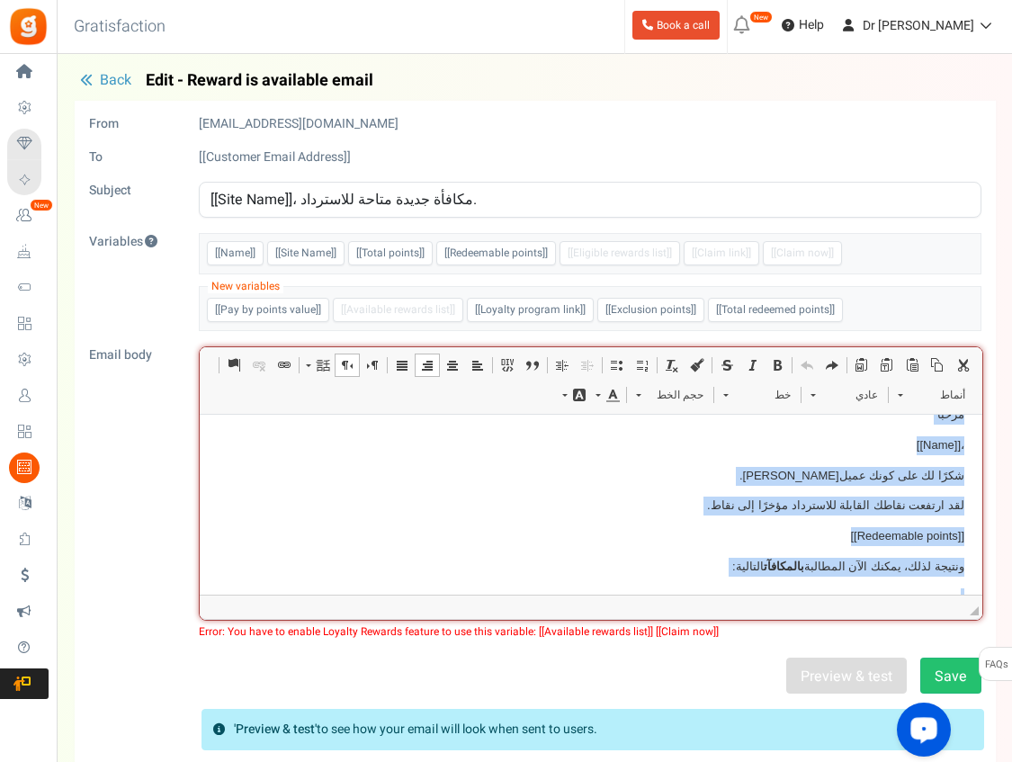
click at [454, 365] on span at bounding box center [452, 365] width 14 height 14
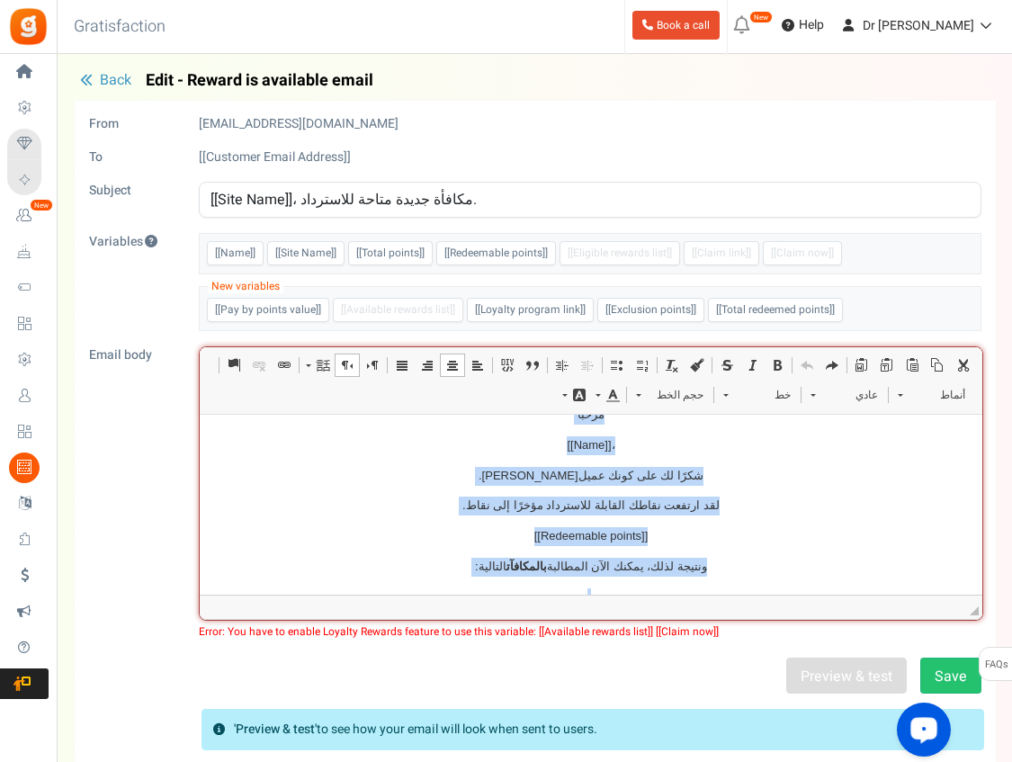
click at [774, 365] on span at bounding box center [777, 365] width 14 height 14
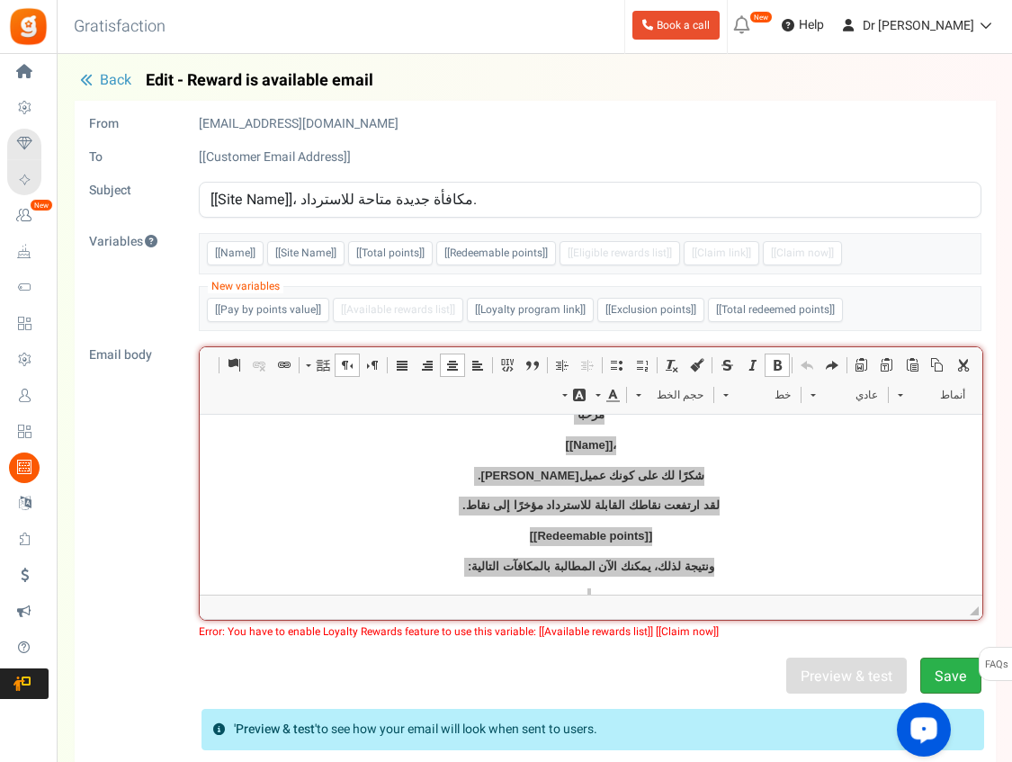
click at [952, 669] on button "Save" at bounding box center [950, 676] width 61 height 36
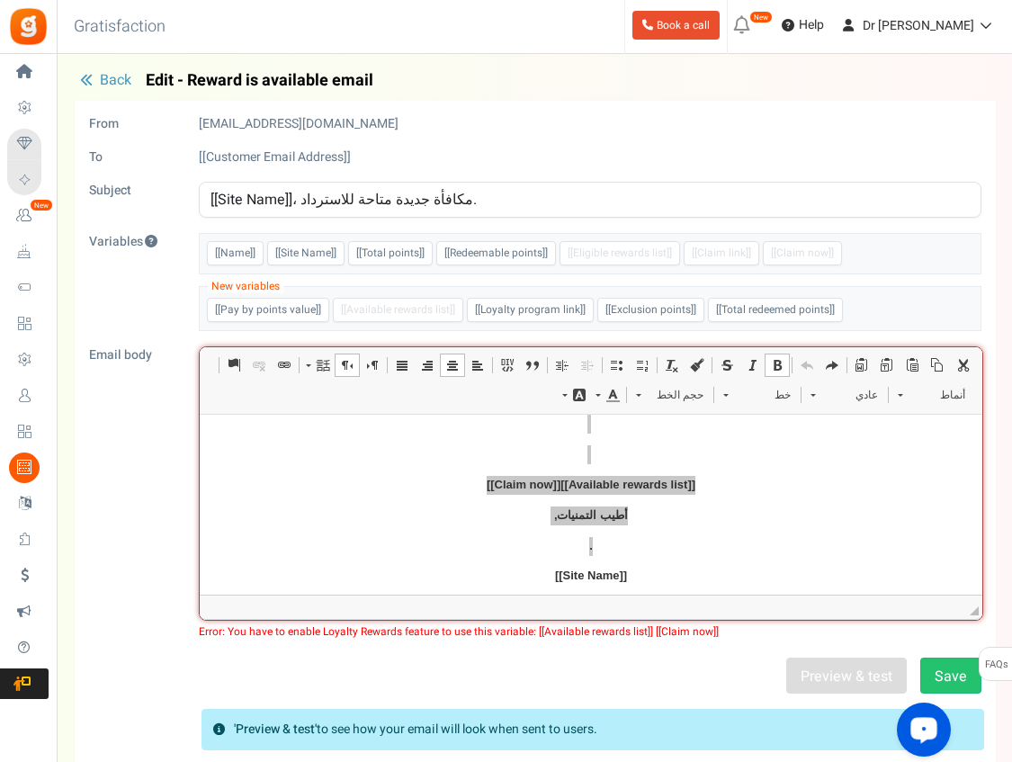
scroll to position [260, 0]
click at [580, 479] on span "[[Available rewards list]]" at bounding box center [628, 485] width 135 height 13
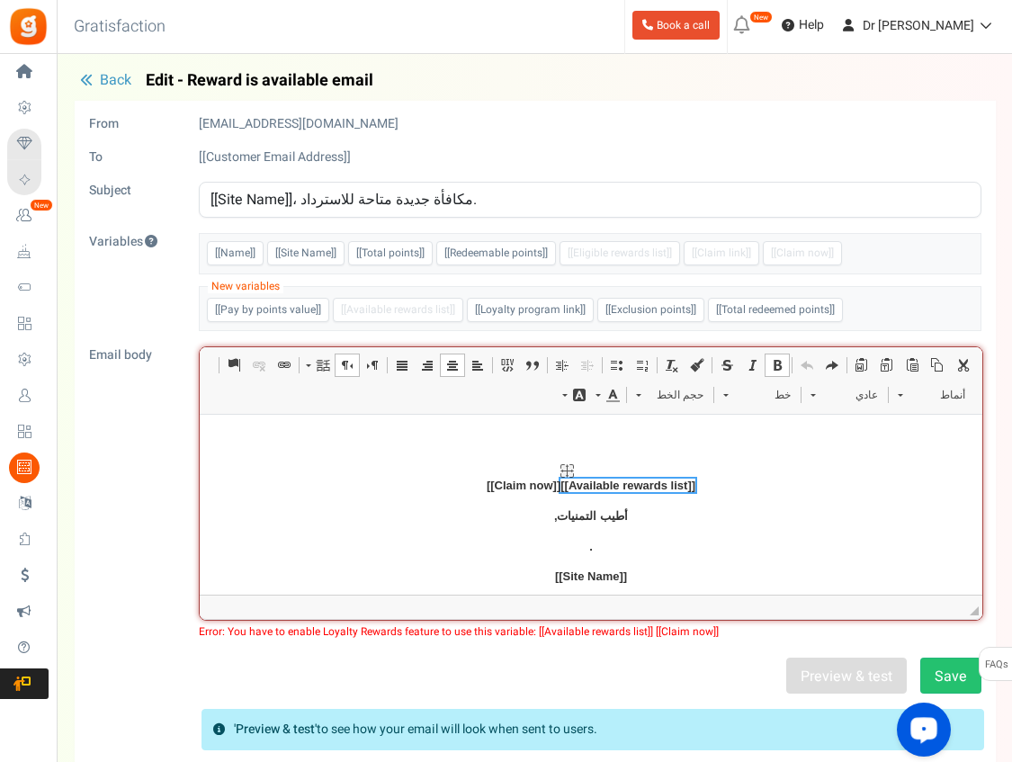
click at [580, 479] on span "[[Available rewards list]]" at bounding box center [628, 485] width 135 height 13
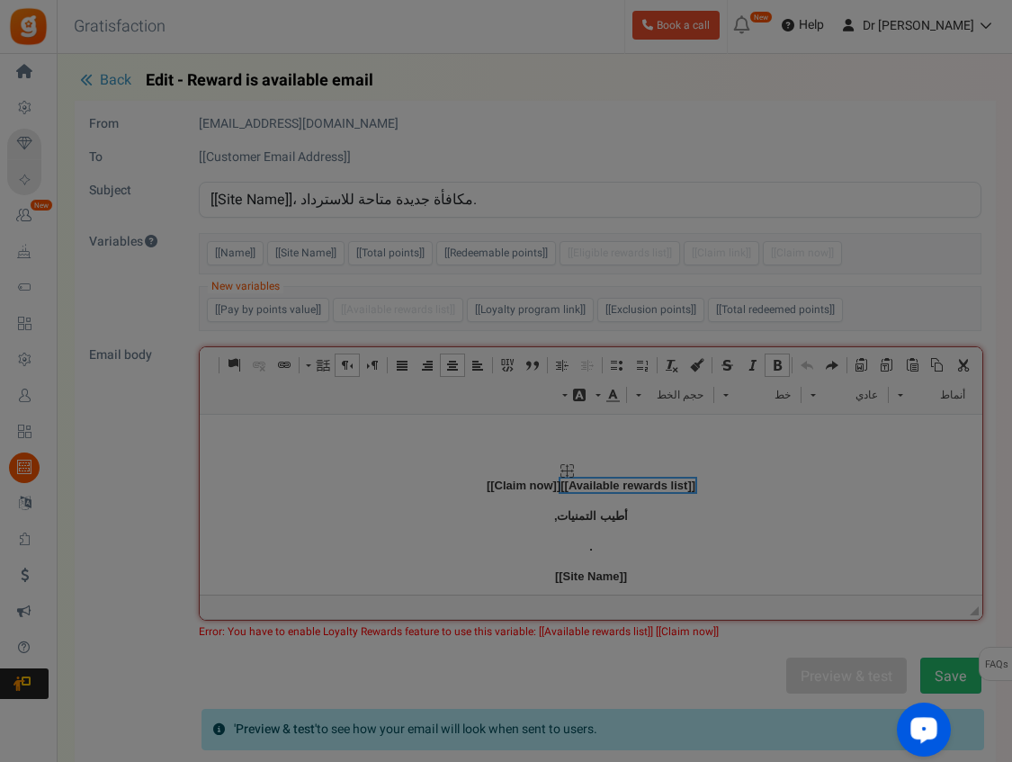
select select "Available rewards list"
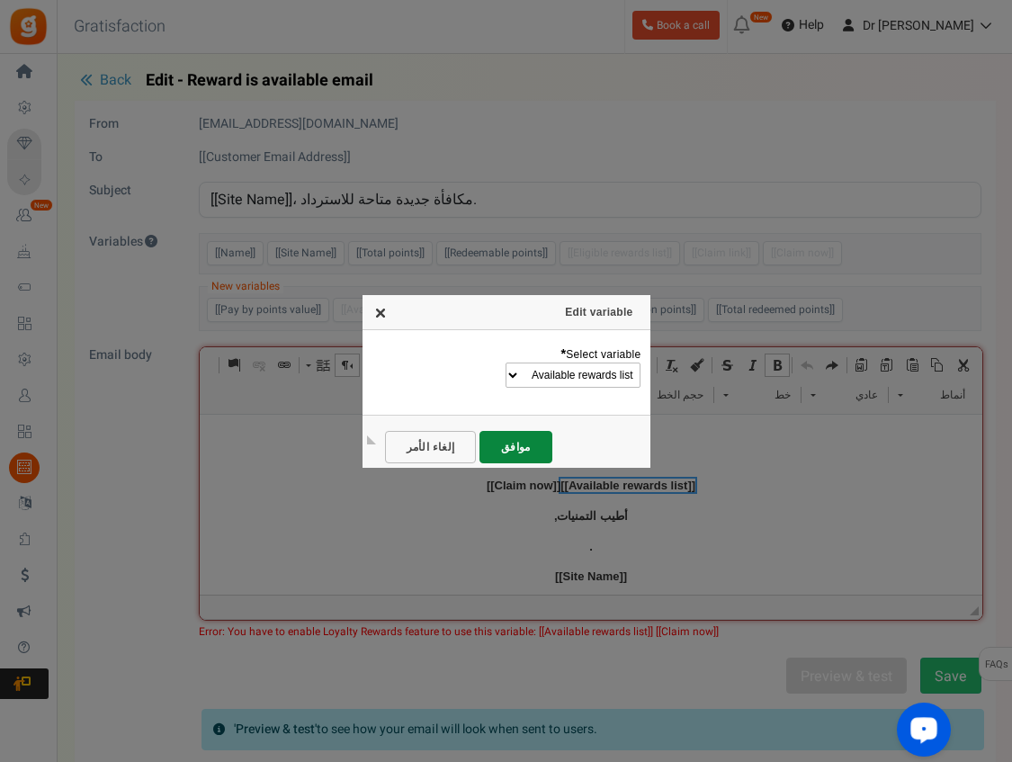
click at [378, 311] on link "X" at bounding box center [380, 312] width 14 height 14
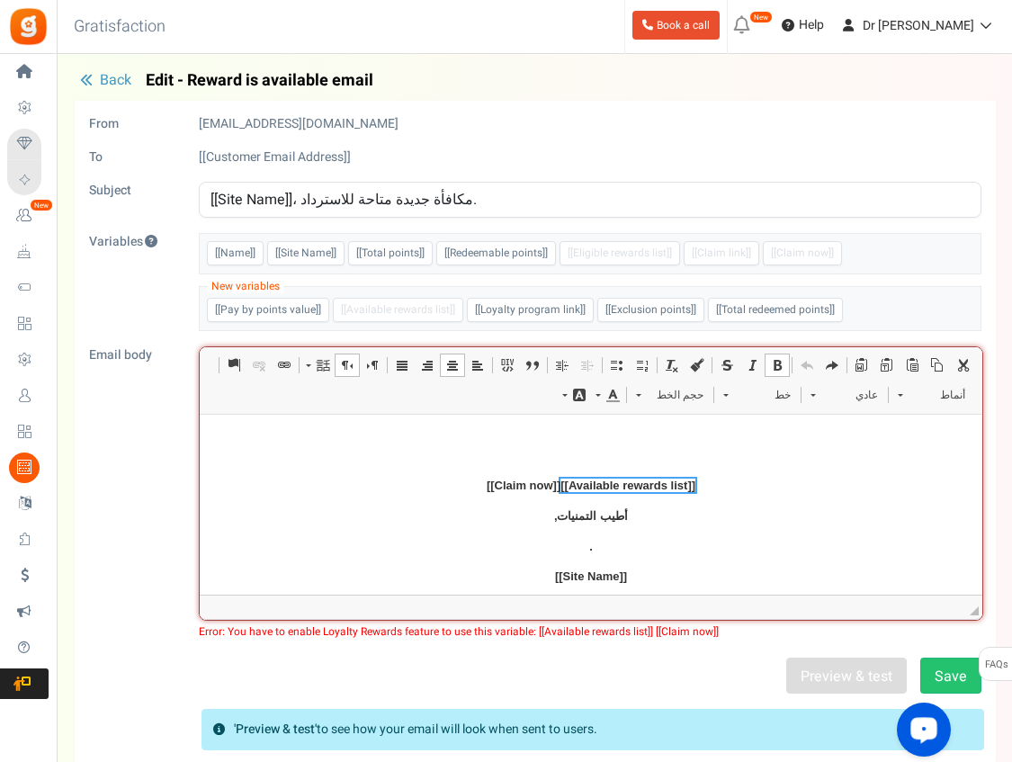
click at [688, 666] on div "Preview & test Save" at bounding box center [536, 676] width 920 height 36
click at [941, 675] on button "Save" at bounding box center [950, 676] width 61 height 36
click at [100, 79] on span "Back" at bounding box center [115, 80] width 31 height 22
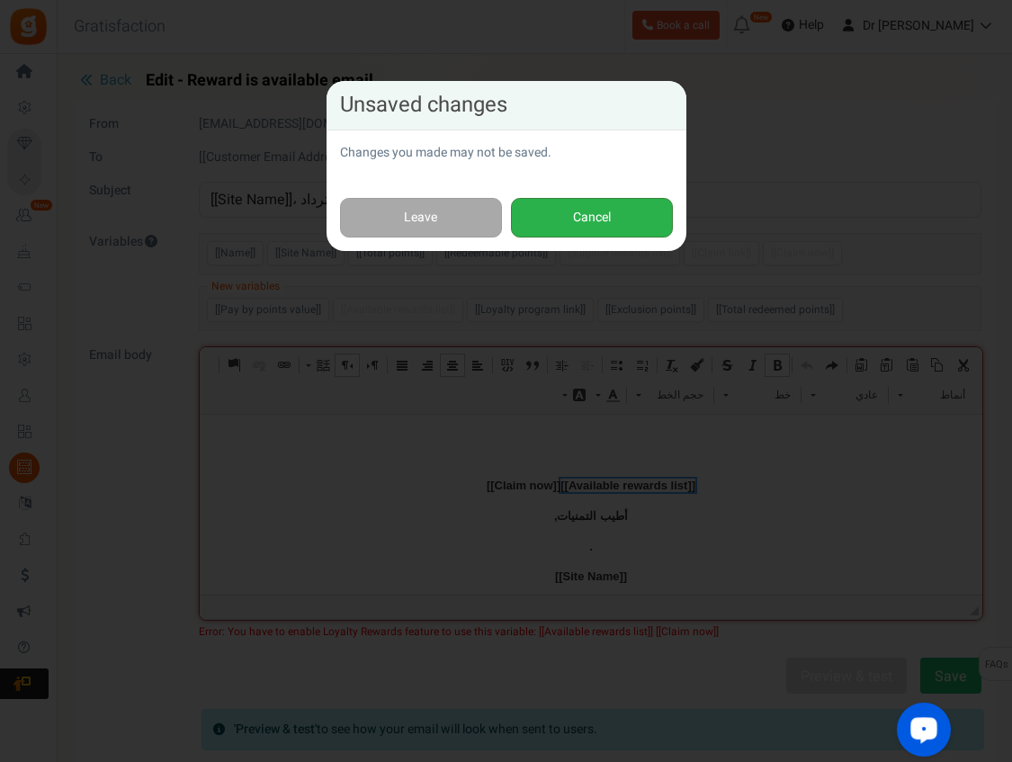
click at [572, 216] on button "Cancel" at bounding box center [592, 218] width 162 height 40
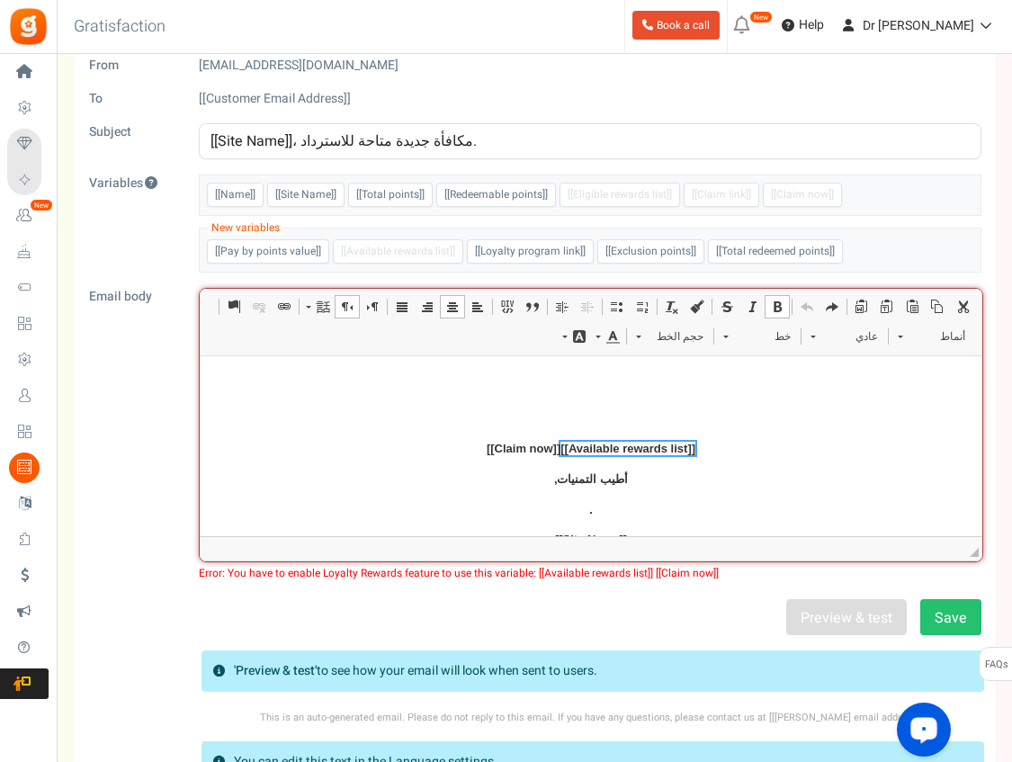
scroll to position [0, 0]
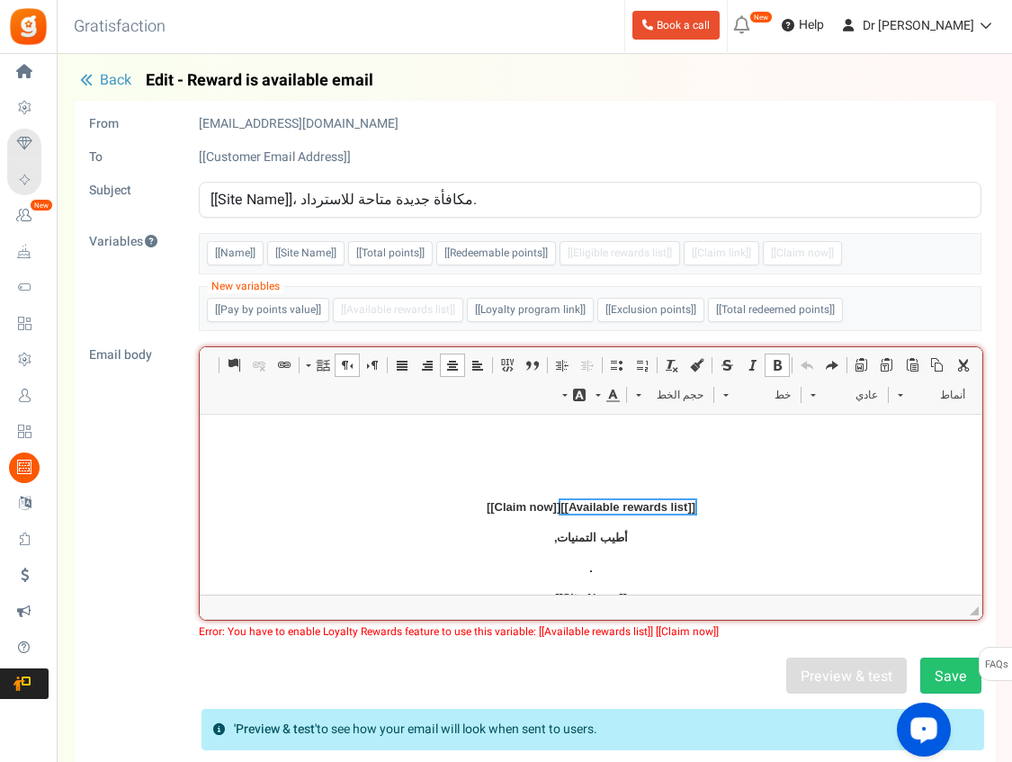
click at [103, 85] on span "Back" at bounding box center [115, 80] width 31 height 22
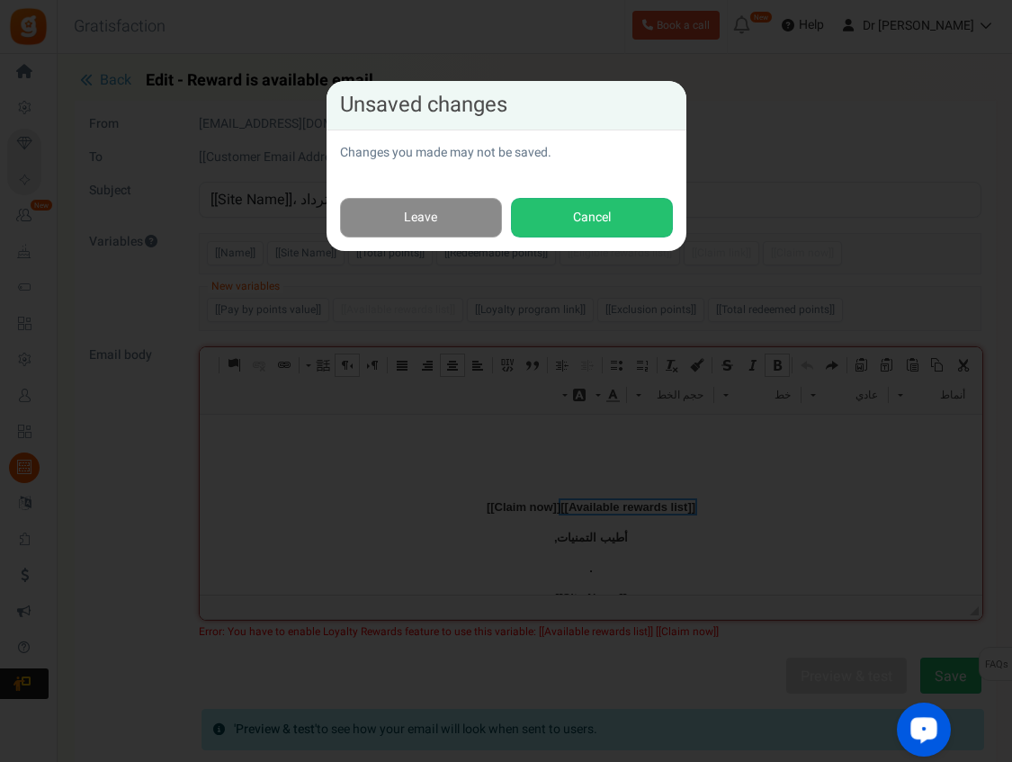
click at [397, 221] on link "Leave" at bounding box center [421, 218] width 162 height 40
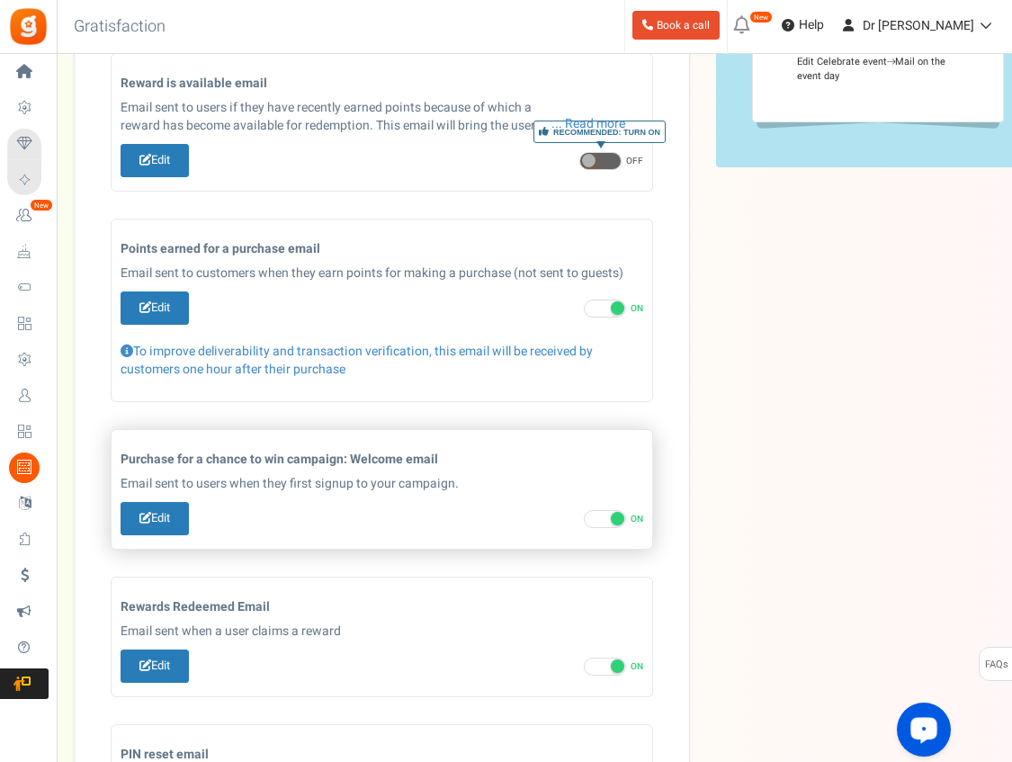
scroll to position [451, 0]
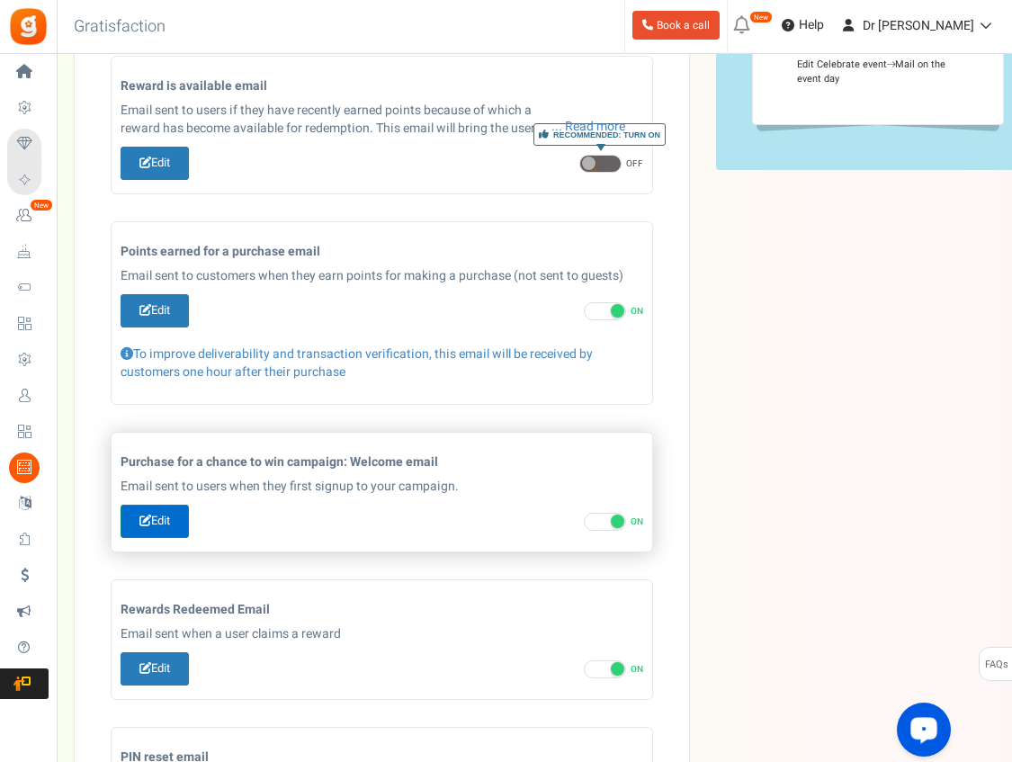
click at [175, 516] on link "Edit" at bounding box center [155, 521] width 68 height 33
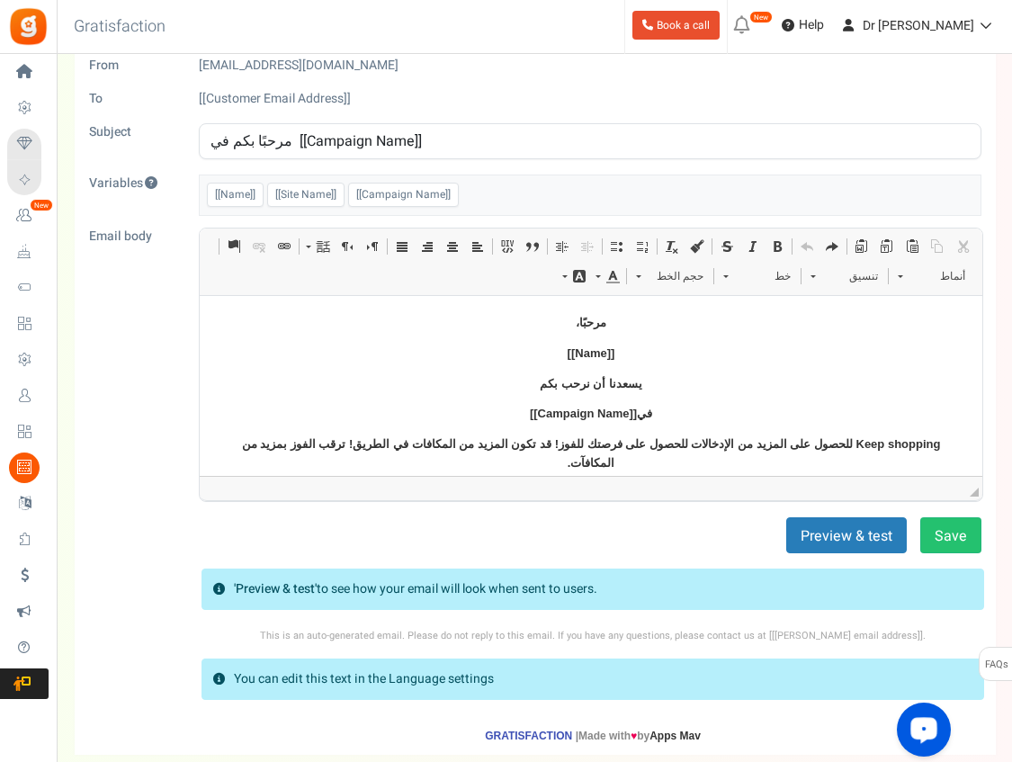
scroll to position [0, 0]
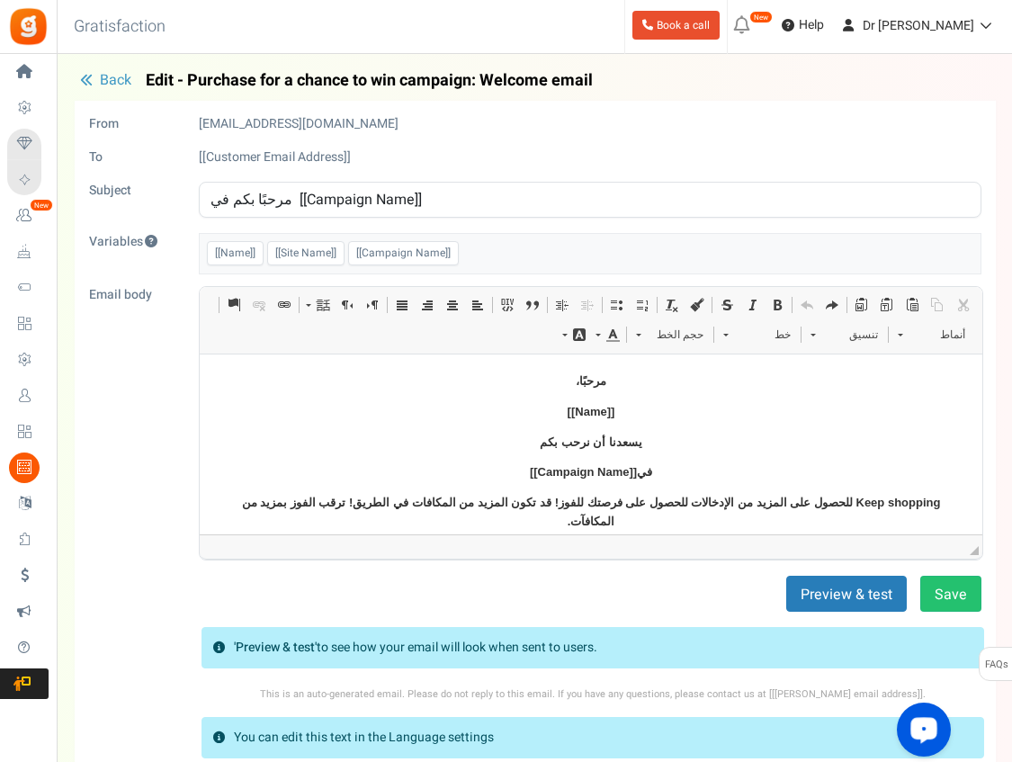
click at [110, 72] on span "Back" at bounding box center [115, 80] width 31 height 22
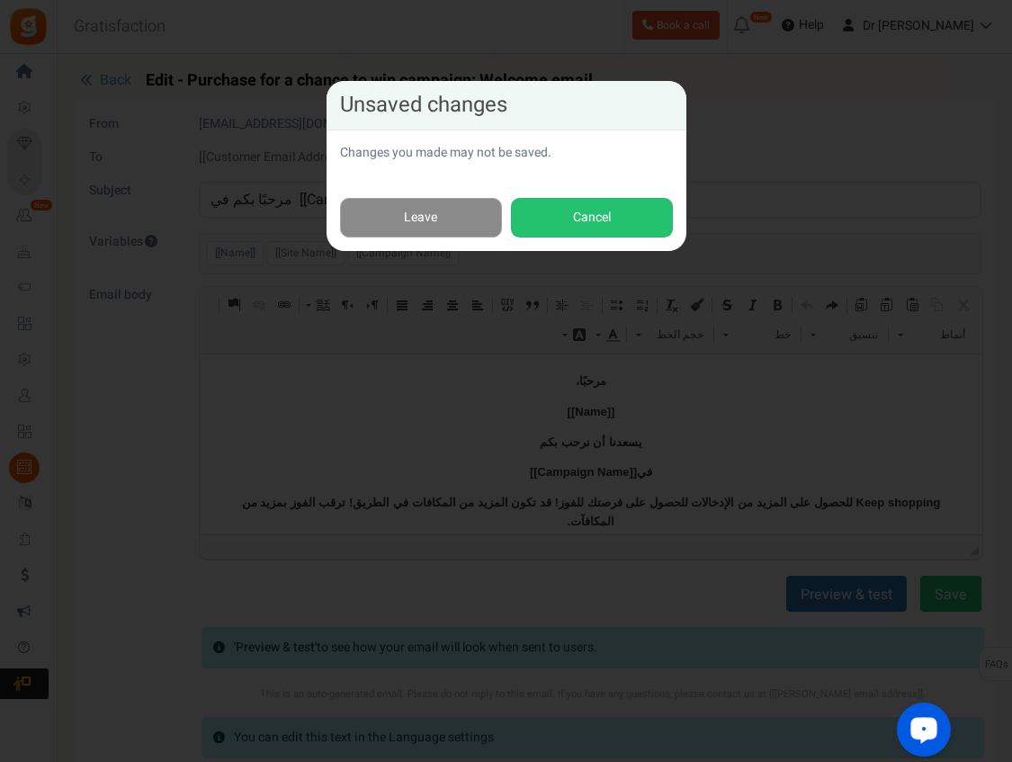
click at [431, 219] on link "Leave" at bounding box center [421, 218] width 162 height 40
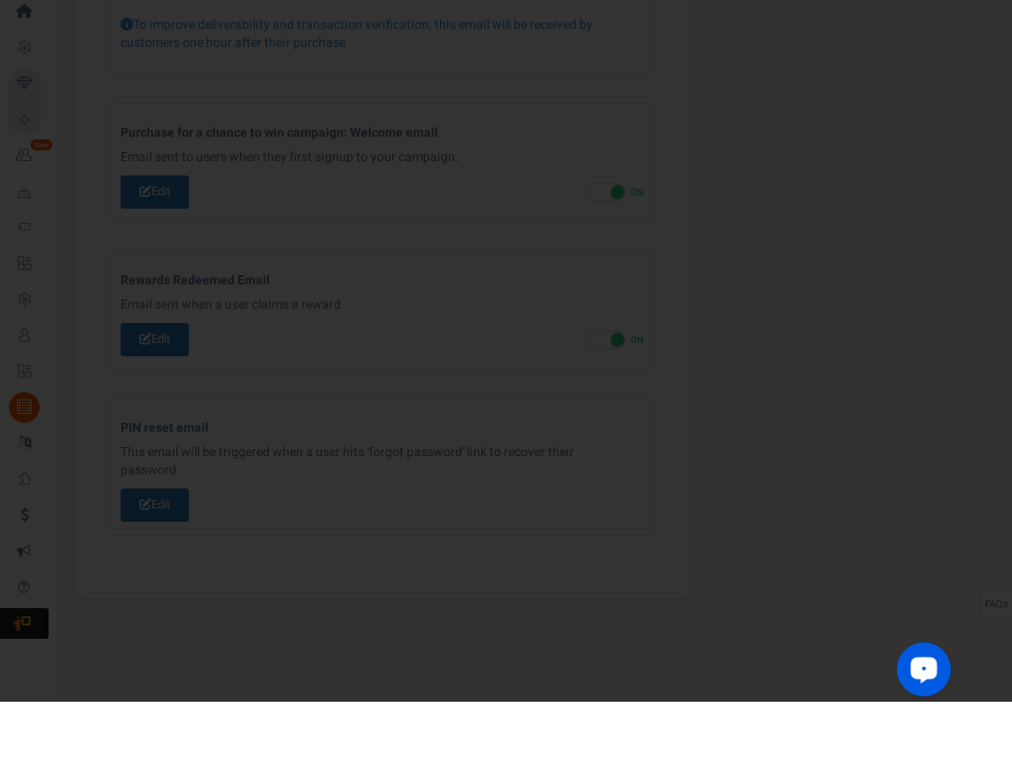
scroll to position [721, 0]
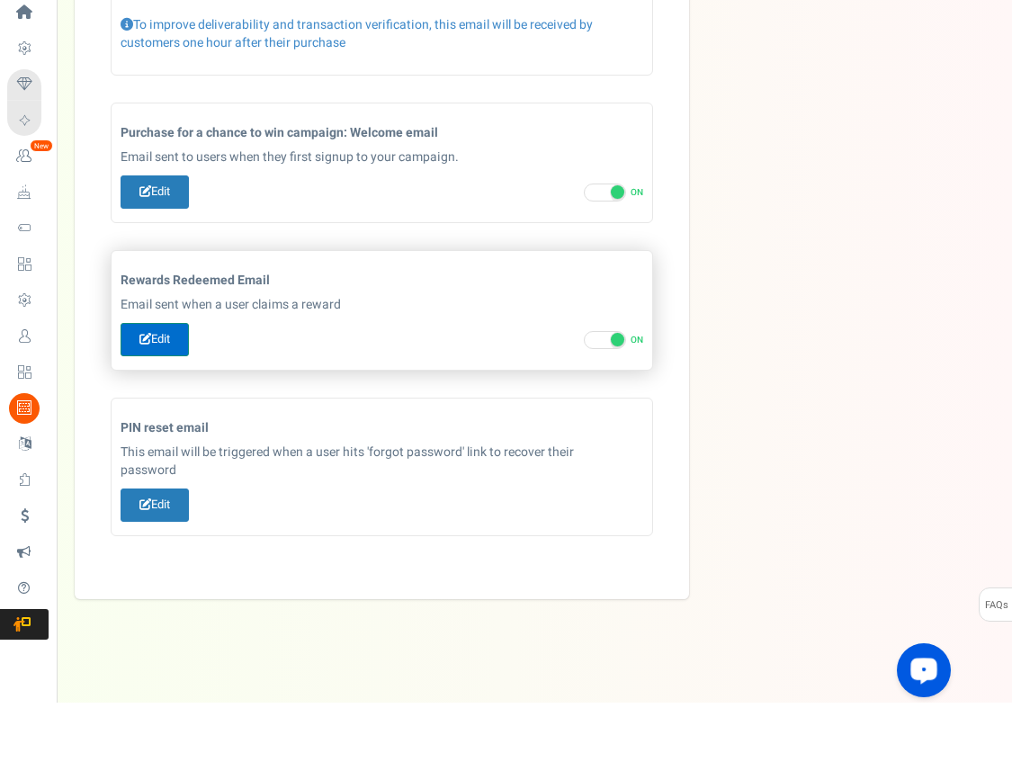
click at [157, 382] on link "Edit" at bounding box center [155, 398] width 68 height 33
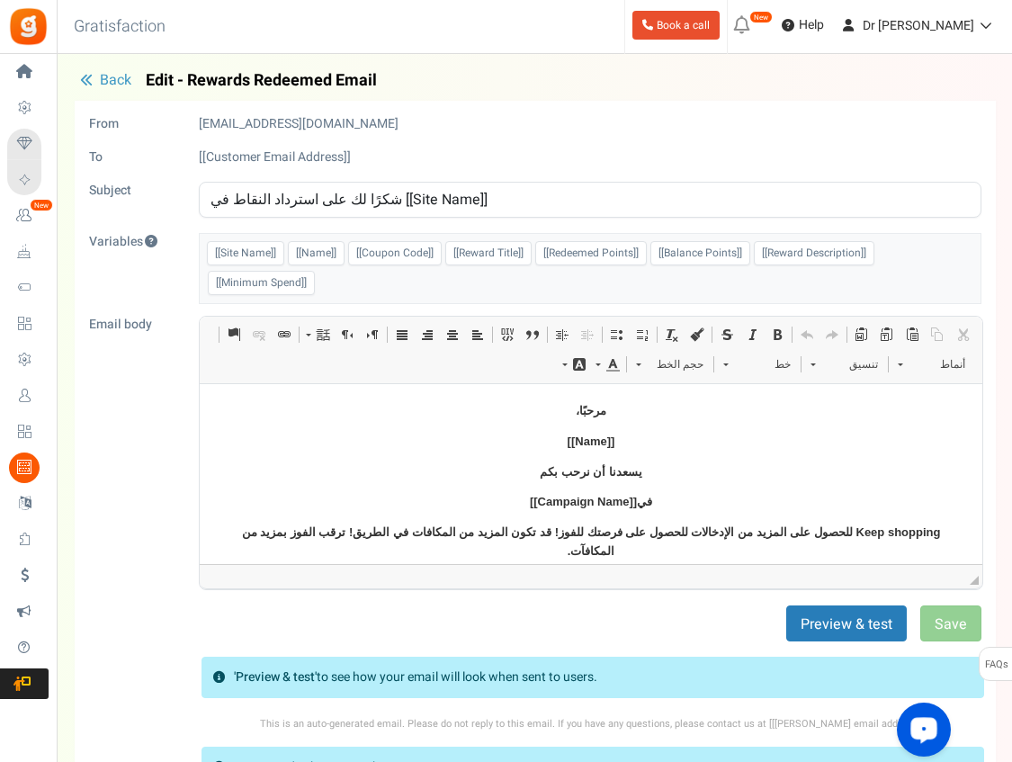
scroll to position [0, 0]
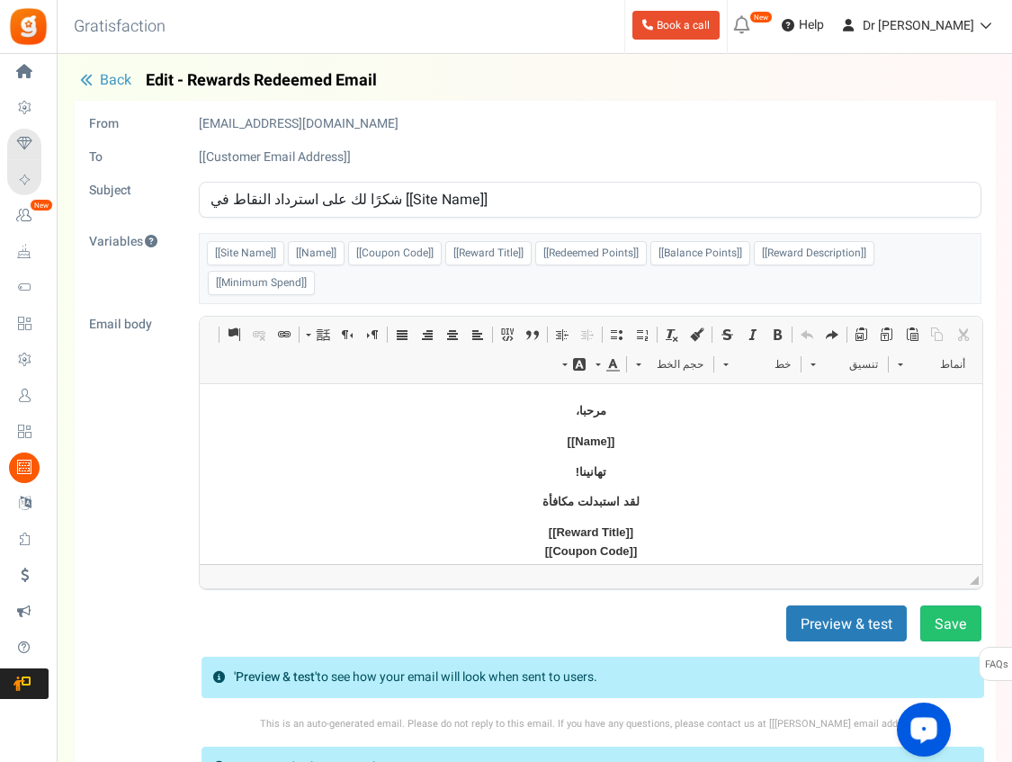
click at [96, 72] on button "Back" at bounding box center [106, 81] width 62 height 18
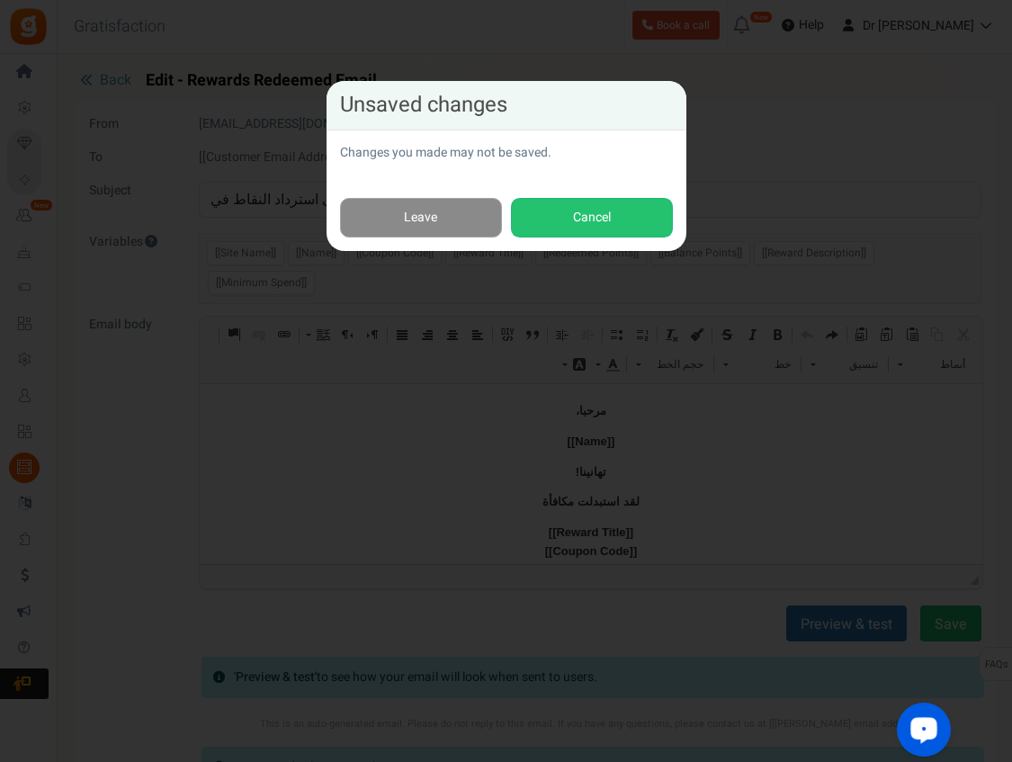
click at [383, 211] on link "Leave" at bounding box center [421, 218] width 162 height 40
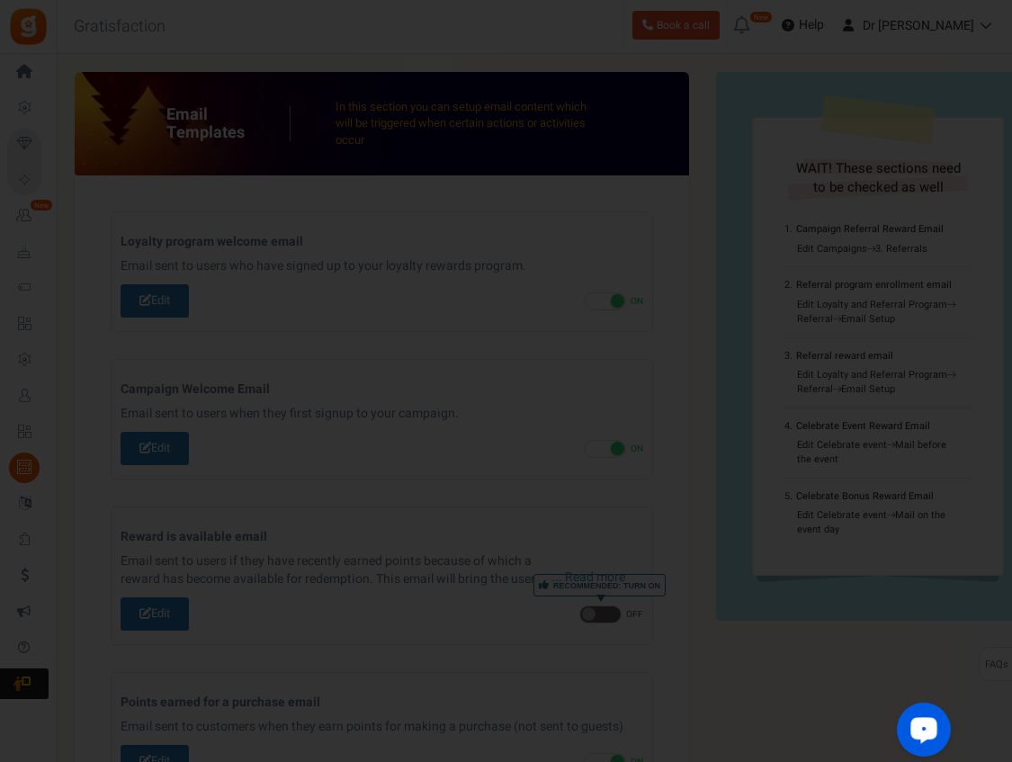
scroll to position [721, 0]
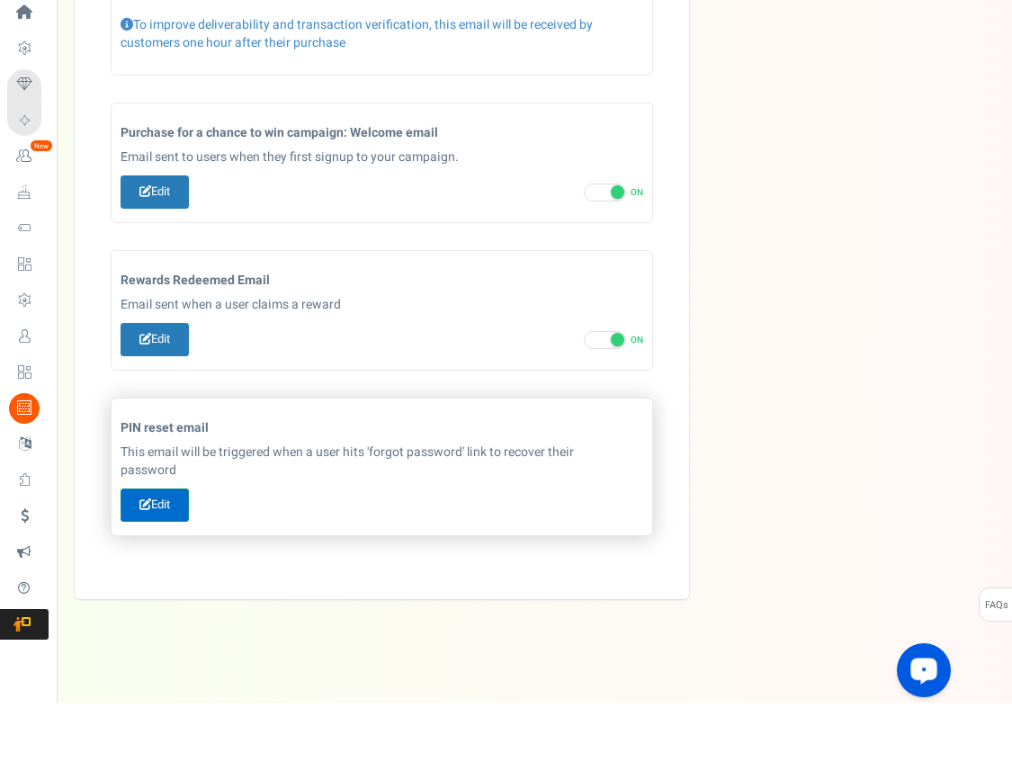
click at [173, 548] on link "Edit" at bounding box center [155, 564] width 68 height 33
type input "إعادة تعيين كلمة المرور"
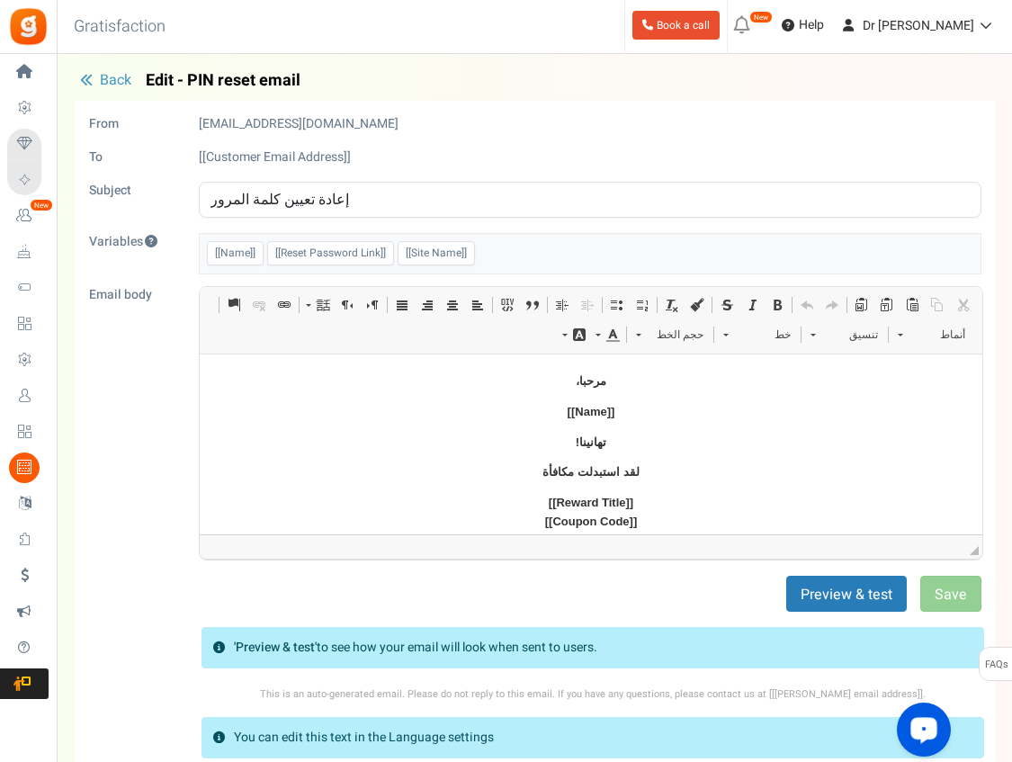
scroll to position [0, 0]
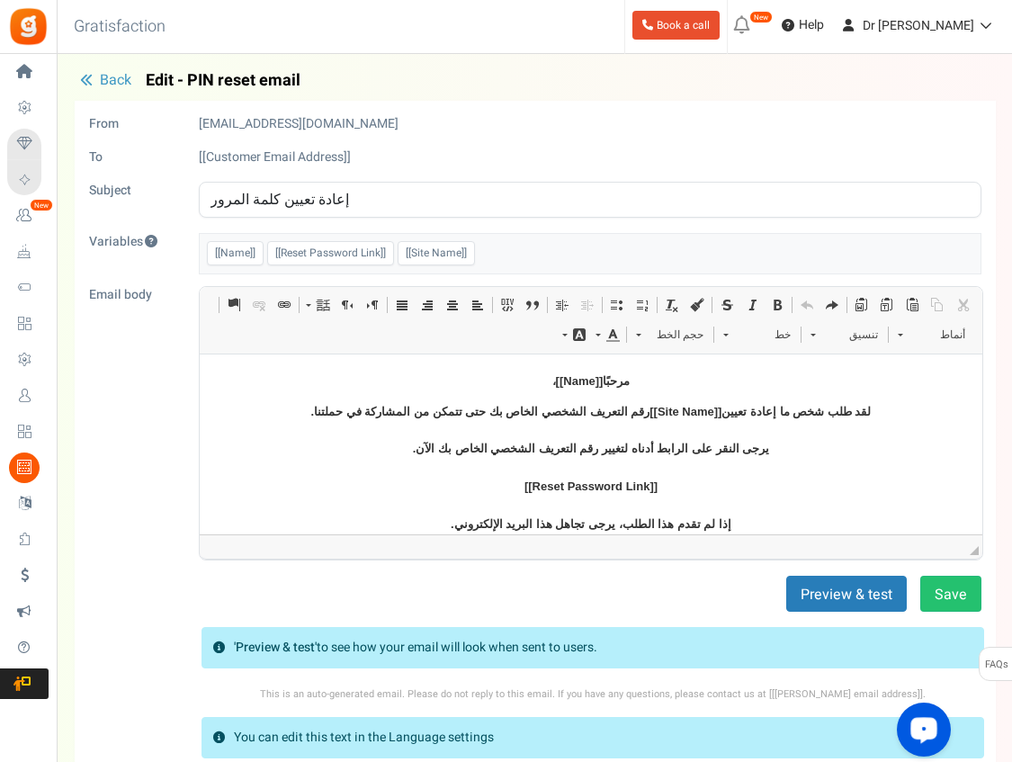
click at [78, 84] on button "Back" at bounding box center [106, 81] width 62 height 18
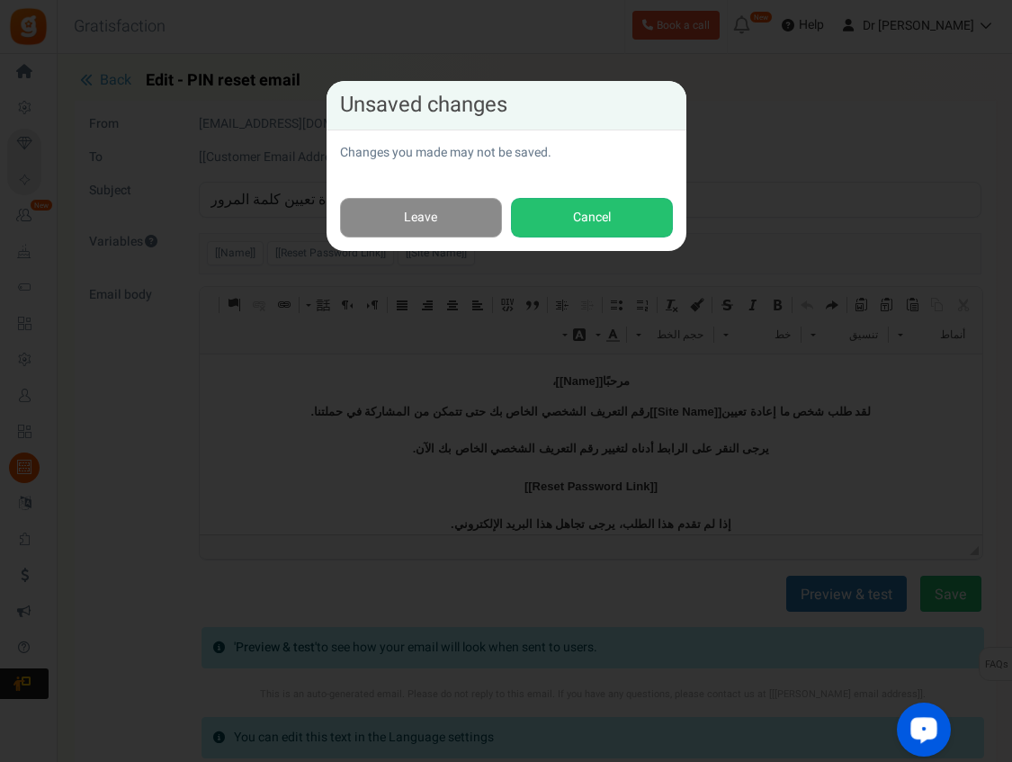
click at [404, 217] on link "Leave" at bounding box center [421, 218] width 162 height 40
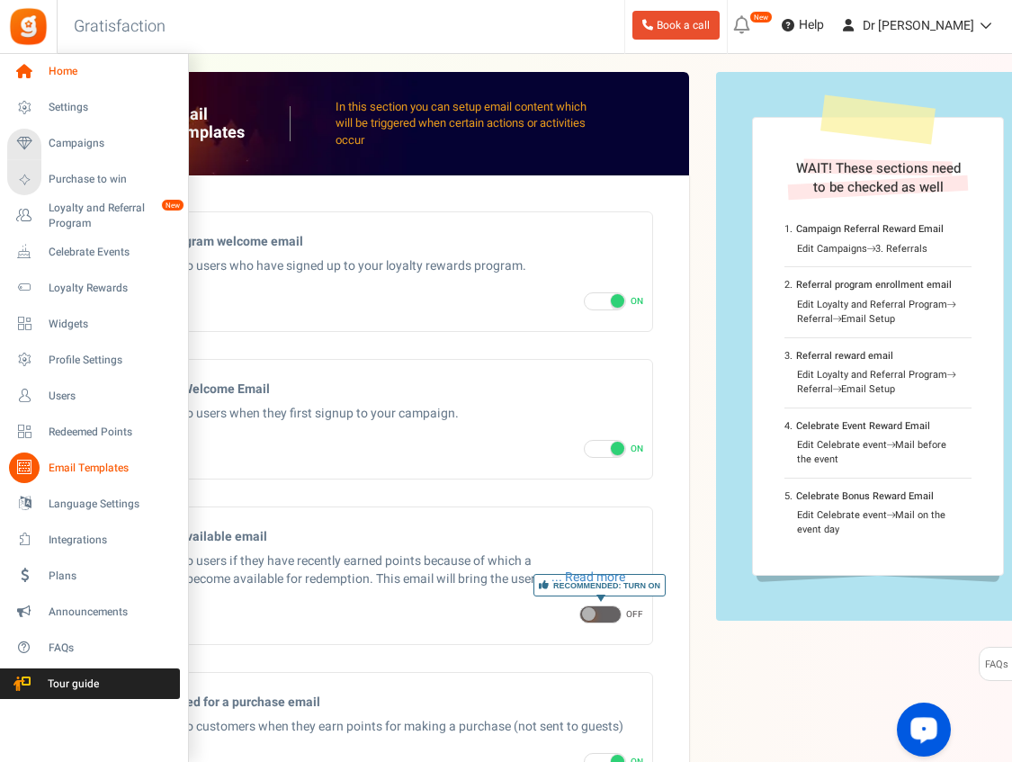
click at [70, 75] on span "Home" at bounding box center [112, 71] width 126 height 15
